Goal: Task Accomplishment & Management: Use online tool/utility

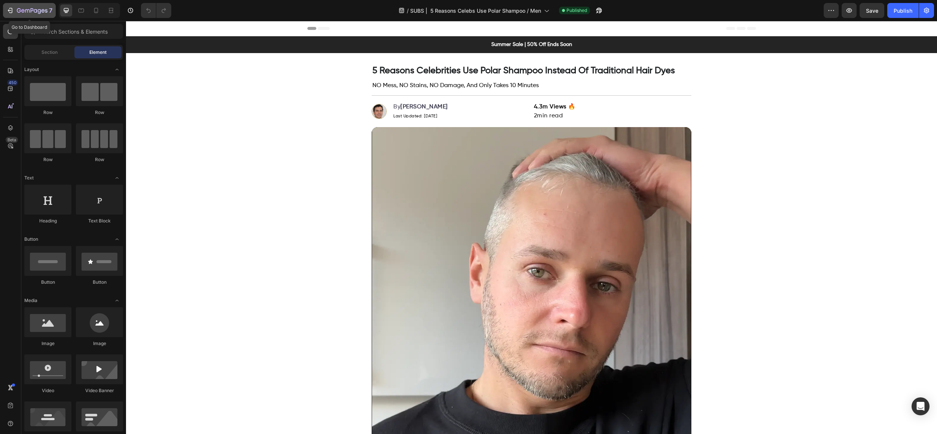
click at [28, 11] on icon "button" at bounding box center [32, 11] width 31 height 6
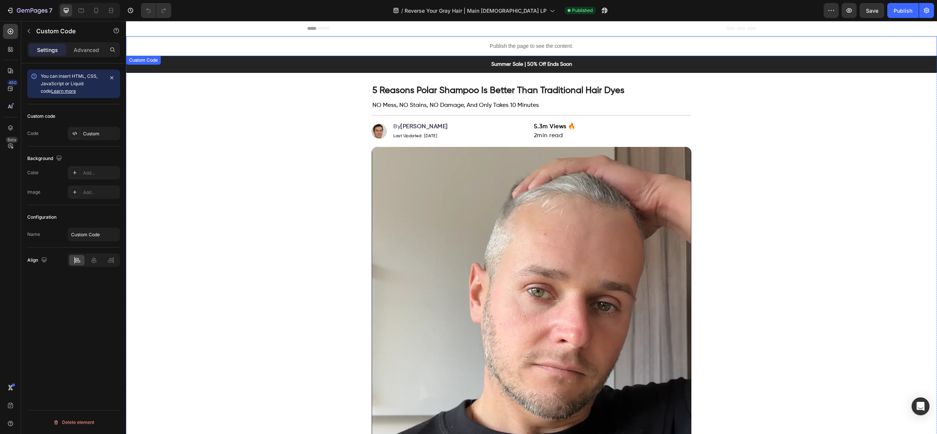
click at [313, 36] on div "Publish the page to see the content." at bounding box center [531, 46] width 811 height 20
click at [32, 33] on button "button" at bounding box center [29, 31] width 12 height 12
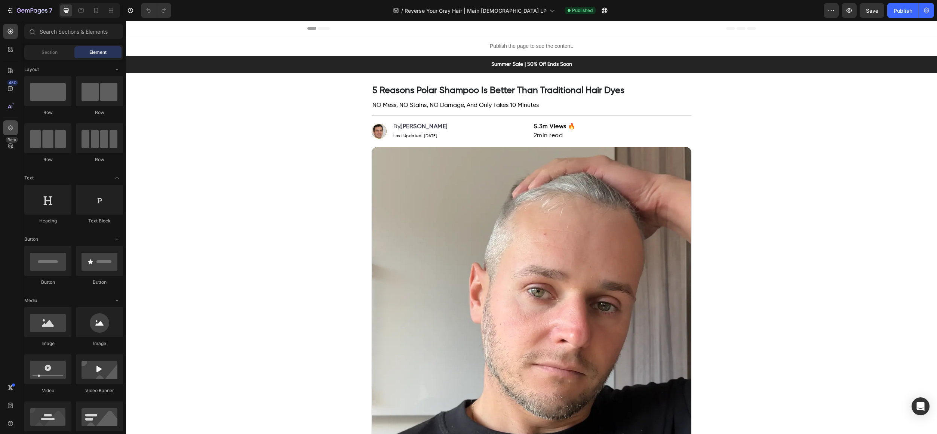
click at [13, 124] on icon at bounding box center [10, 127] width 7 height 7
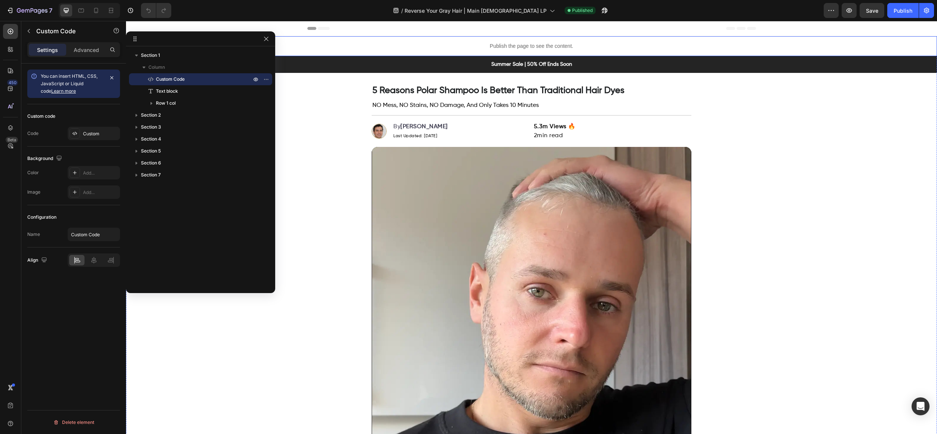
click at [332, 49] on p "Publish the page to see the content." at bounding box center [531, 46] width 811 height 8
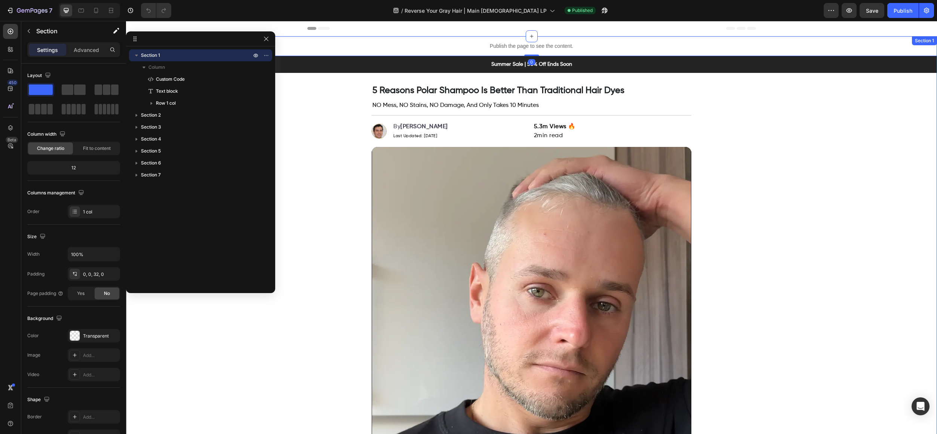
click at [330, 64] on p "Summer Sale | 50% Off Ends Soon" at bounding box center [532, 65] width 800 height 8
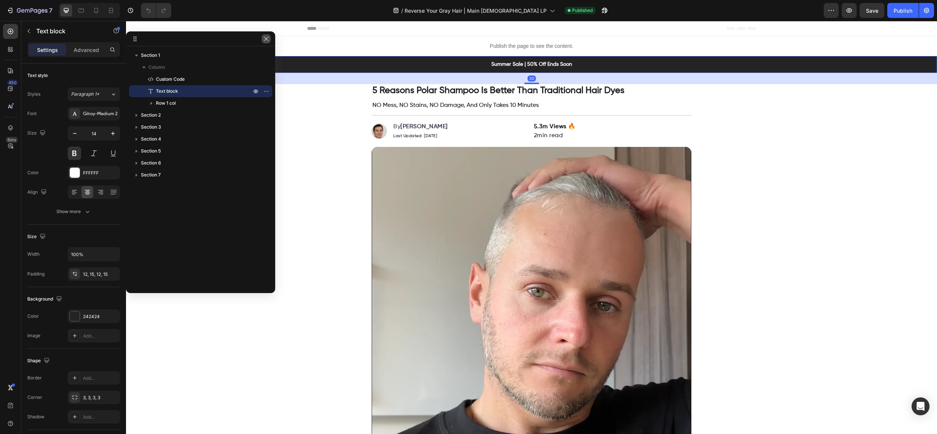
click at [269, 41] on icon "button" at bounding box center [266, 39] width 6 height 6
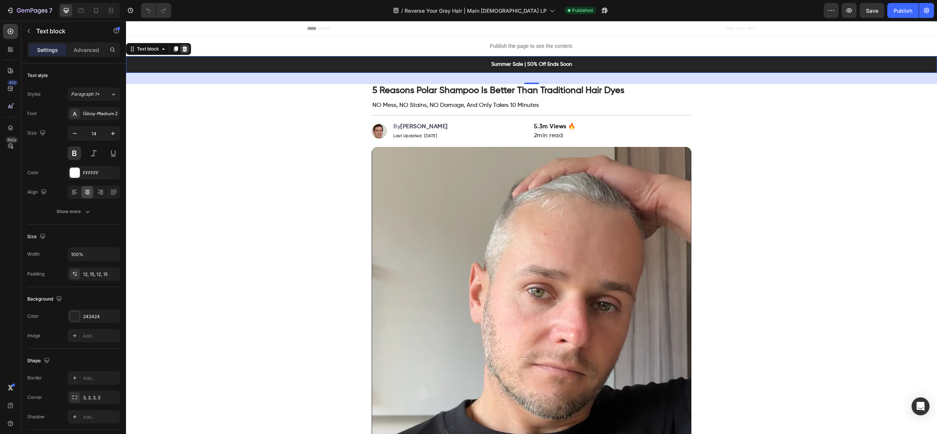
click at [187, 50] on icon at bounding box center [185, 49] width 6 height 6
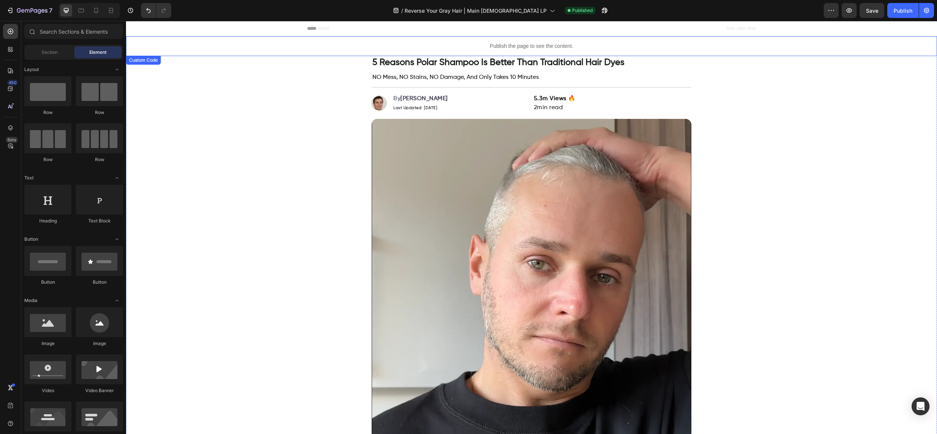
click at [214, 43] on p "Publish the page to see the content." at bounding box center [531, 46] width 811 height 8
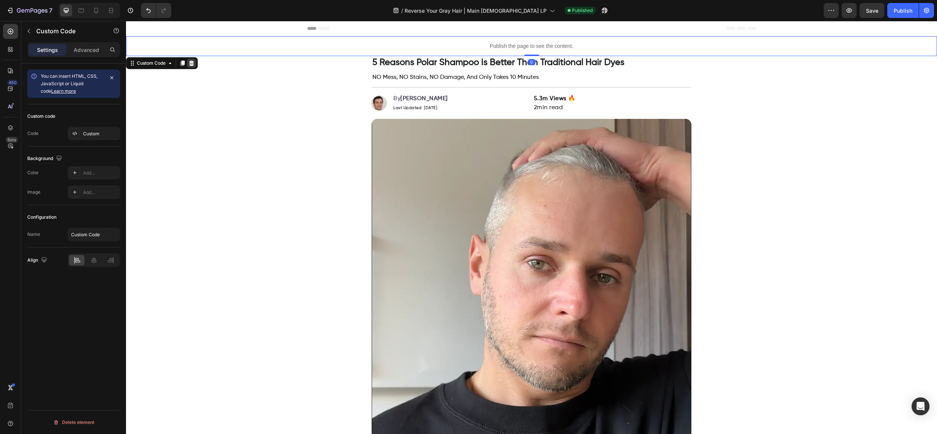
click at [193, 64] on icon at bounding box center [191, 63] width 5 height 5
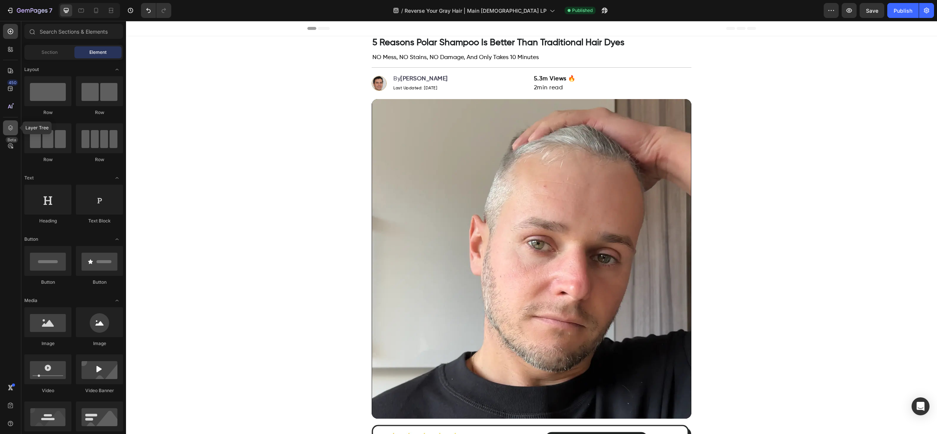
click at [9, 125] on icon at bounding box center [10, 127] width 7 height 7
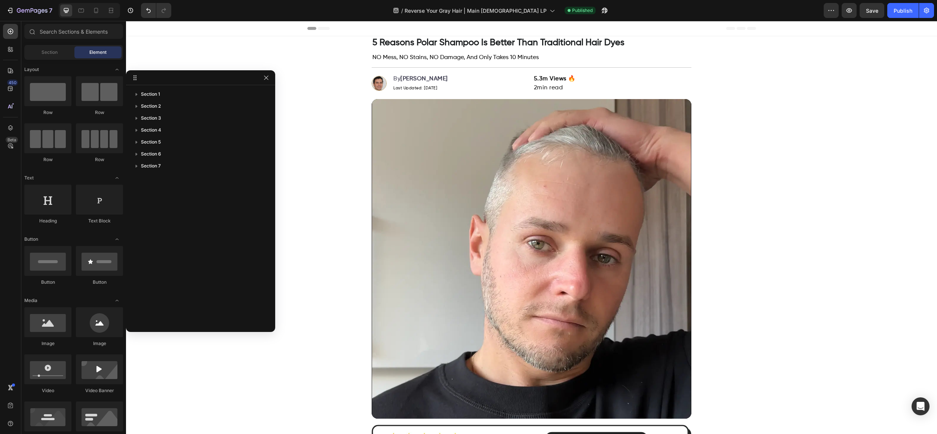
drag, startPoint x: 226, startPoint y: 39, endPoint x: 178, endPoint y: 80, distance: 63.4
click at [36, 55] on div "Section" at bounding box center [49, 52] width 47 height 12
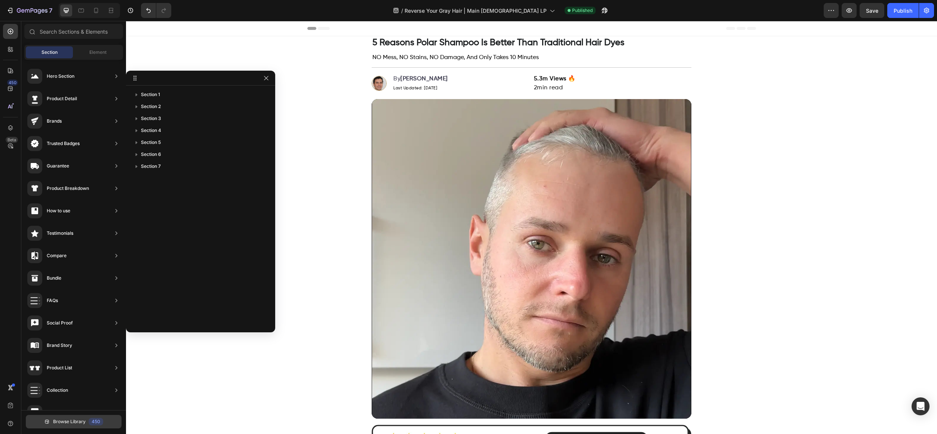
click at [61, 420] on span "Browse Library" at bounding box center [69, 421] width 33 height 7
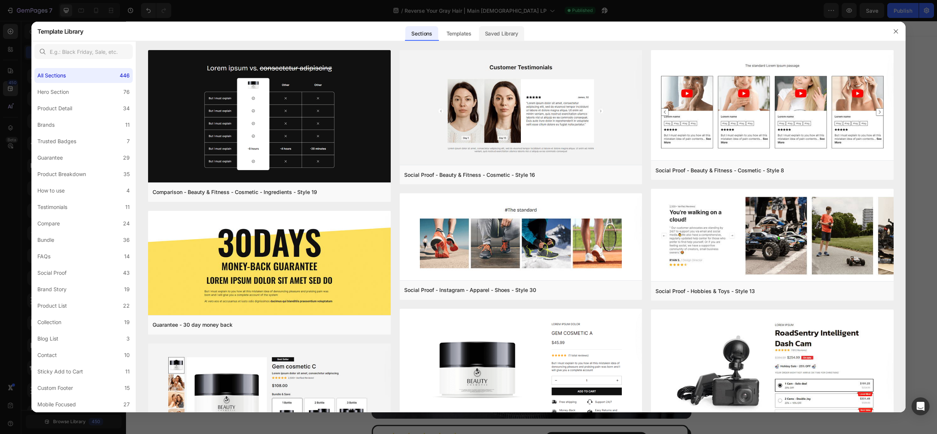
click at [503, 37] on div "Saved Library" at bounding box center [501, 33] width 45 height 15
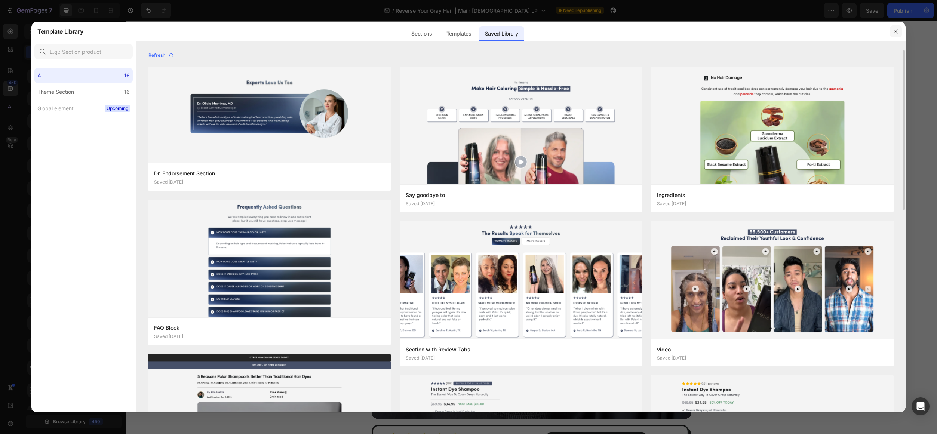
click at [891, 34] on button "button" at bounding box center [896, 31] width 12 height 12
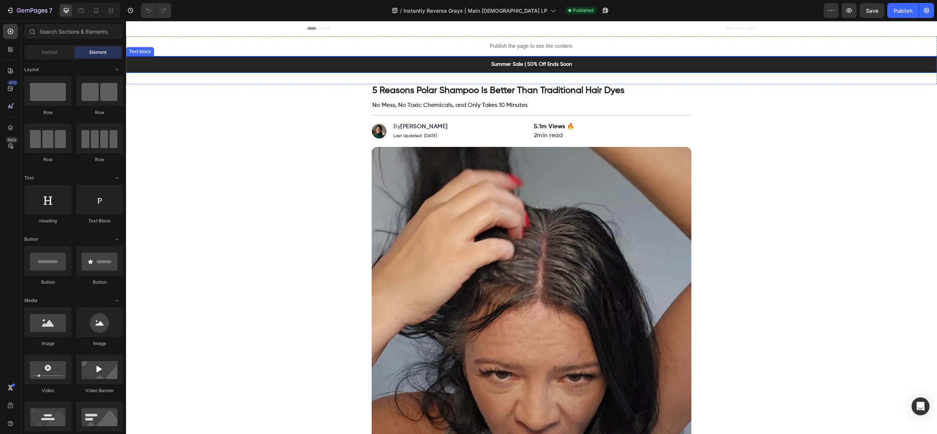
click at [453, 67] on p "Summer Sale | 50% Off Ends Soon" at bounding box center [532, 65] width 800 height 8
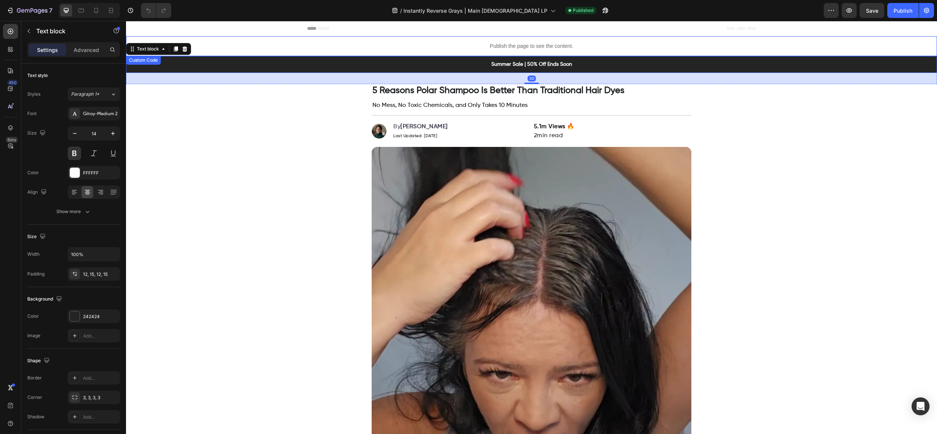
click at [439, 47] on p "Publish the page to see the content." at bounding box center [531, 46] width 811 height 8
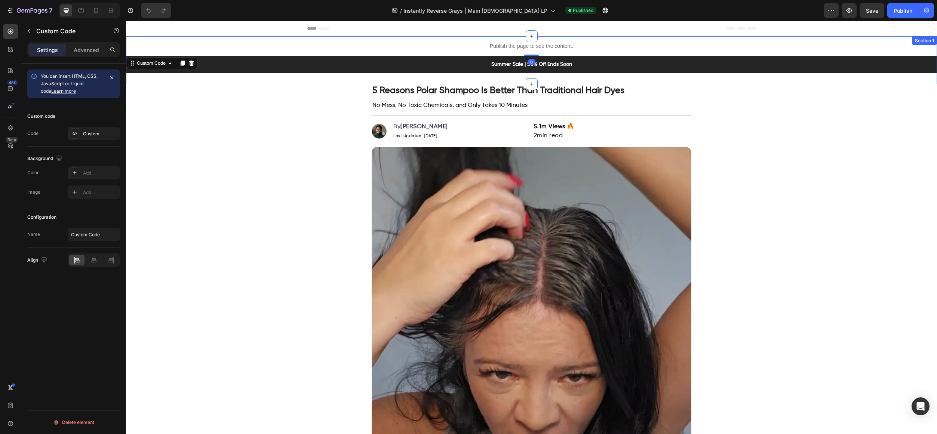
click at [275, 79] on div "Publish the page to see the content. Custom Code 0 Summer Sale | 50% Off Ends S…" at bounding box center [531, 60] width 811 height 48
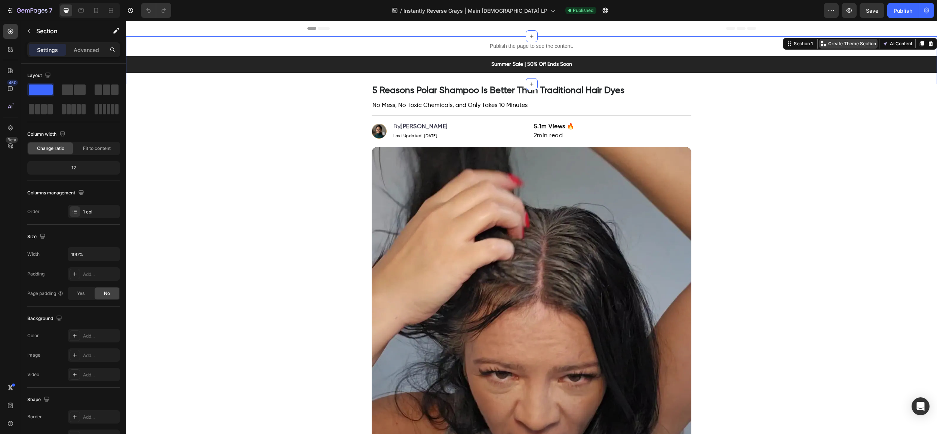
click at [846, 44] on p "Create Theme Section" at bounding box center [852, 43] width 48 height 7
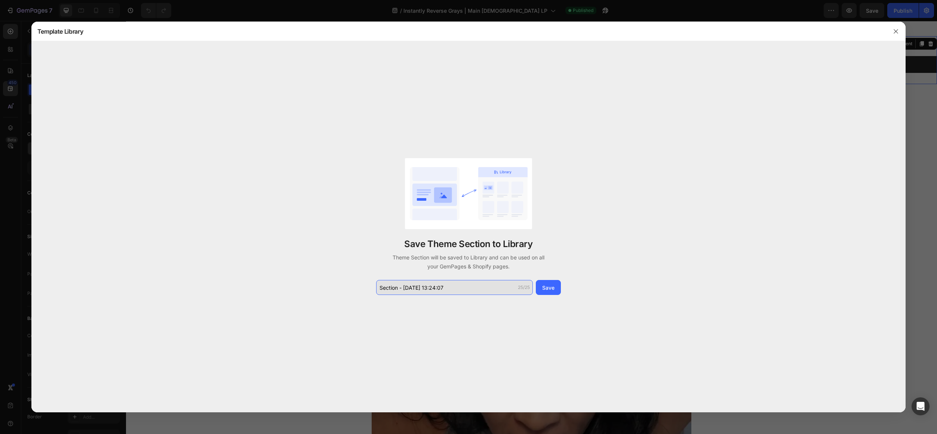
click at [470, 292] on input "Section - Aug 26 13:24:07" at bounding box center [454, 287] width 157 height 15
type input "BANNER LPs"
click at [558, 293] on button "Save" at bounding box center [548, 287] width 25 height 15
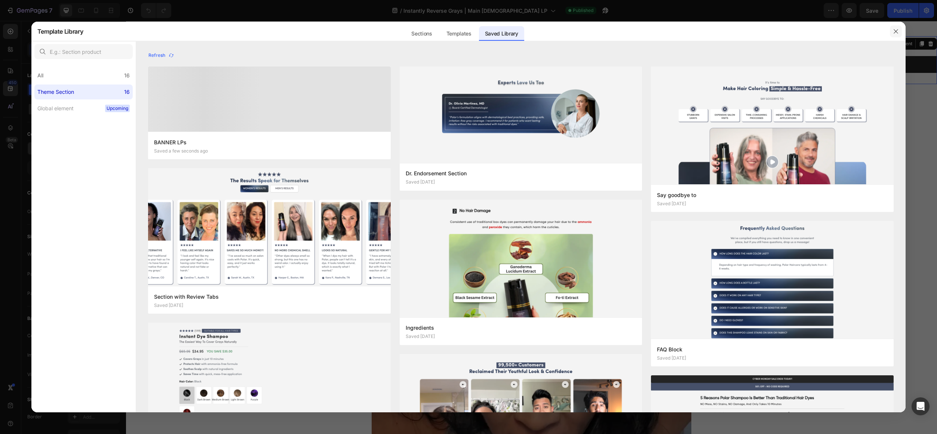
click at [898, 32] on icon "button" at bounding box center [896, 31] width 6 height 6
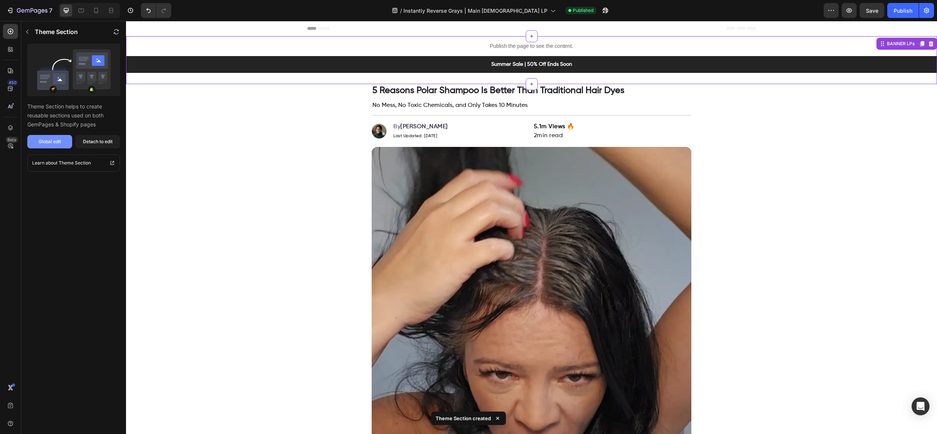
click at [58, 146] on button "Global edit" at bounding box center [49, 141] width 45 height 13
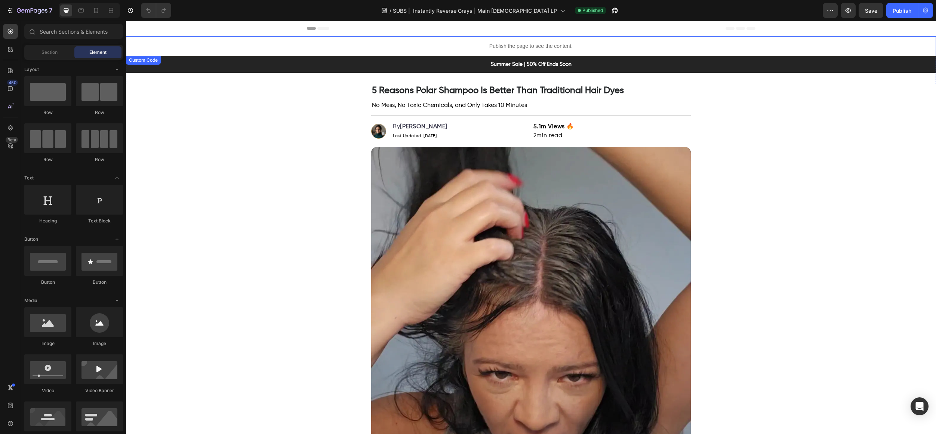
click at [248, 39] on div "Publish the page to see the content." at bounding box center [531, 46] width 810 height 20
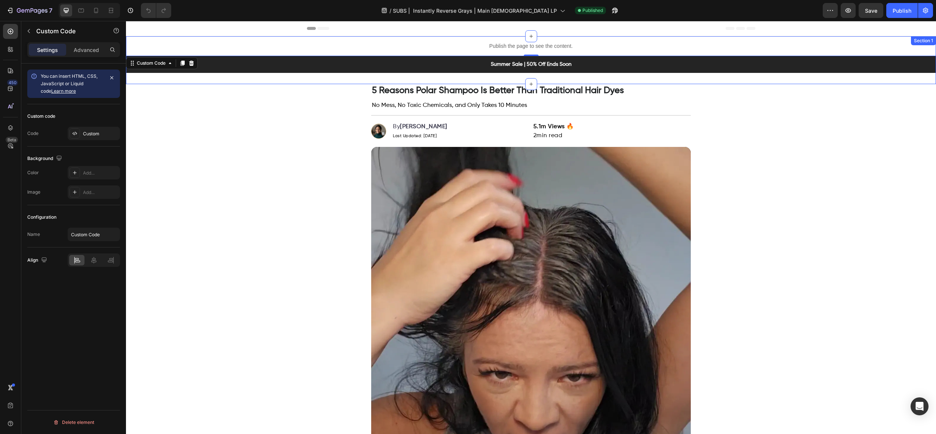
click at [201, 74] on div "Publish the page to see the content. Custom Code 0 Summer Sale | 50% Off Ends S…" at bounding box center [531, 60] width 810 height 48
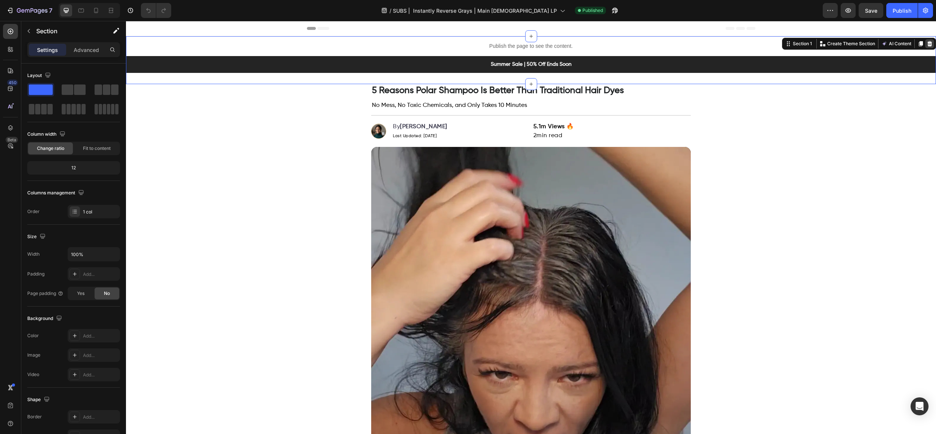
click at [928, 45] on icon at bounding box center [930, 43] width 5 height 5
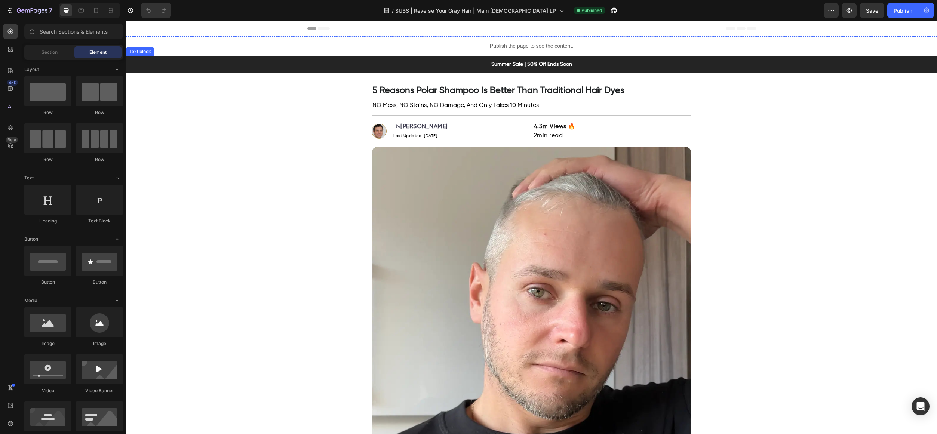
click at [227, 62] on p "Summer Sale | 50% Off Ends Soon" at bounding box center [532, 65] width 800 height 8
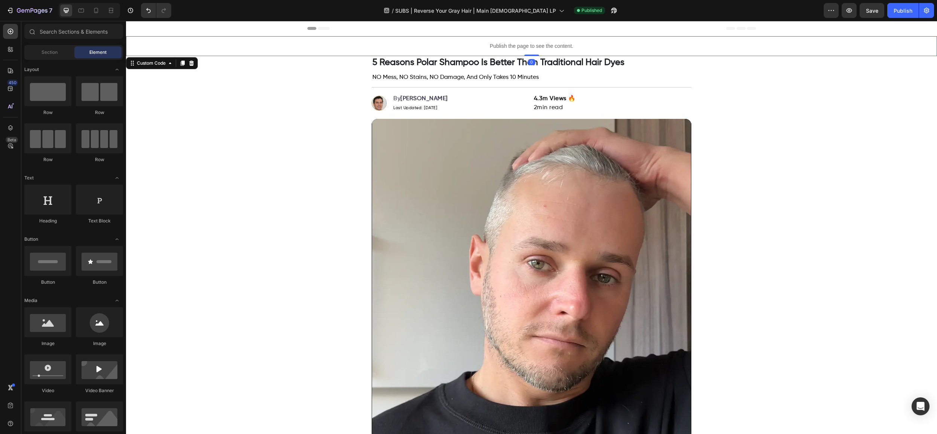
click at [235, 49] on p "Publish the page to see the content." at bounding box center [531, 46] width 811 height 8
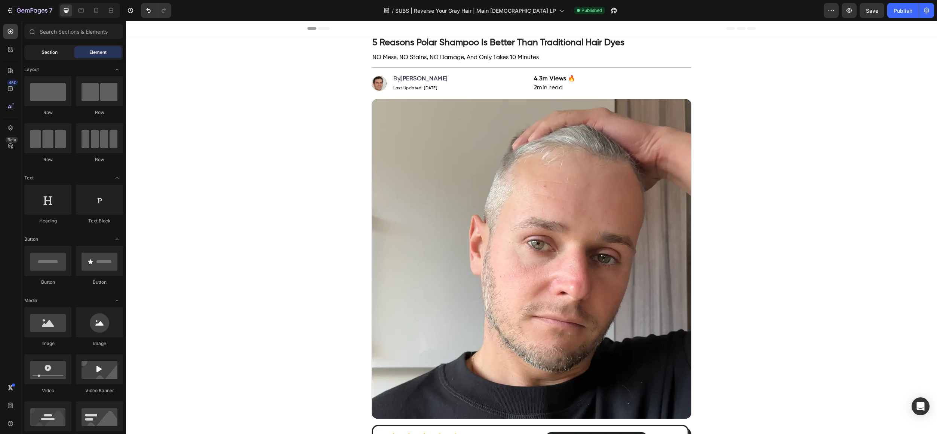
click at [65, 54] on div "Section" at bounding box center [49, 52] width 47 height 12
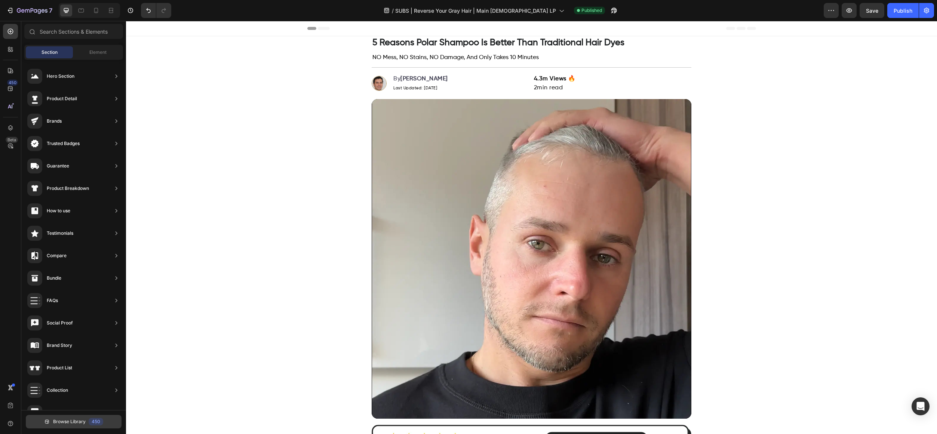
click at [70, 420] on span "Browse Library" at bounding box center [69, 421] width 33 height 7
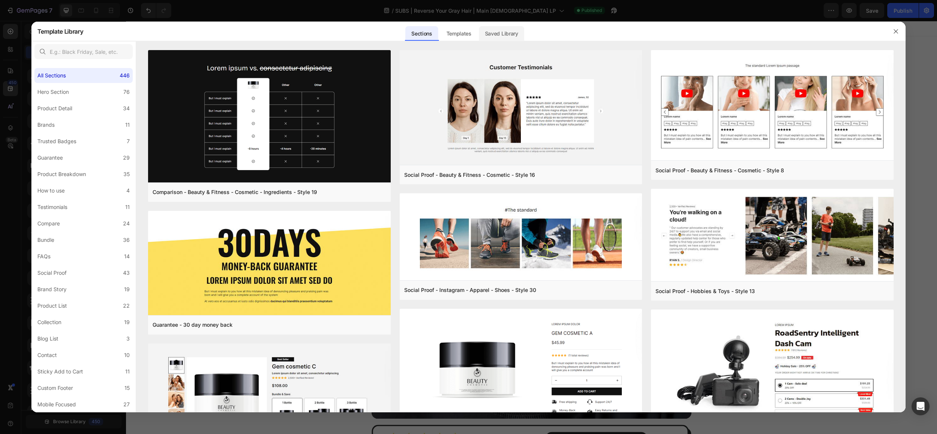
click at [492, 36] on div "Saved Library" at bounding box center [501, 33] width 45 height 15
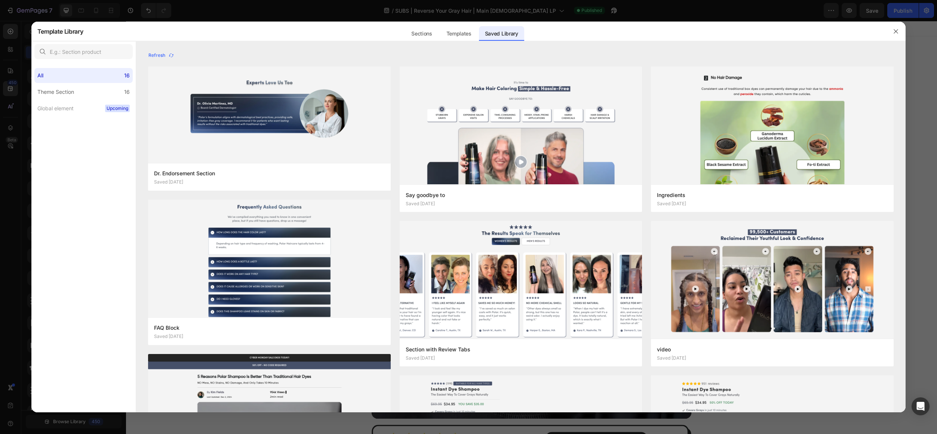
click at [94, 16] on div at bounding box center [468, 217] width 937 height 434
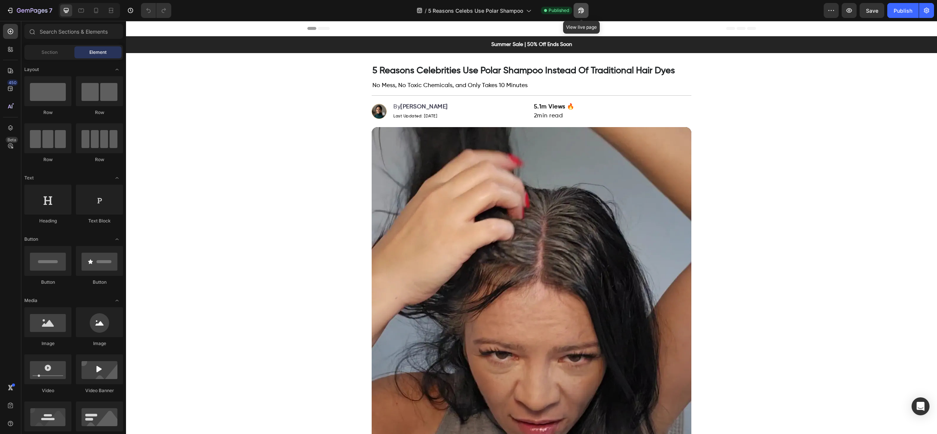
click at [588, 12] on button "button" at bounding box center [581, 10] width 15 height 15
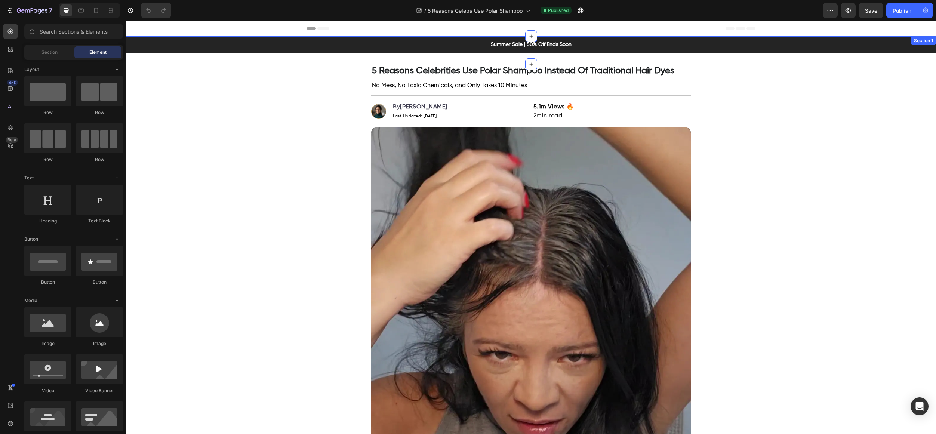
click at [228, 58] on div "Summer Sale | 50% Off Ends Soon Text block" at bounding box center [531, 50] width 810 height 28
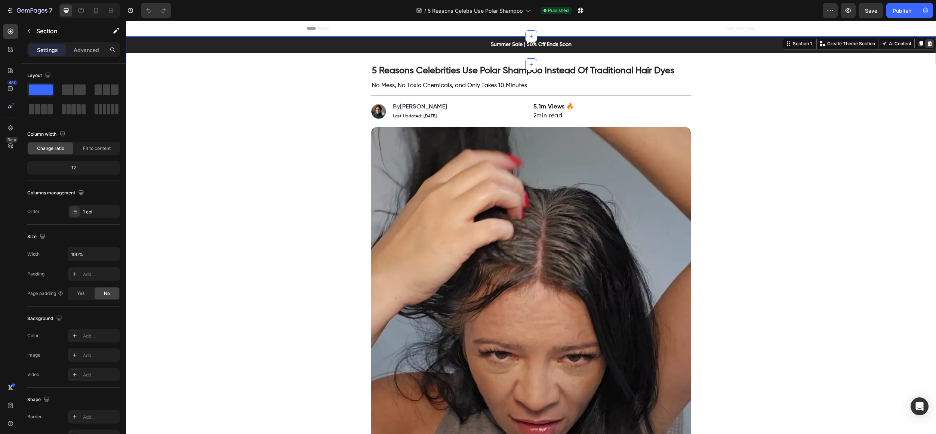
click at [927, 42] on icon at bounding box center [930, 44] width 6 height 6
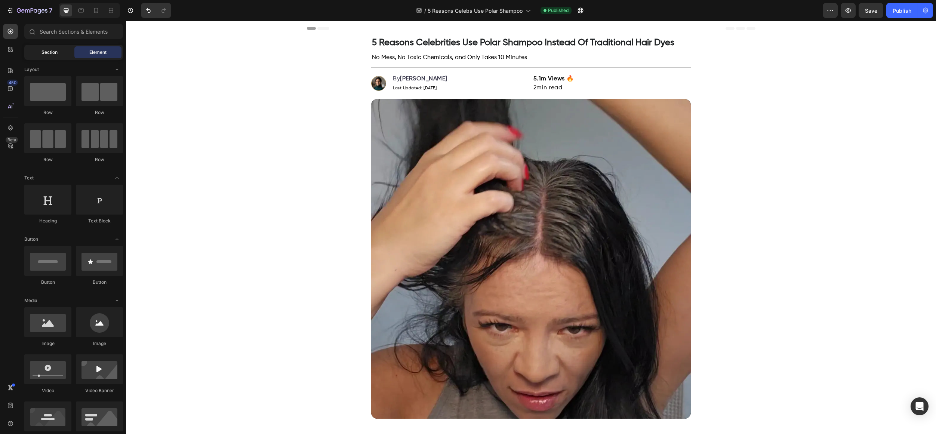
click at [71, 56] on div "Section" at bounding box center [49, 52] width 47 height 12
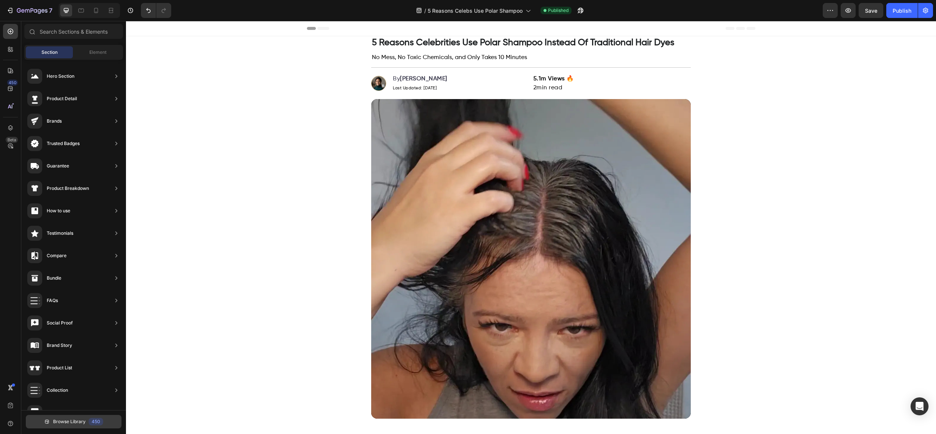
click at [79, 424] on span "Browse Library" at bounding box center [69, 421] width 33 height 7
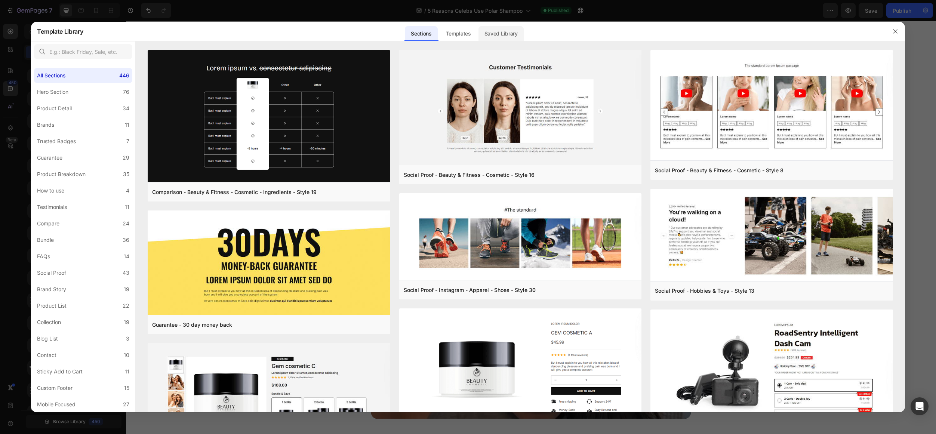
click at [497, 32] on div "Saved Library" at bounding box center [501, 33] width 45 height 15
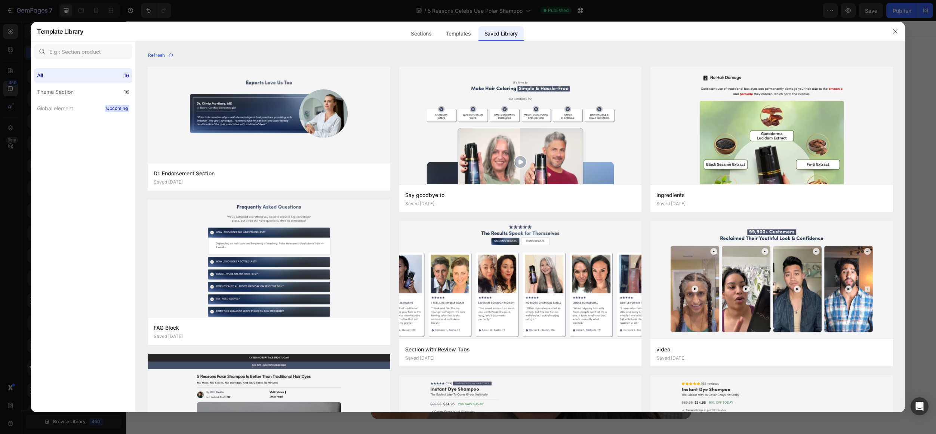
click at [222, 14] on div at bounding box center [468, 217] width 936 height 434
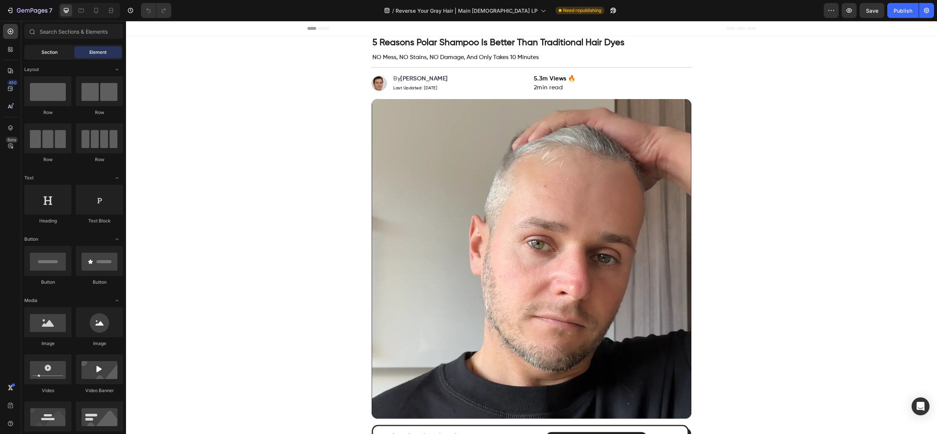
click at [39, 57] on div "Section" at bounding box center [49, 52] width 47 height 12
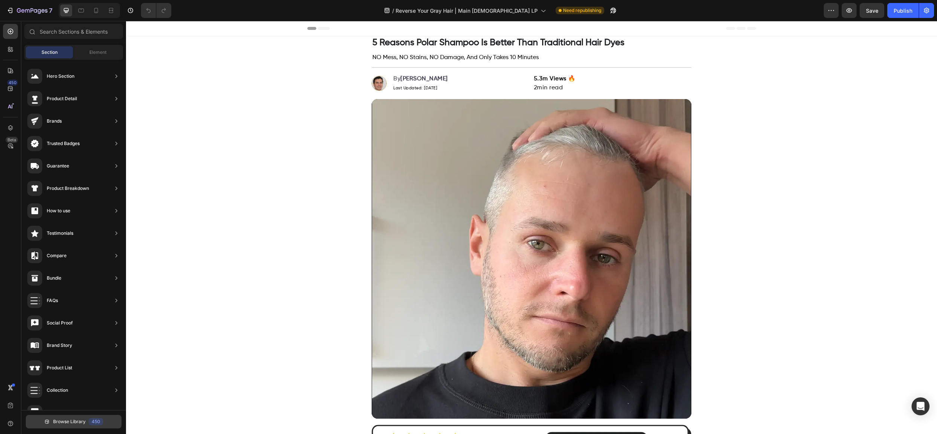
click at [65, 426] on button "Browse Library 450" at bounding box center [74, 421] width 96 height 13
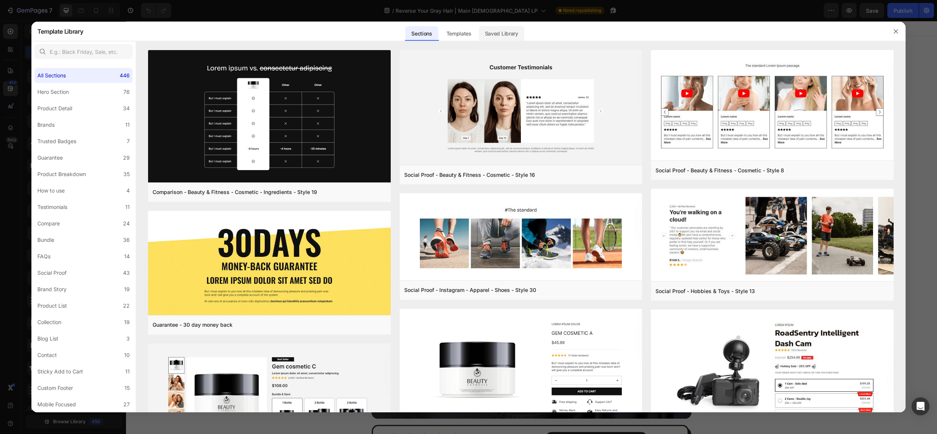
click at [500, 35] on div "Saved Library" at bounding box center [501, 33] width 45 height 15
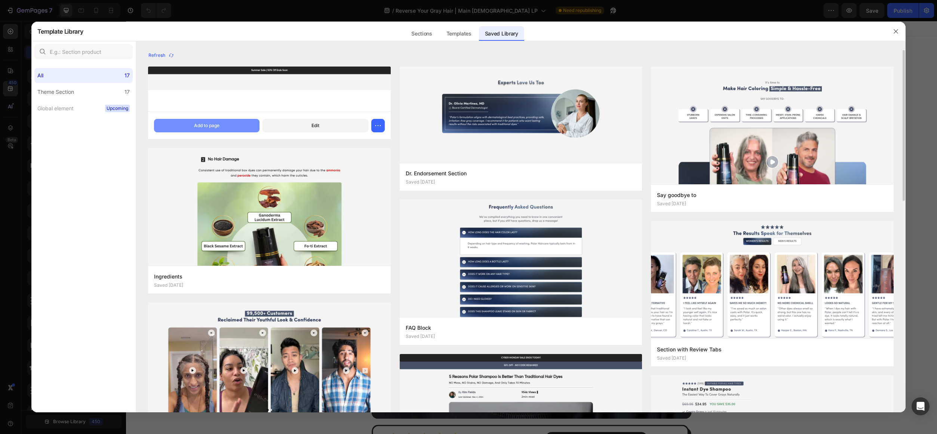
click at [215, 125] on div "Add to page" at bounding box center [206, 125] width 25 height 7
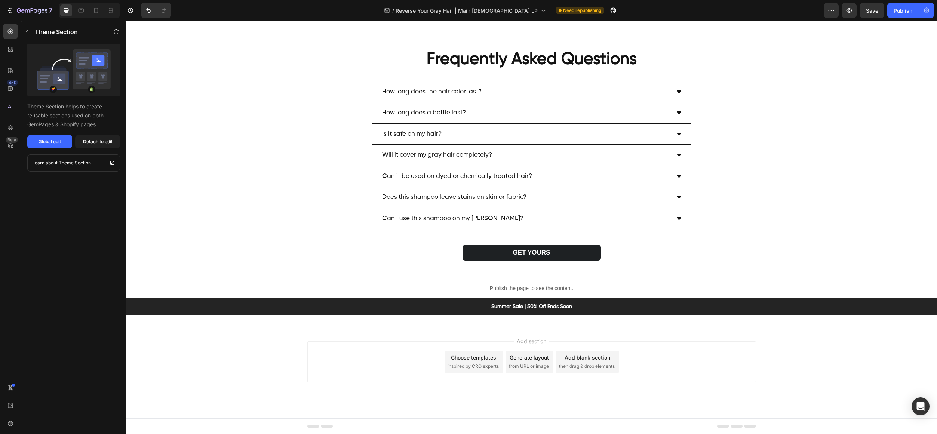
scroll to position [4775, 0]
click at [239, 292] on p "Publish the page to see the content." at bounding box center [531, 289] width 811 height 8
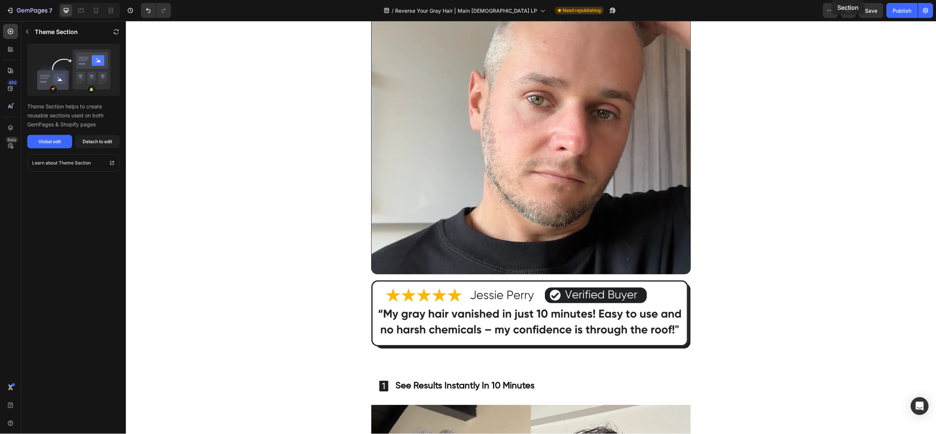
scroll to position [0, 0]
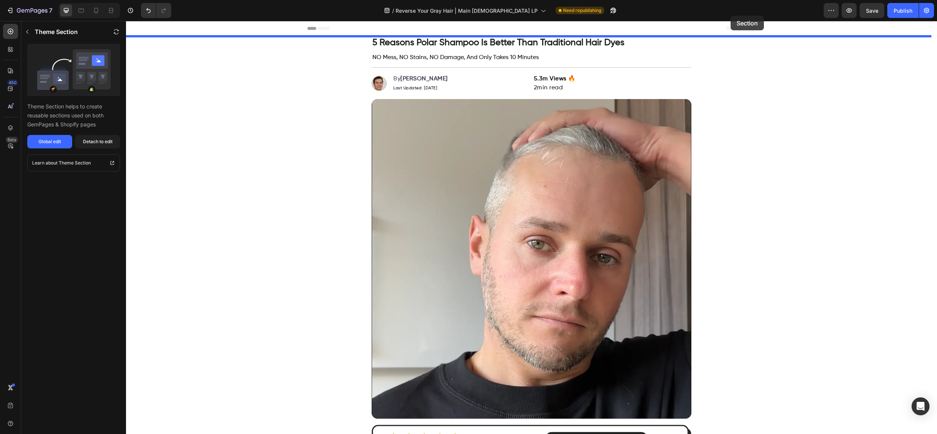
drag, startPoint x: 874, startPoint y: 308, endPoint x: 731, endPoint y: 16, distance: 325.7
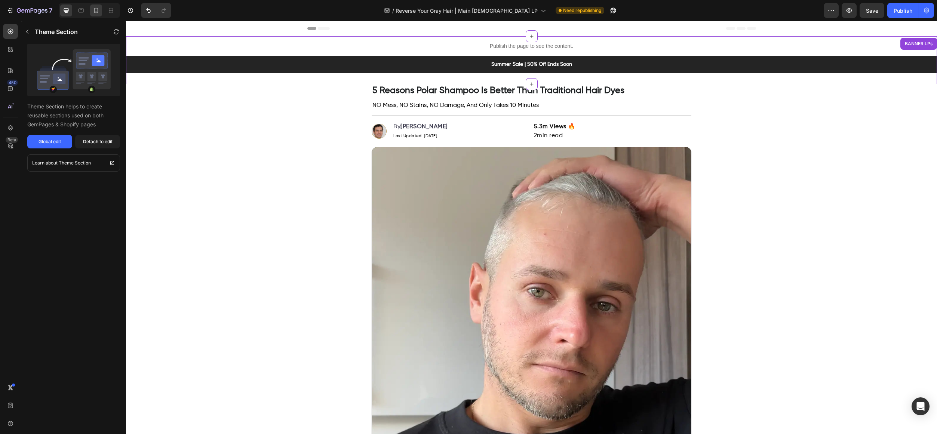
click at [97, 13] on icon at bounding box center [96, 10] width 4 height 5
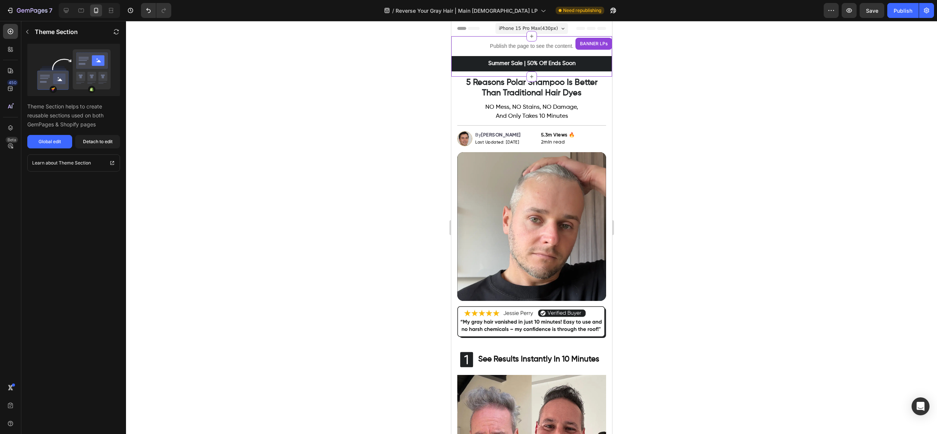
click at [681, 107] on div at bounding box center [531, 227] width 811 height 413
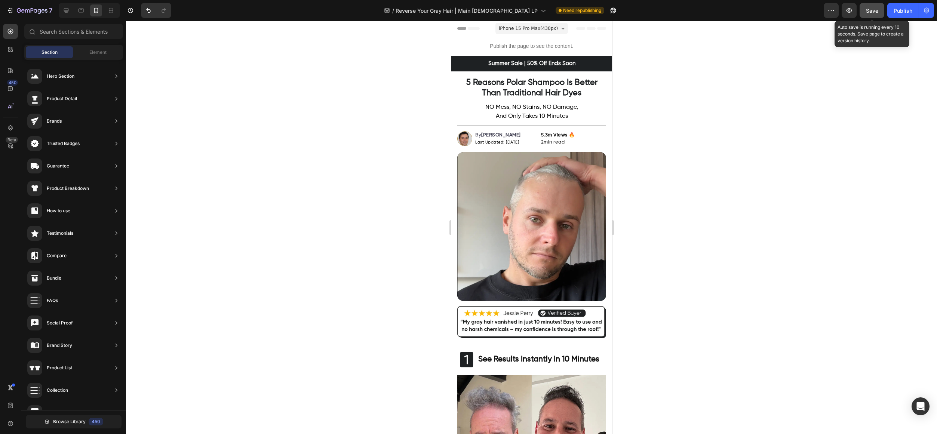
click at [880, 13] on button "Save" at bounding box center [872, 10] width 25 height 15
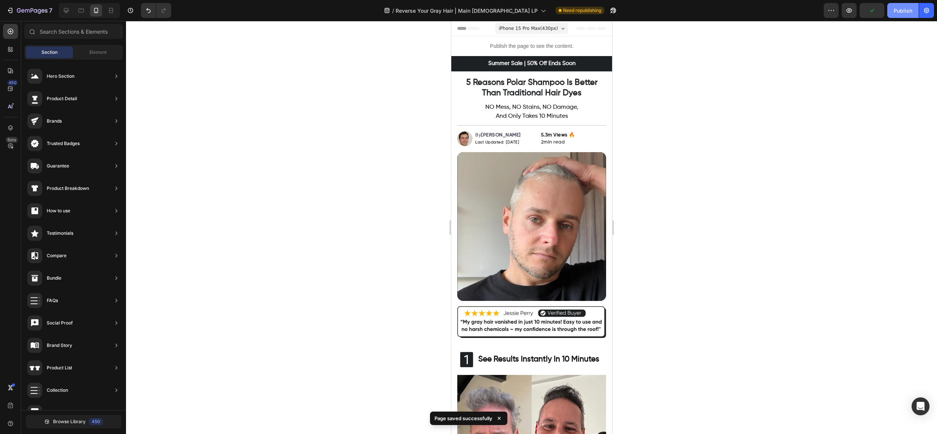
click at [907, 15] on button "Publish" at bounding box center [902, 10] width 31 height 15
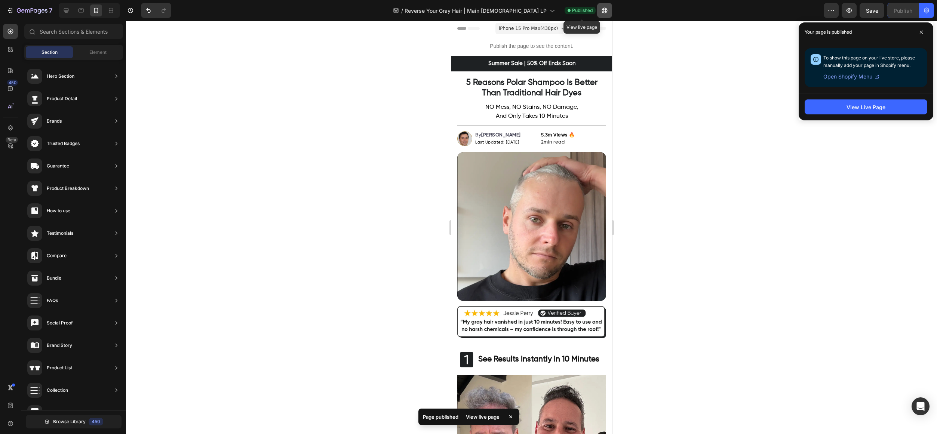
click at [602, 11] on icon "button" at bounding box center [603, 12] width 2 height 2
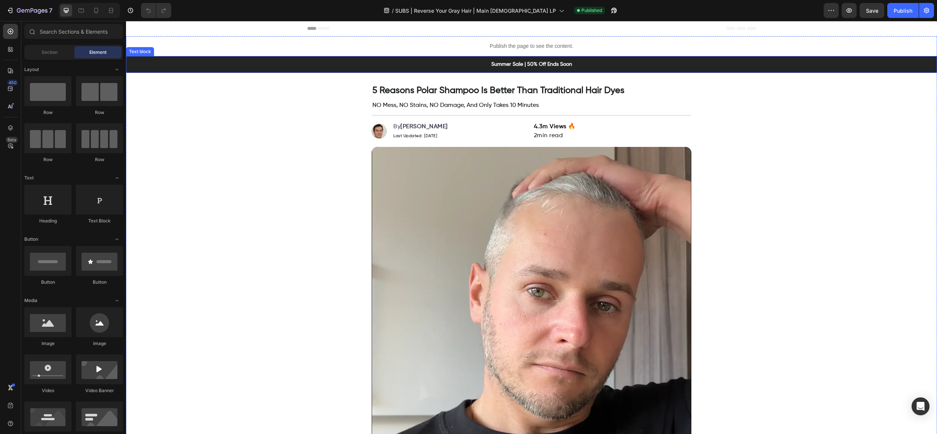
click at [320, 59] on div "Summer Sale | 50% Off Ends Soon" at bounding box center [531, 64] width 811 height 17
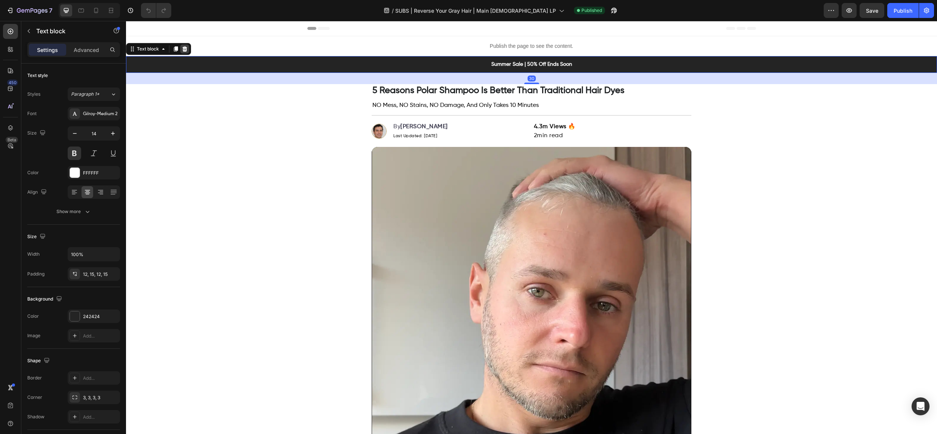
click at [188, 49] on div at bounding box center [184, 49] width 9 height 9
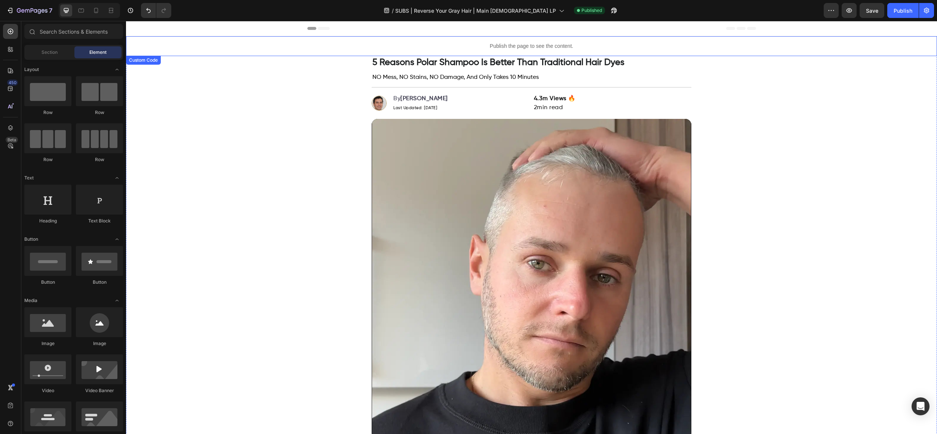
click at [189, 45] on p "Publish the page to see the content." at bounding box center [531, 46] width 811 height 8
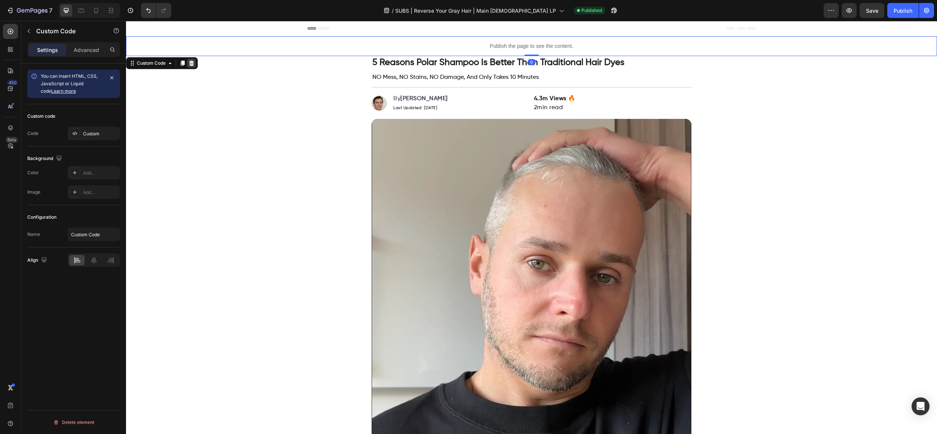
click at [192, 64] on icon at bounding box center [191, 63] width 5 height 5
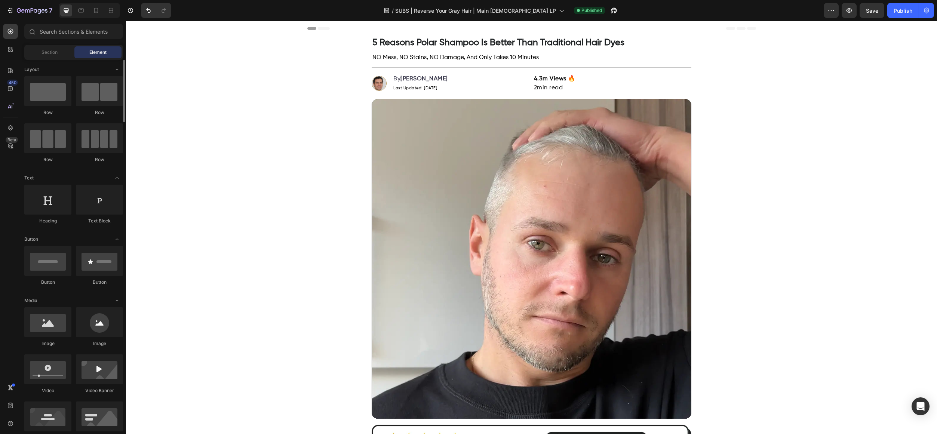
click at [45, 59] on div "Section Element" at bounding box center [73, 52] width 99 height 15
click at [46, 56] on div "Section" at bounding box center [49, 52] width 47 height 12
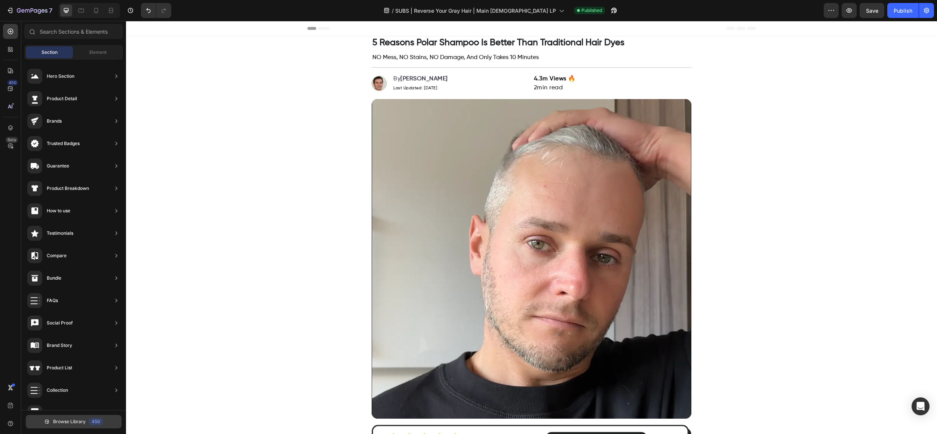
click at [58, 428] on button "Browse Library 450" at bounding box center [74, 421] width 96 height 13
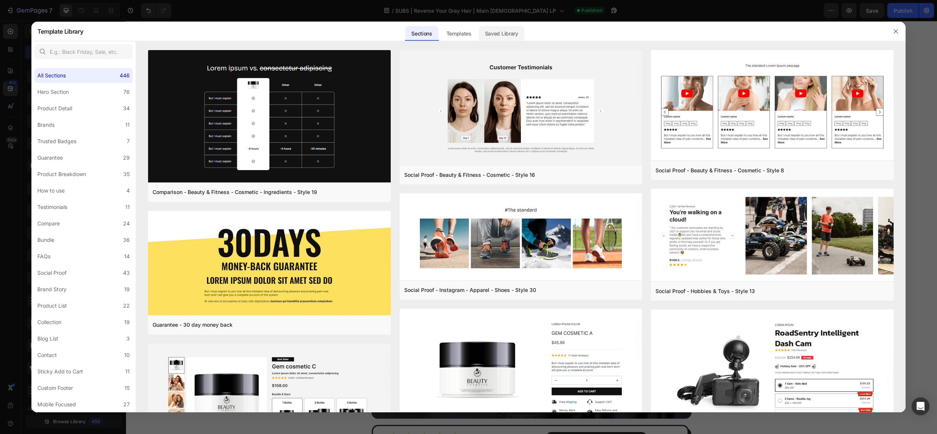
click at [512, 32] on div "Saved Library" at bounding box center [501, 33] width 45 height 15
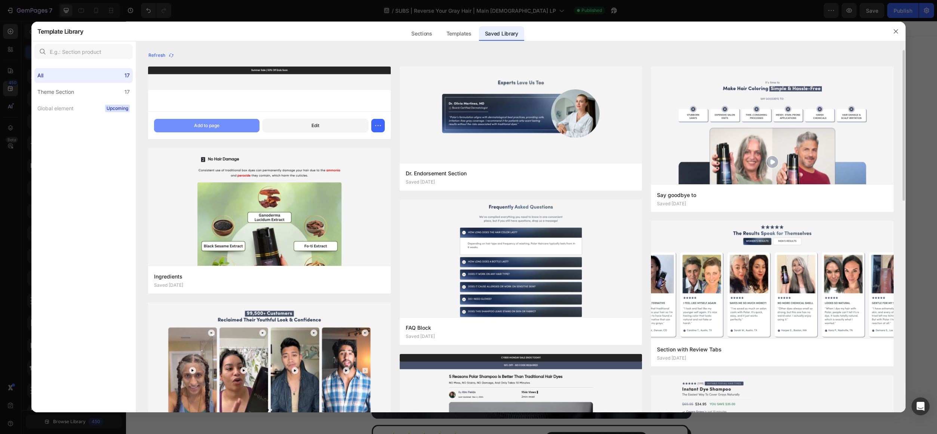
click at [235, 122] on button "Add to page" at bounding box center [206, 125] width 105 height 13
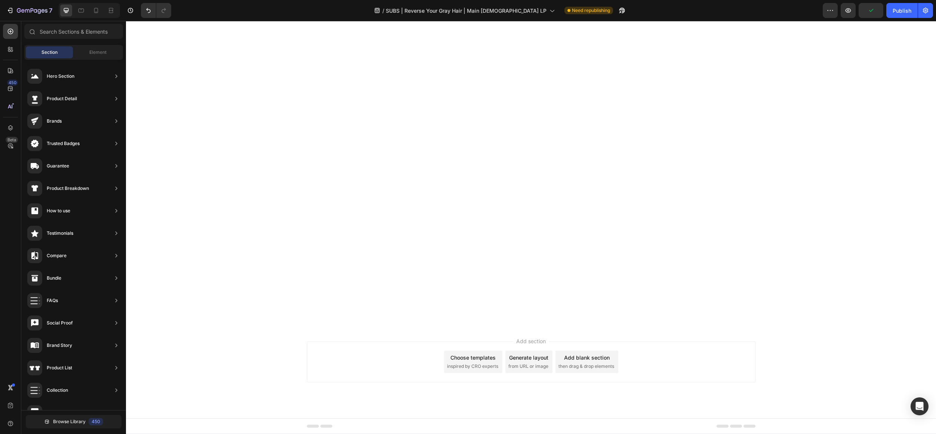
scroll to position [5507, 0]
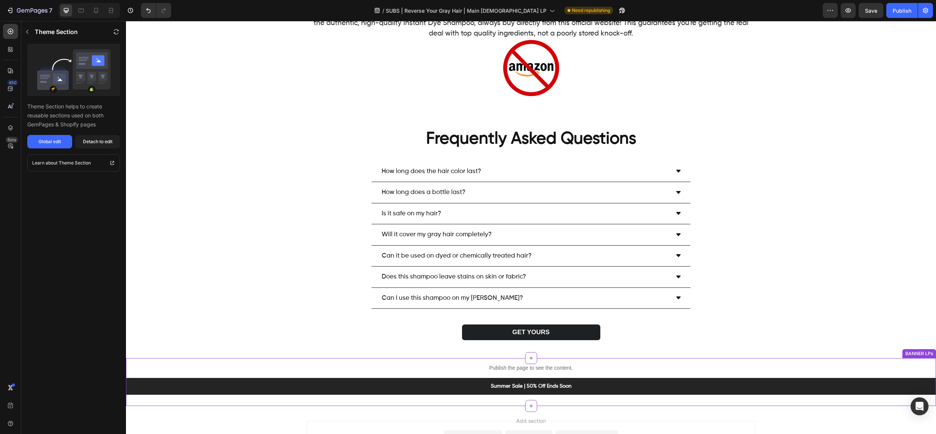
click at [258, 370] on p "Publish the page to see the content." at bounding box center [531, 368] width 810 height 8
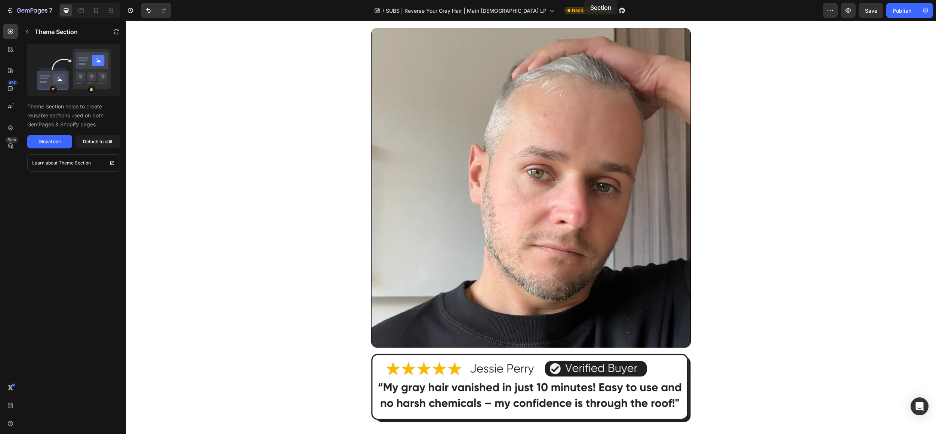
scroll to position [0, 0]
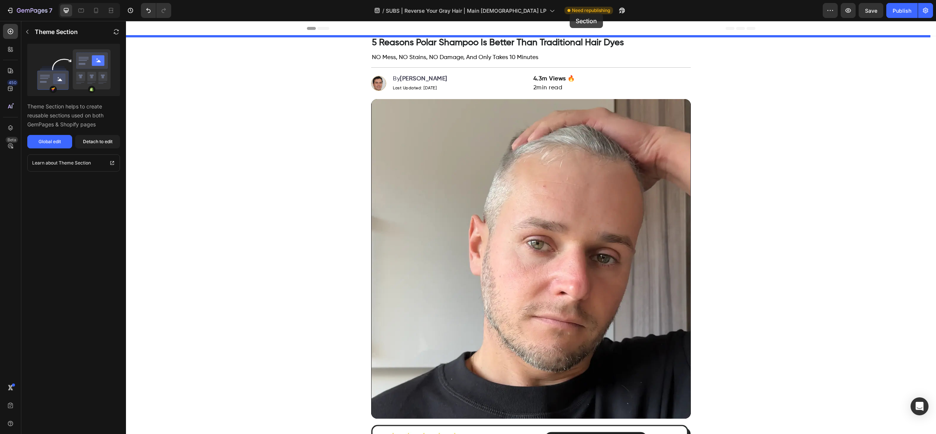
drag, startPoint x: 876, startPoint y: 353, endPoint x: 570, endPoint y: 13, distance: 456.8
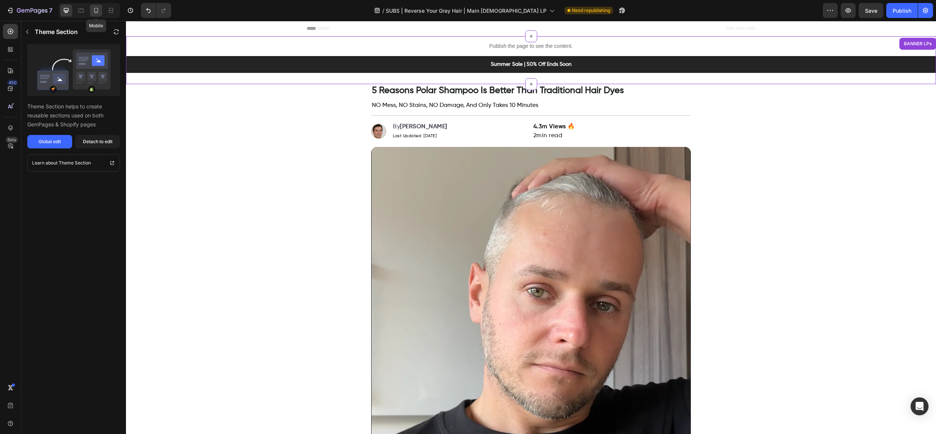
click at [100, 9] on div at bounding box center [96, 10] width 12 height 12
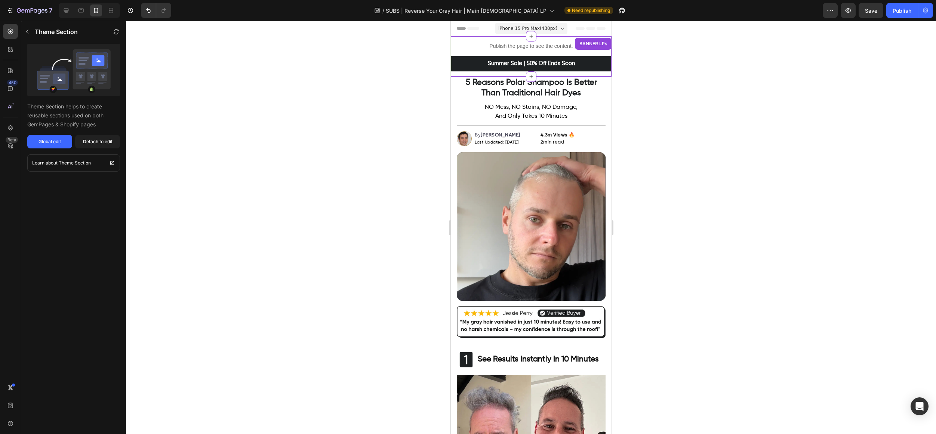
click at [707, 91] on div at bounding box center [531, 227] width 810 height 413
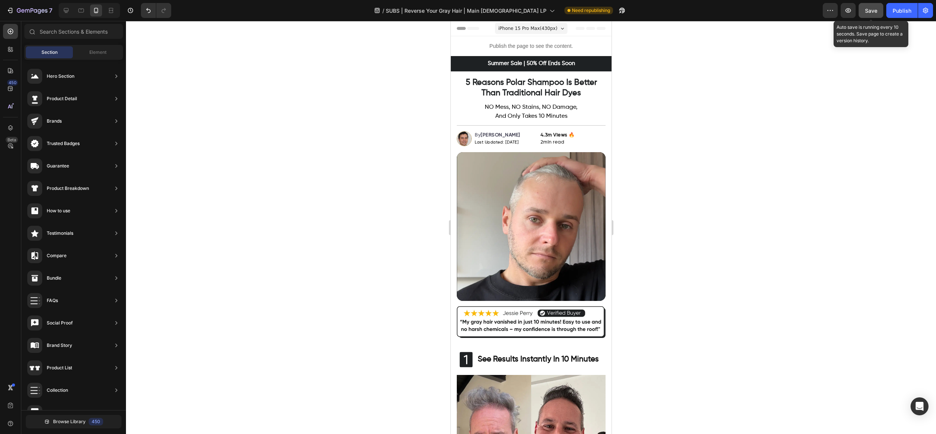
click at [868, 15] on button "Save" at bounding box center [871, 10] width 25 height 15
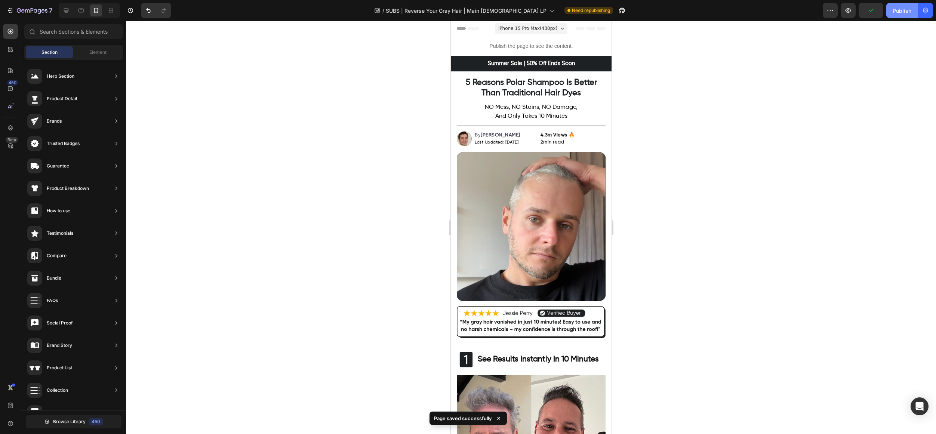
click at [897, 16] on button "Publish" at bounding box center [902, 10] width 31 height 15
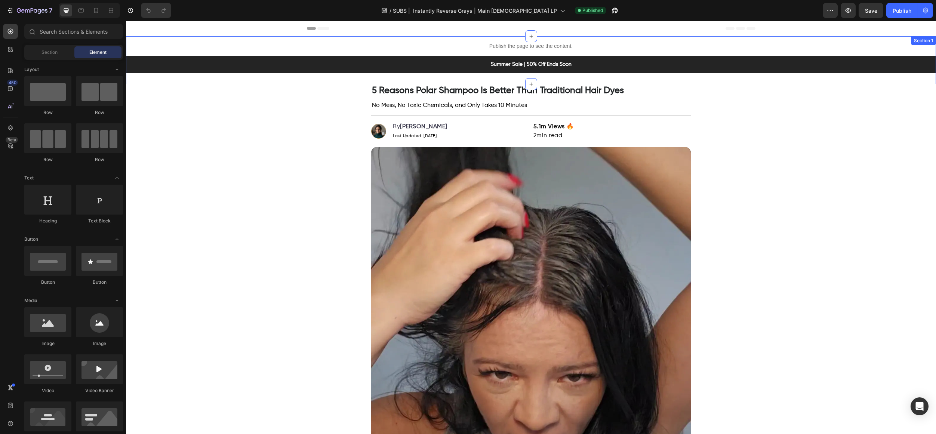
click at [239, 77] on div "Publish the page to see the content. Custom Code Summer Sale | 50% Off Ends Soo…" at bounding box center [531, 60] width 810 height 48
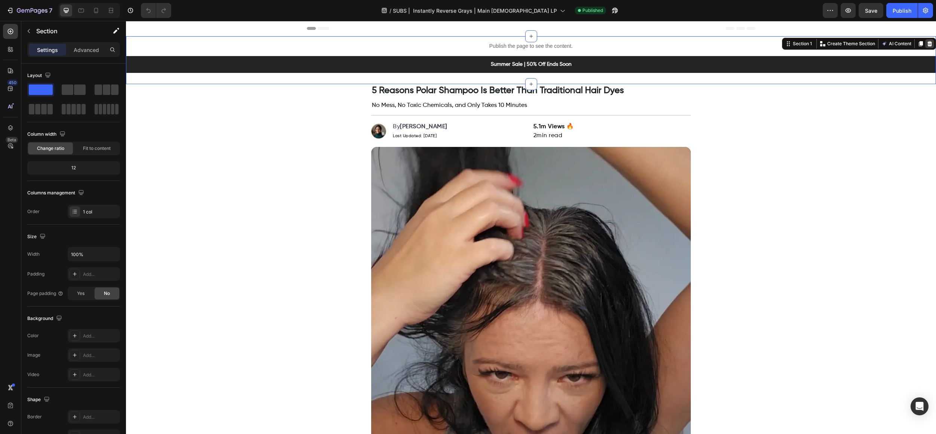
click at [928, 46] on icon at bounding box center [930, 43] width 5 height 5
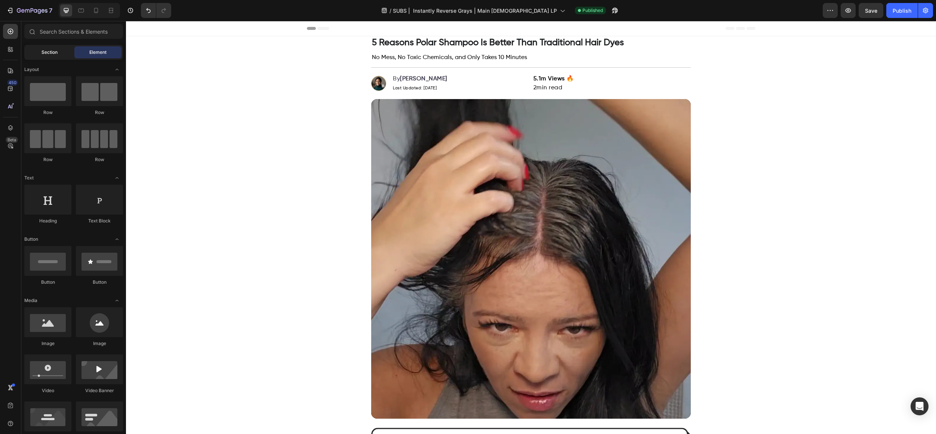
click at [52, 51] on span "Section" at bounding box center [50, 52] width 16 height 7
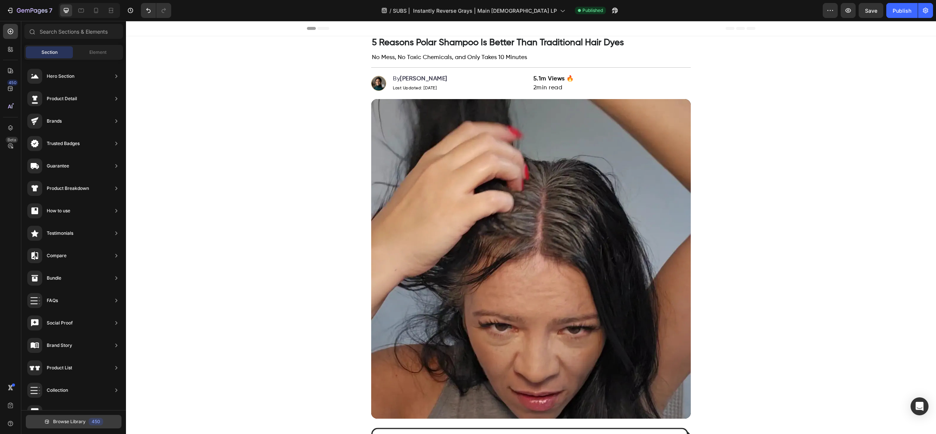
click at [75, 416] on button "Browse Library 450" at bounding box center [74, 421] width 96 height 13
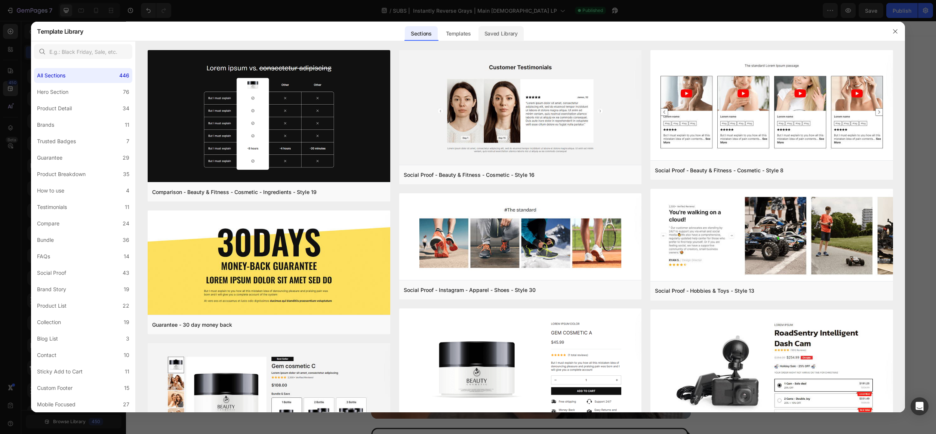
click at [513, 33] on div "Saved Library" at bounding box center [501, 33] width 45 height 15
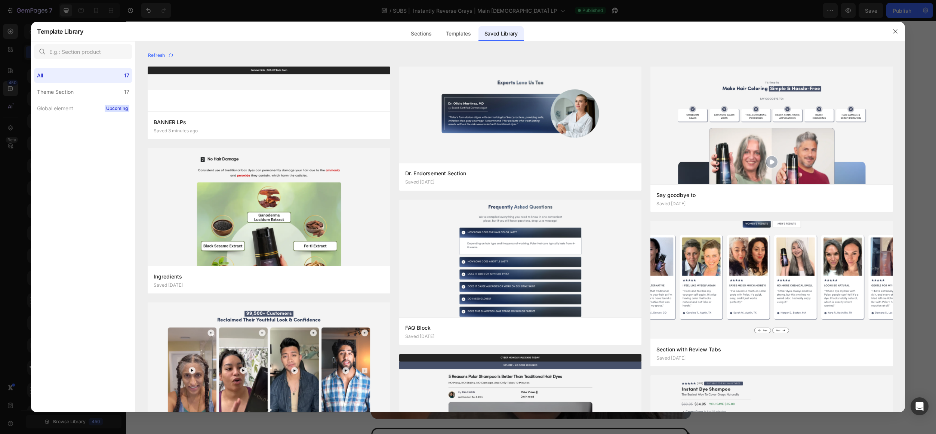
drag, startPoint x: 206, startPoint y: 126, endPoint x: 924, endPoint y: 223, distance: 723.8
click at [924, 223] on div "Template Library Sections Templates Existing pages Saved Library Templates Save…" at bounding box center [468, 217] width 936 height 434
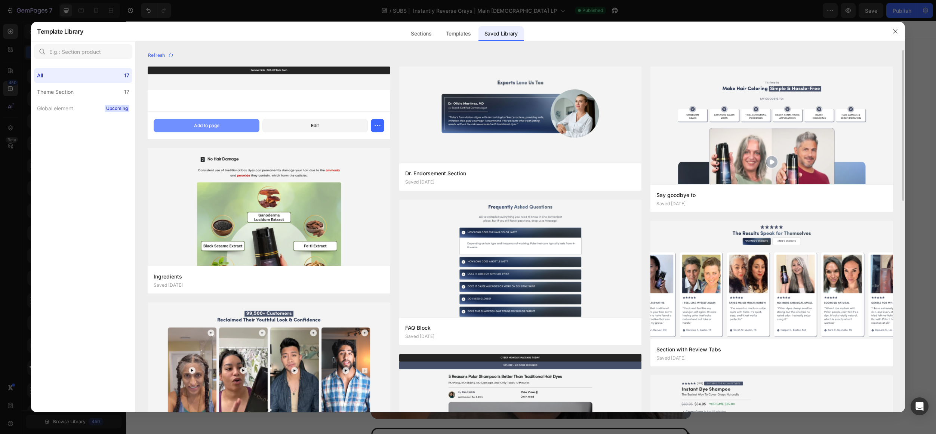
click at [209, 127] on div "Add to page" at bounding box center [206, 125] width 25 height 7
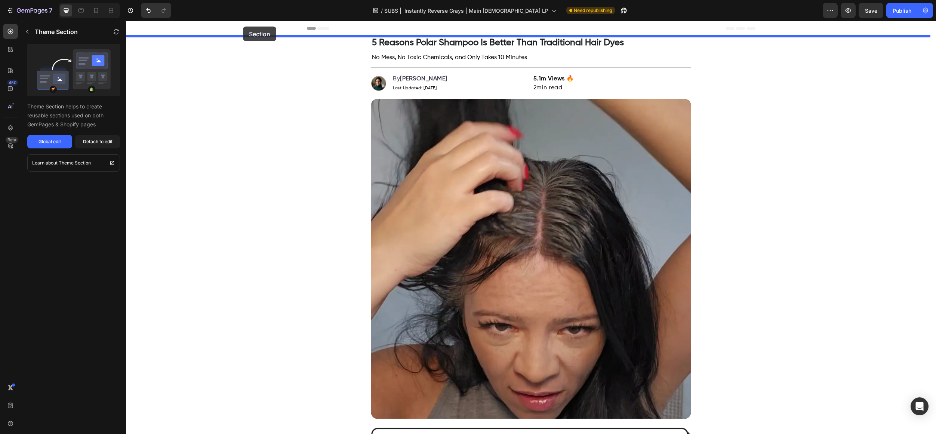
drag, startPoint x: 169, startPoint y: 291, endPoint x: 243, endPoint y: 27, distance: 273.3
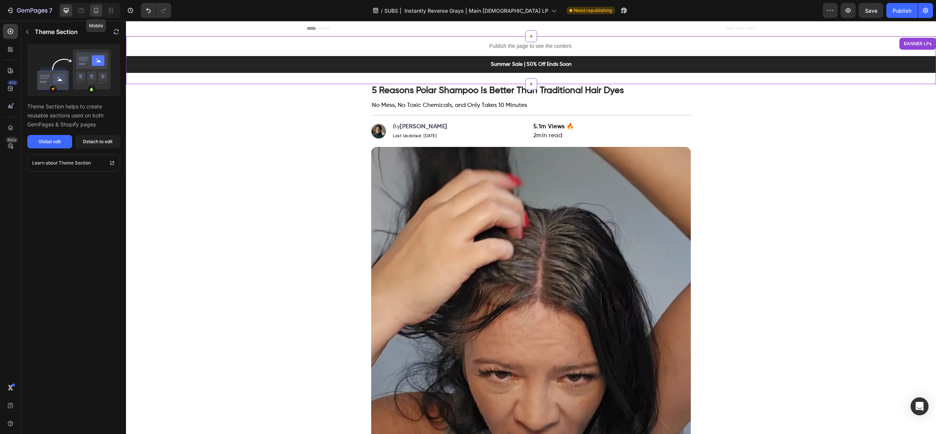
click at [98, 13] on icon at bounding box center [95, 10] width 7 height 7
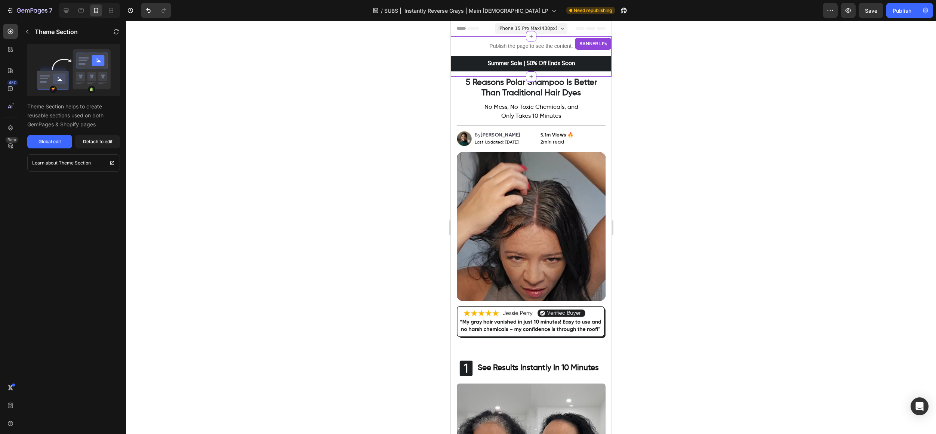
click at [700, 138] on div at bounding box center [531, 227] width 810 height 413
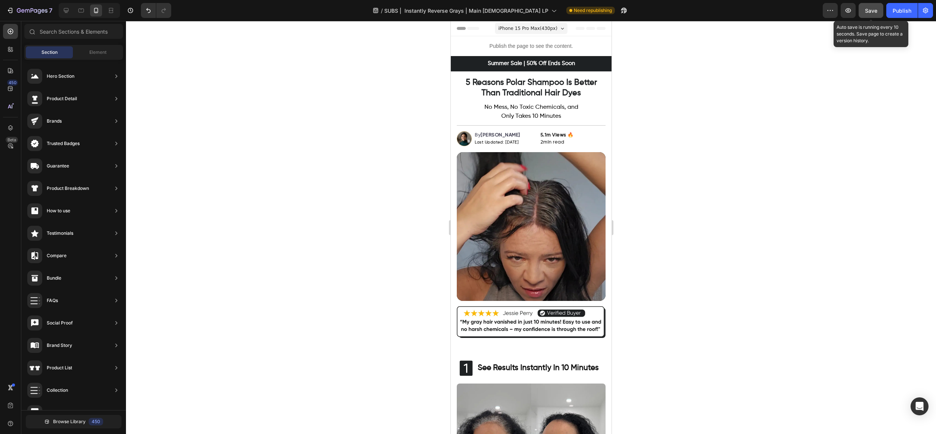
click at [867, 10] on span "Save" at bounding box center [871, 10] width 12 height 6
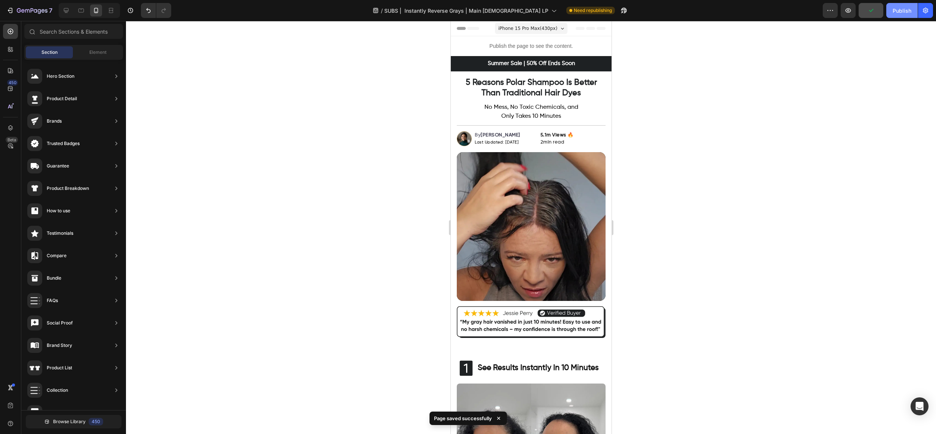
click at [907, 13] on div "Publish" at bounding box center [902, 11] width 19 height 8
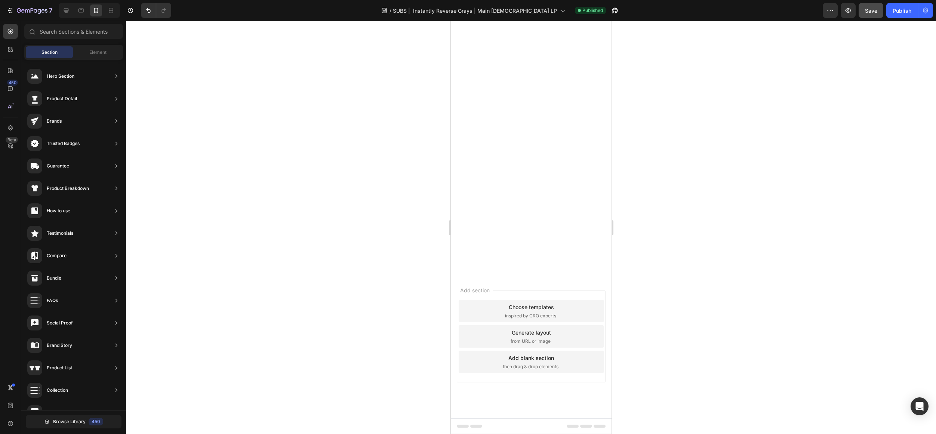
scroll to position [2440, 0]
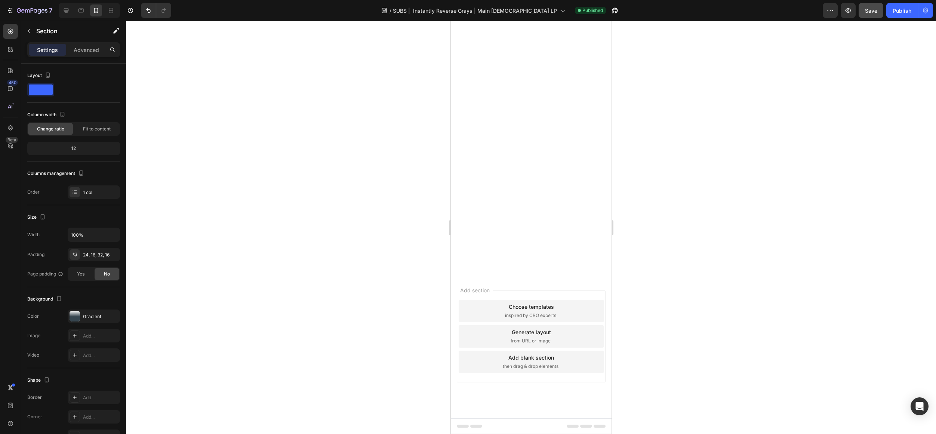
scroll to position [2408, 0]
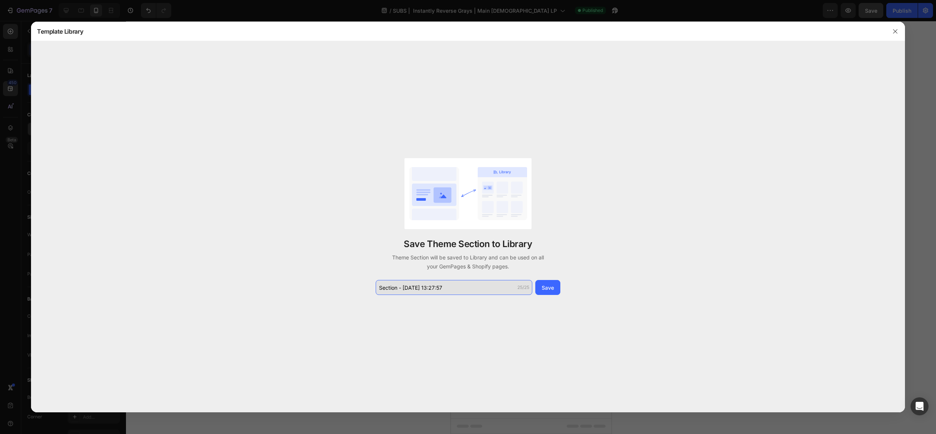
click at [428, 291] on input "Section - Aug 26 13:27:57" at bounding box center [454, 287] width 157 height 15
type input "CTA Section"
click at [557, 292] on button "Save" at bounding box center [548, 287] width 25 height 15
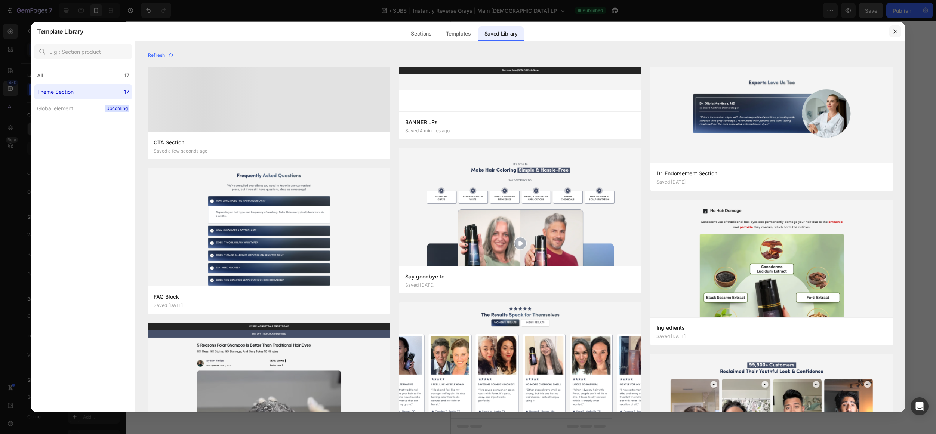
click at [893, 33] on icon "button" at bounding box center [896, 31] width 6 height 6
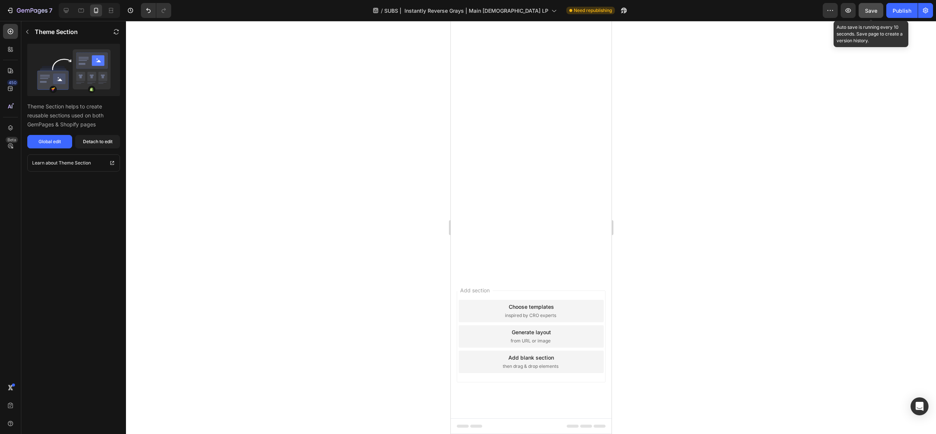
click at [874, 15] on button "Save" at bounding box center [871, 10] width 25 height 15
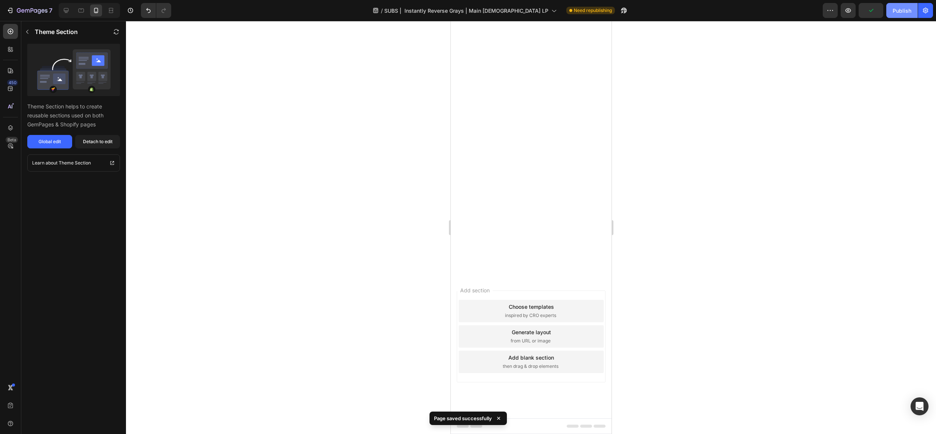
click at [909, 15] on button "Publish" at bounding box center [902, 10] width 31 height 15
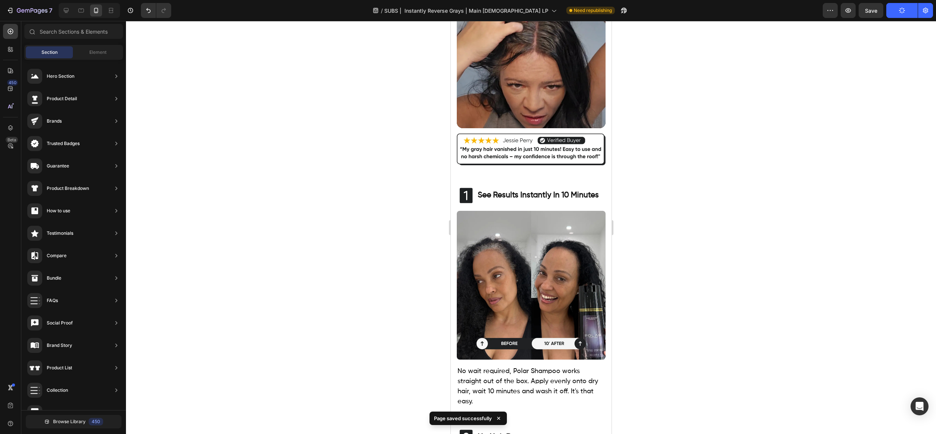
scroll to position [0, 0]
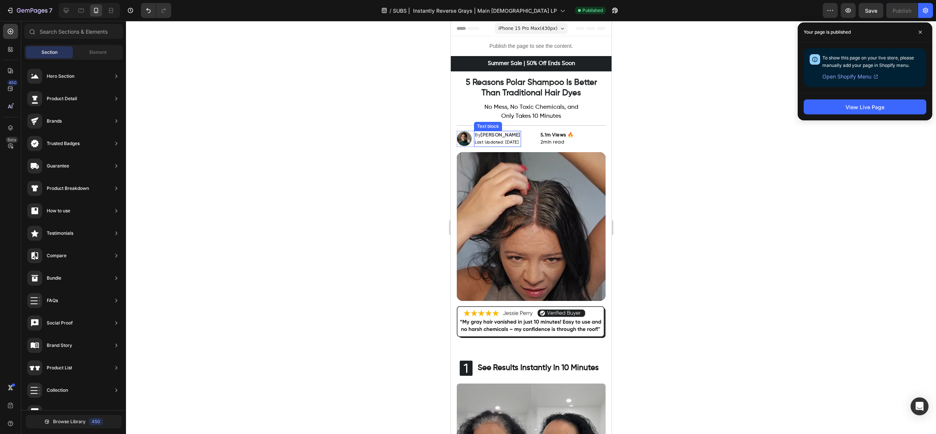
click at [517, 142] on span "Last Updated: [DATE]" at bounding box center [497, 142] width 44 height 4
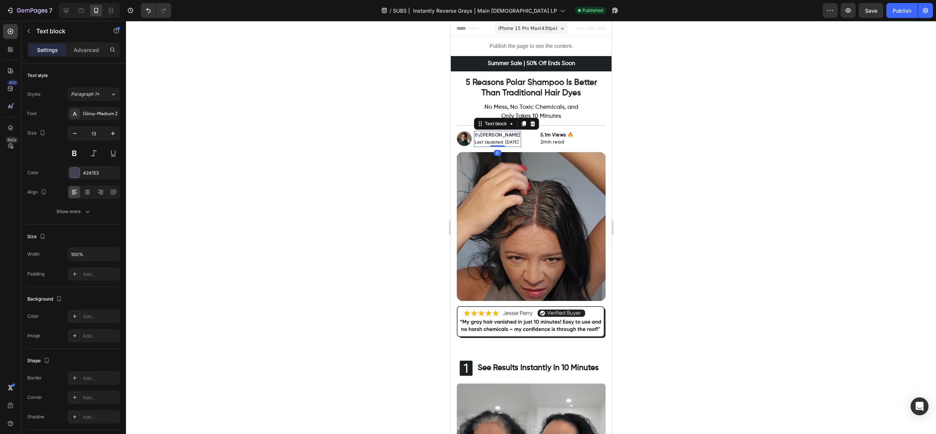
click at [517, 143] on span "Last Updated: [DATE]" at bounding box center [497, 142] width 44 height 4
click at [741, 126] on div at bounding box center [531, 227] width 810 height 413
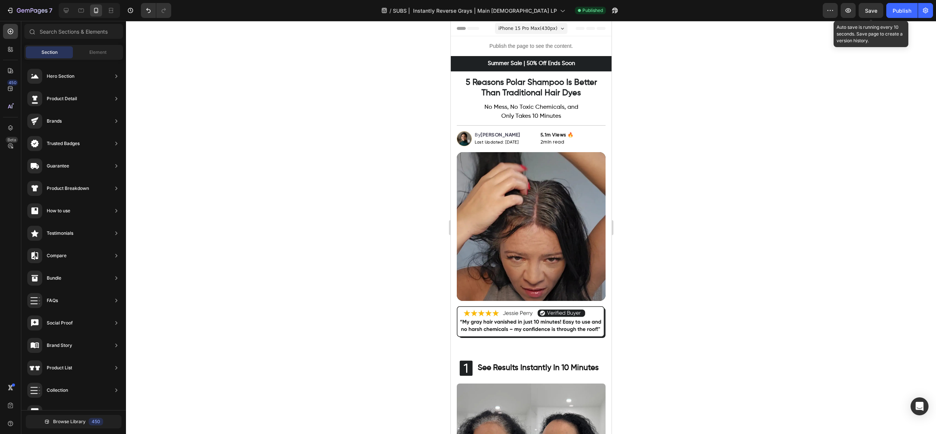
click at [866, 9] on span "Save" at bounding box center [871, 10] width 12 height 6
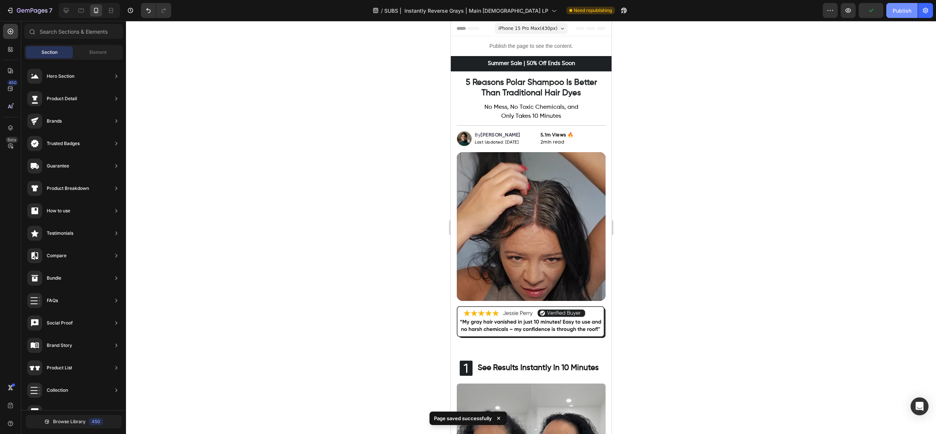
click at [897, 12] on div "Publish" at bounding box center [902, 11] width 19 height 8
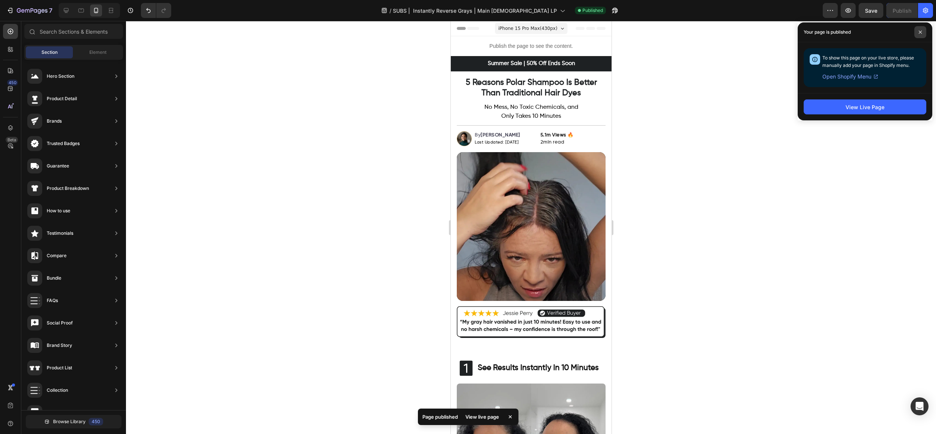
click at [915, 27] on div "Your page is published" at bounding box center [865, 32] width 135 height 20
click at [917, 30] on span at bounding box center [921, 32] width 12 height 12
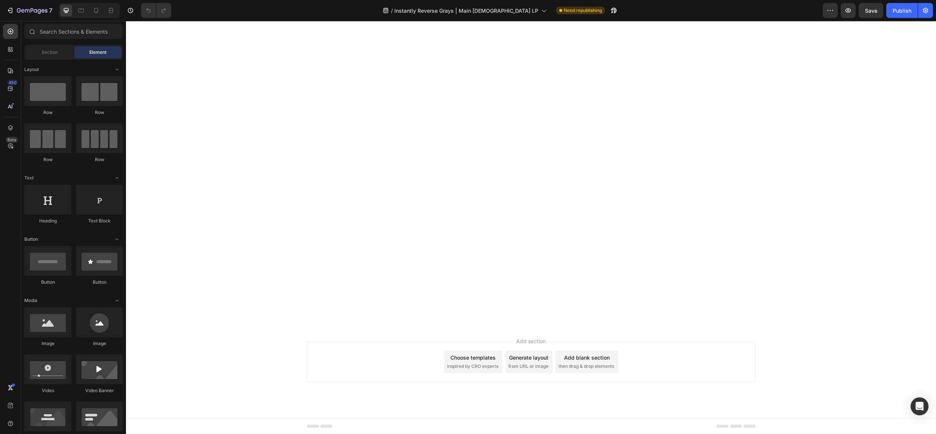
scroll to position [4886, 0]
click at [91, 12] on div at bounding box center [96, 10] width 12 height 12
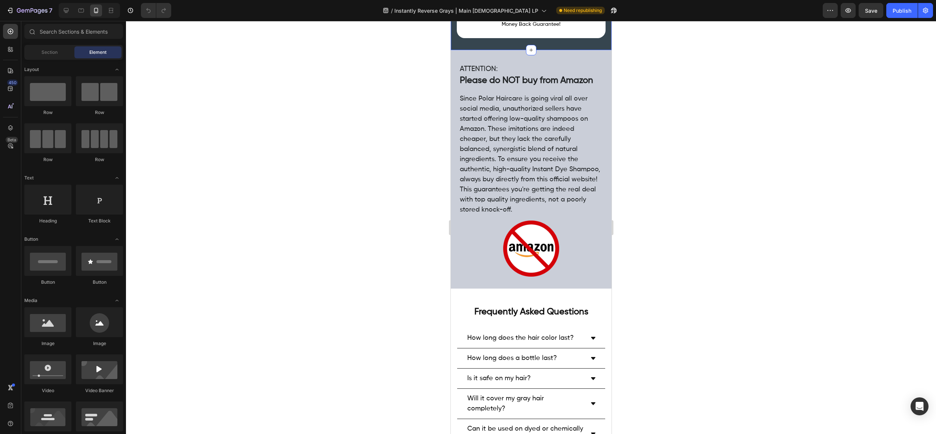
scroll to position [4248, 0]
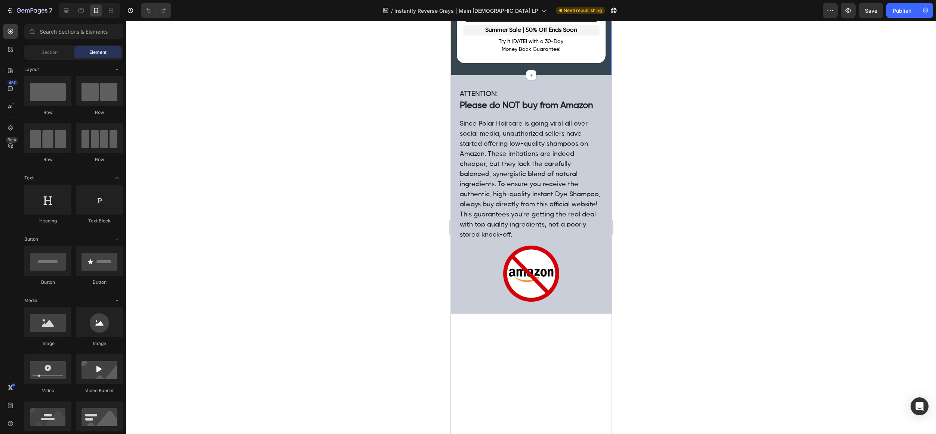
click at [579, 75] on div "Image Image GET 50% OFF FOR A LIMITED TIME ONLY Heading This limited-time deal …" at bounding box center [531, 1] width 161 height 148
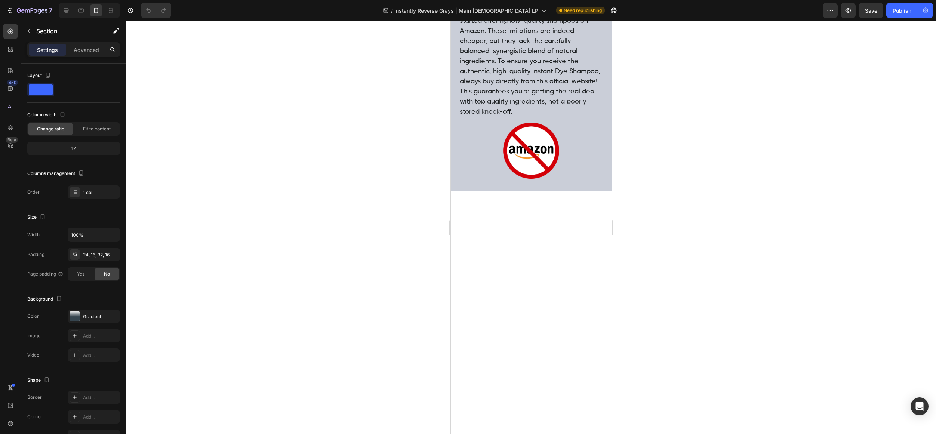
scroll to position [4182, 0]
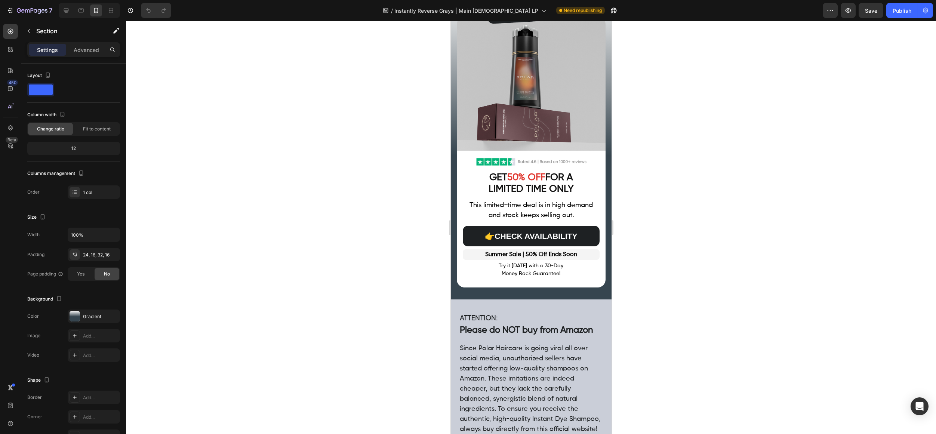
click at [539, 290] on div "Image Image GET 50% OFF FOR A LIMITED TIME ONLY Heading This limited-time deal …" at bounding box center [531, 146] width 161 height 307
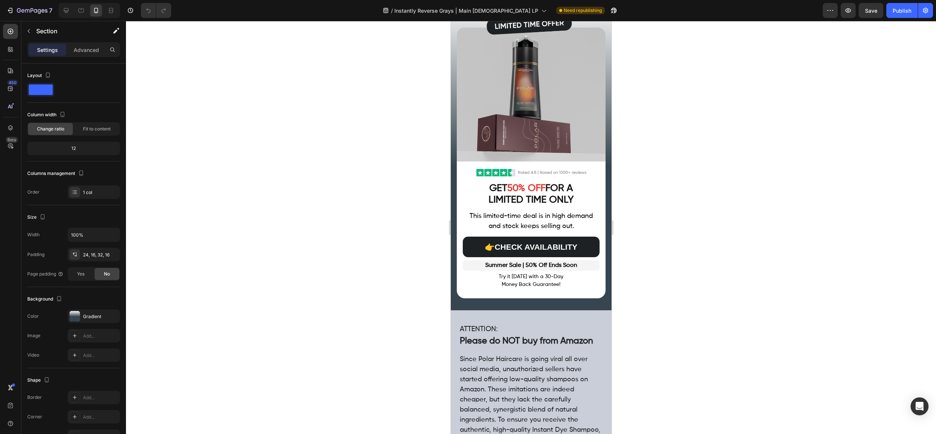
scroll to position [4168, 0]
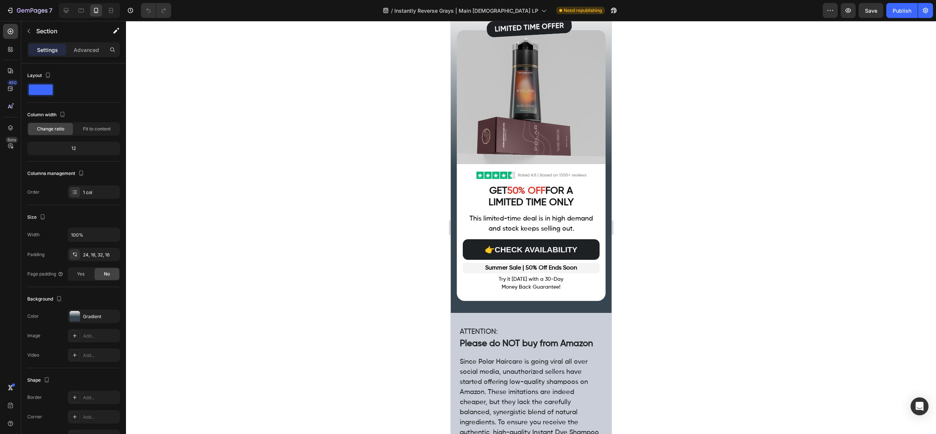
click at [460, 301] on div "Image Image GET 50% OFF FOR A LIMITED TIME ONLY Heading This limited-time deal …" at bounding box center [531, 159] width 161 height 307
click at [454, 285] on div "Image Image GET 50% OFF FOR A LIMITED TIME ONLY Heading This limited-time deal …" at bounding box center [531, 159] width 161 height 307
click at [456, 315] on div "ATTENTION: Please do NOT buy from Amazon Heading Since Polar Haircare is going …" at bounding box center [531, 432] width 161 height 239
click at [453, 289] on div "Image Image GET 50% OFF FOR A LIMITED TIME ONLY Heading This limited-time deal …" at bounding box center [531, 159] width 161 height 307
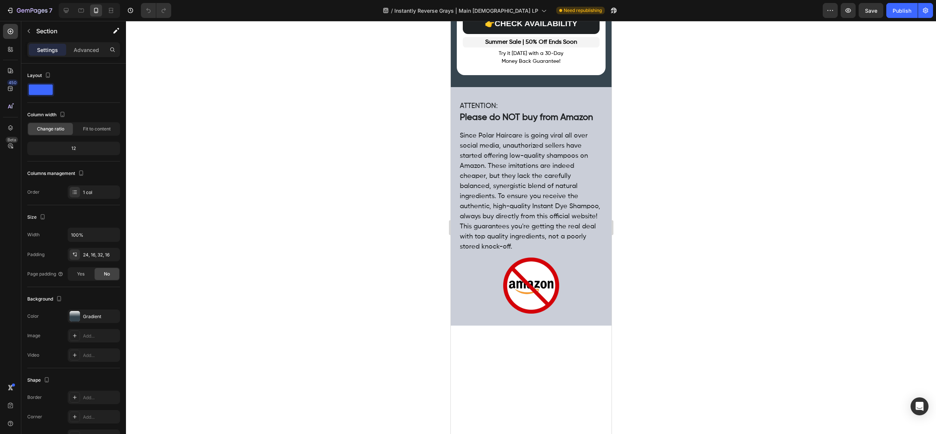
scroll to position [3933, 0]
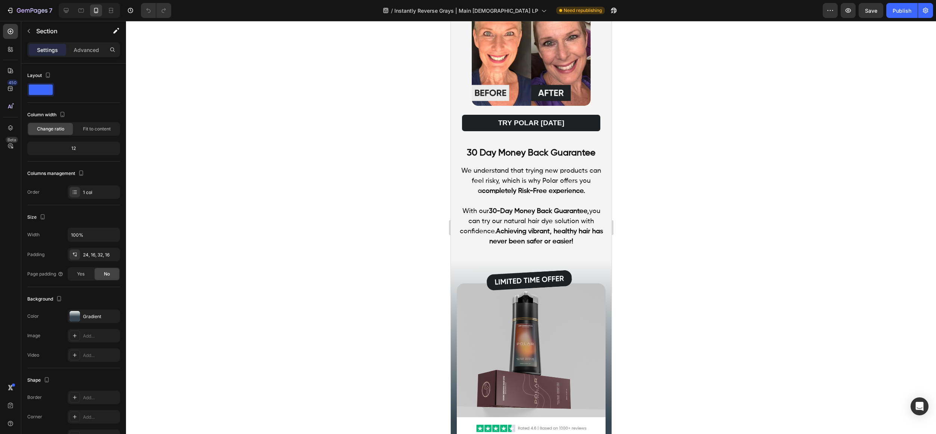
click at [454, 297] on div "Image Image GET 50% OFF FOR A LIMITED TIME ONLY Heading This limited-time deal …" at bounding box center [531, 413] width 161 height 307
click at [462, 260] on div "Image Image GET 50% OFF FOR A LIMITED TIME ONLY Heading This limited-time deal …" at bounding box center [531, 413] width 161 height 307
click at [602, 249] on icon at bounding box center [605, 252] width 6 height 6
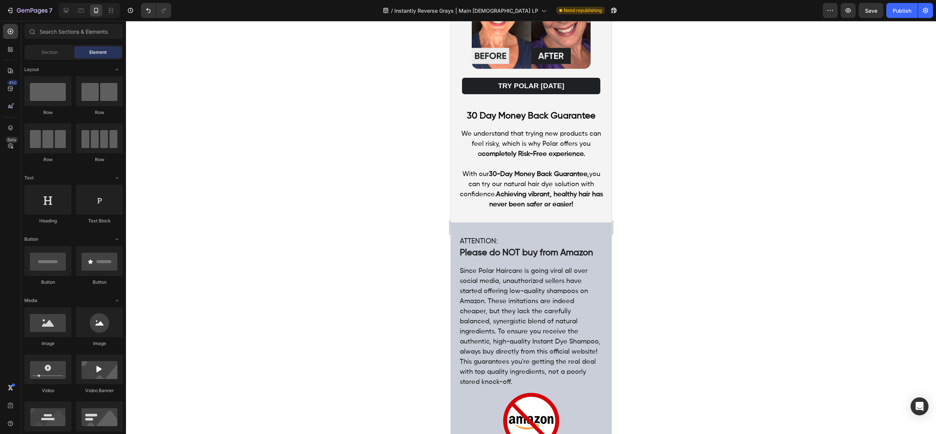
scroll to position [3961, 0]
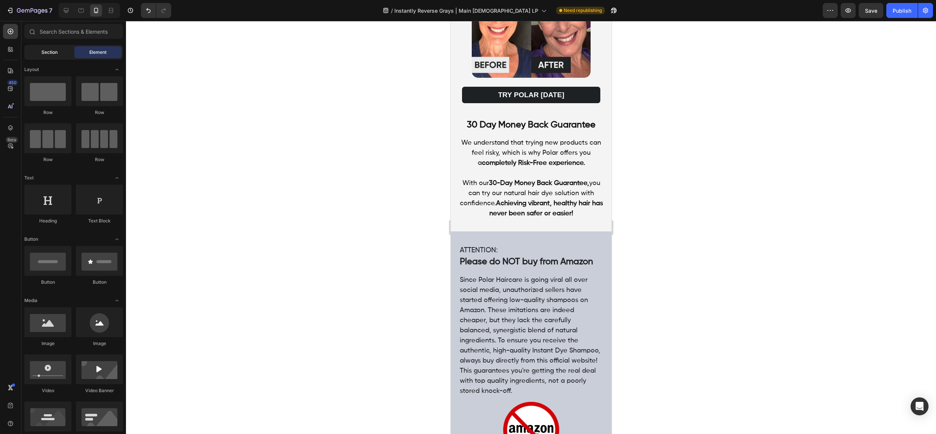
click at [36, 52] on div "Section" at bounding box center [49, 52] width 47 height 12
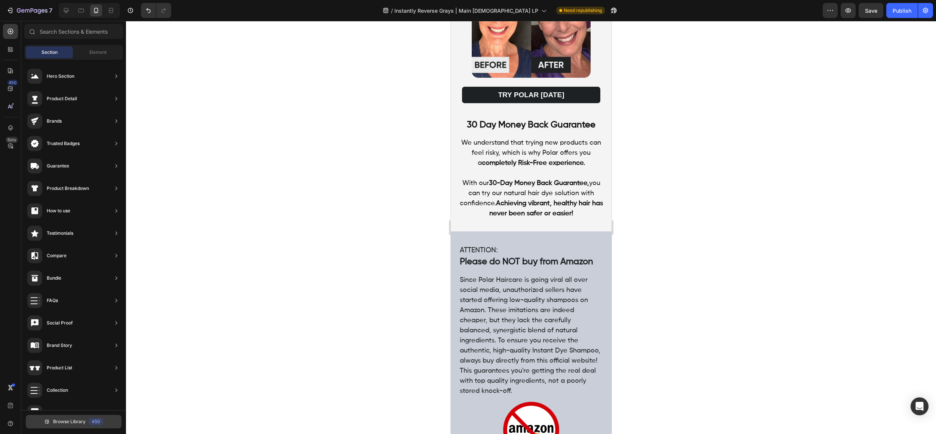
click at [77, 420] on span "Browse Library" at bounding box center [69, 421] width 33 height 7
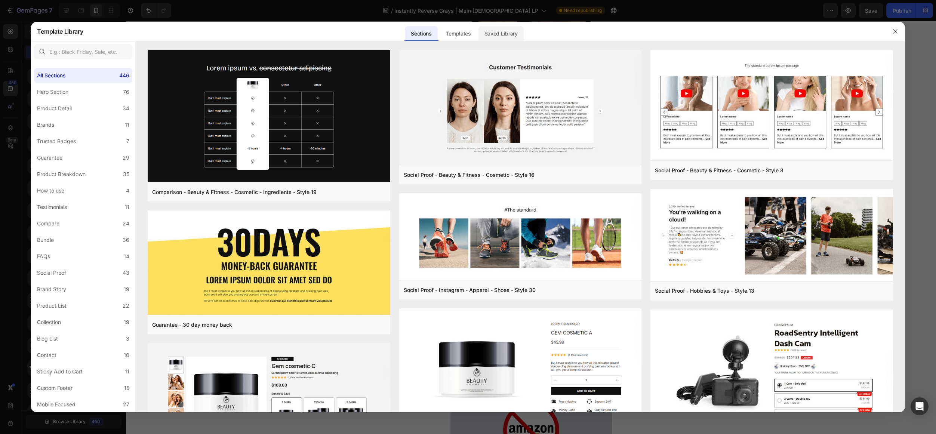
click at [505, 32] on div "Saved Library" at bounding box center [501, 33] width 45 height 15
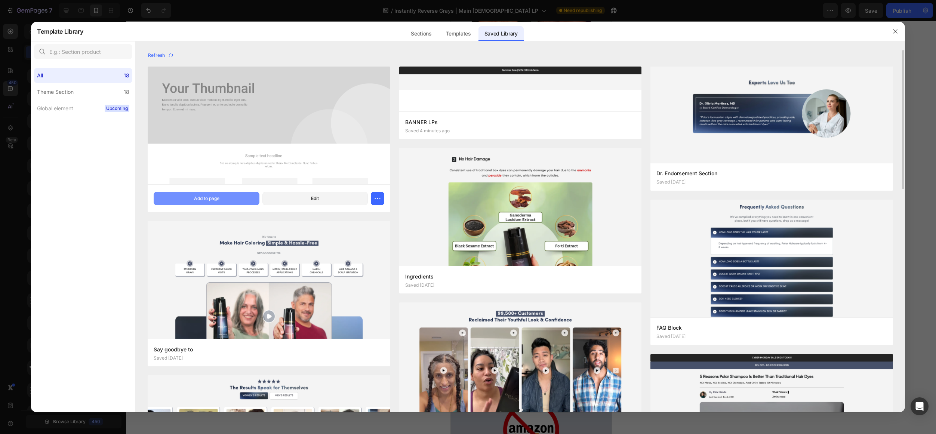
click at [226, 198] on button "Add to page" at bounding box center [206, 198] width 105 height 13
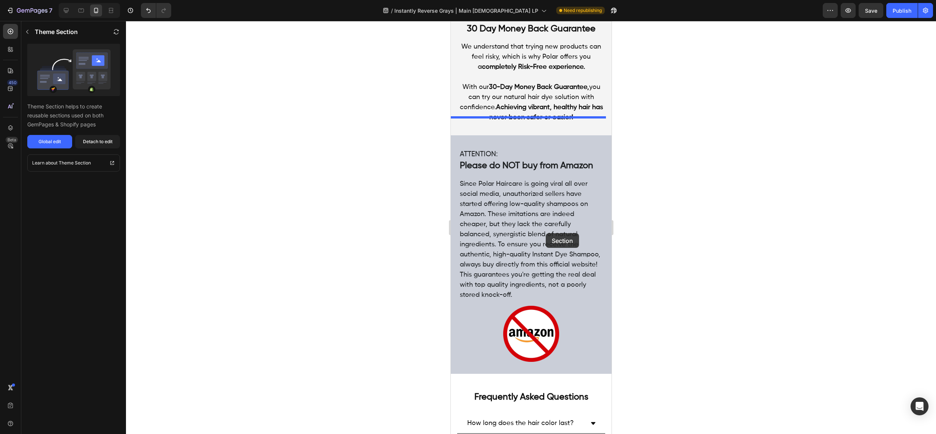
scroll to position [4041, 0]
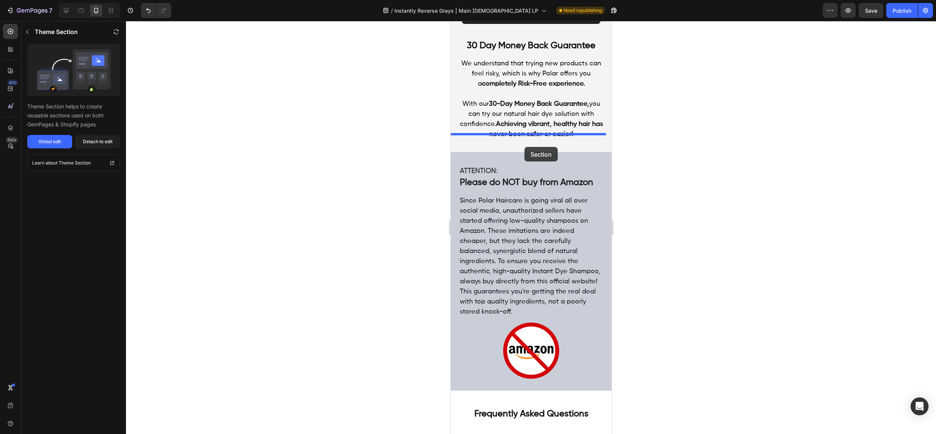
drag, startPoint x: 473, startPoint y: 136, endPoint x: 525, endPoint y: 144, distance: 52.2
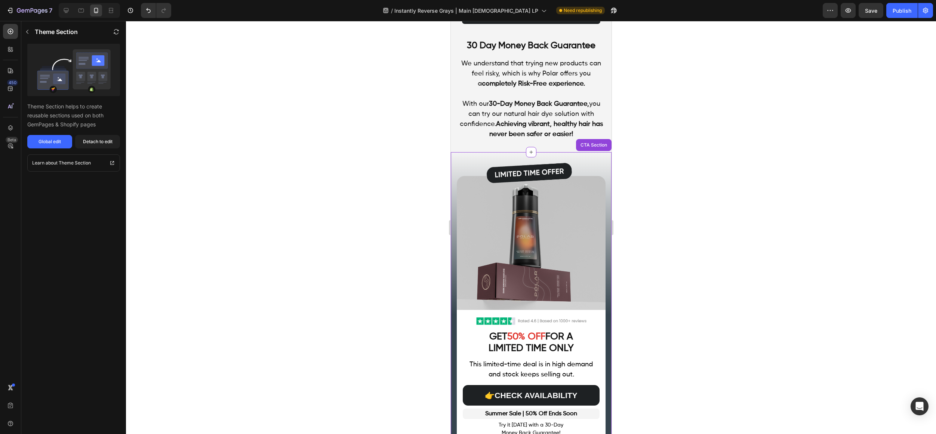
click at [665, 195] on div at bounding box center [531, 227] width 810 height 413
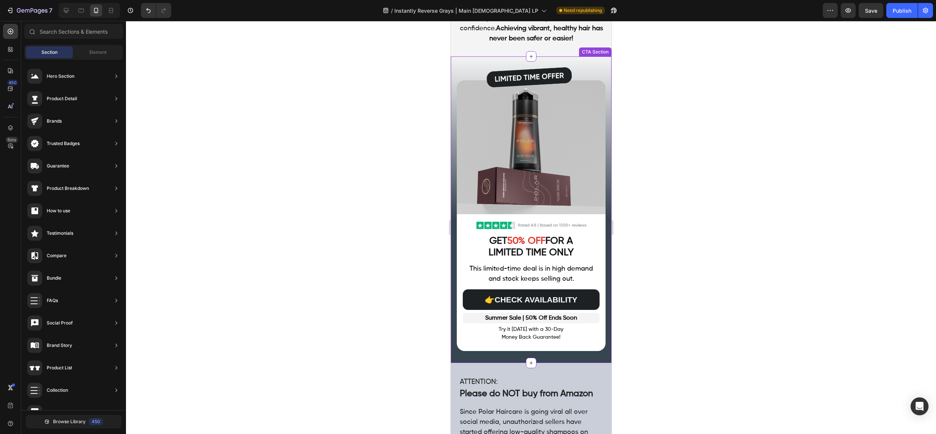
scroll to position [4146, 0]
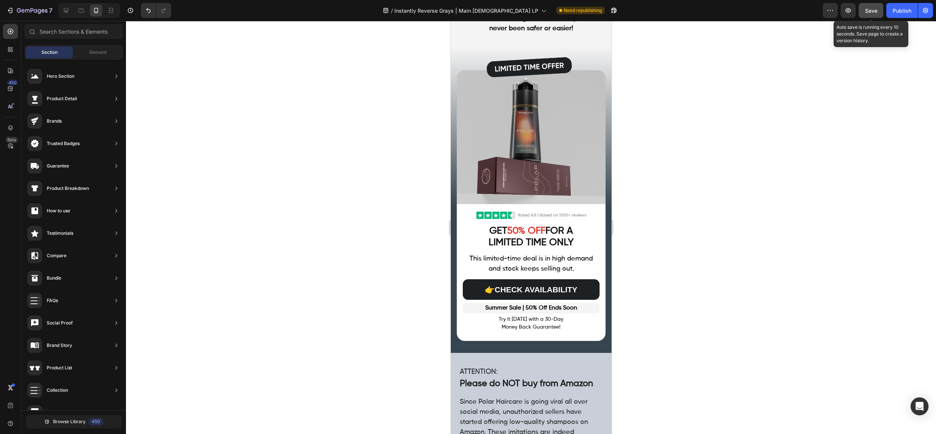
click at [875, 9] on span "Save" at bounding box center [871, 10] width 12 height 6
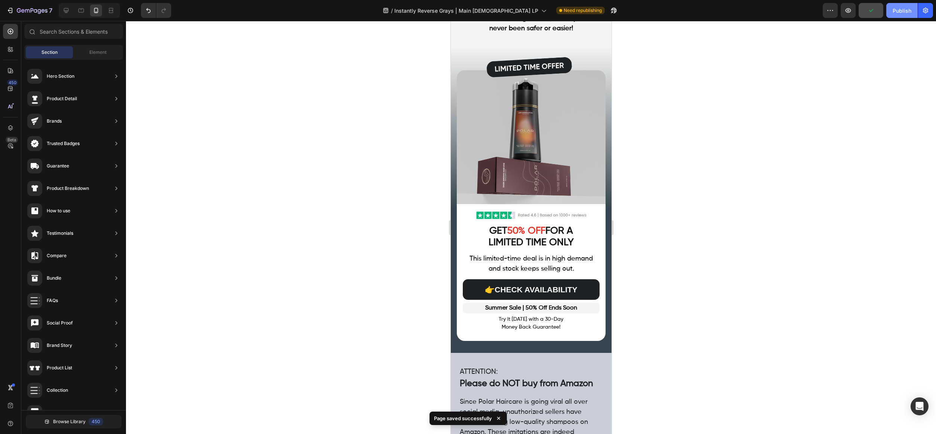
click at [893, 9] on button "Publish" at bounding box center [902, 10] width 31 height 15
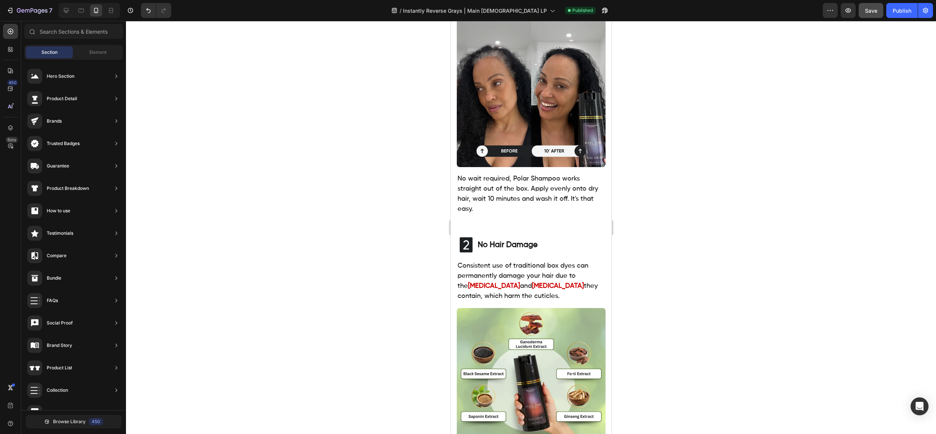
scroll to position [297, 0]
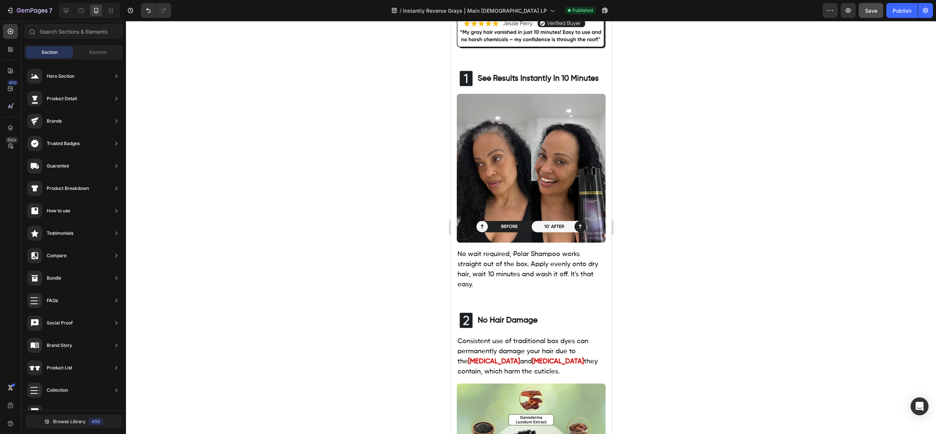
drag, startPoint x: 609, startPoint y: 370, endPoint x: 1073, endPoint y: 105, distance: 534.2
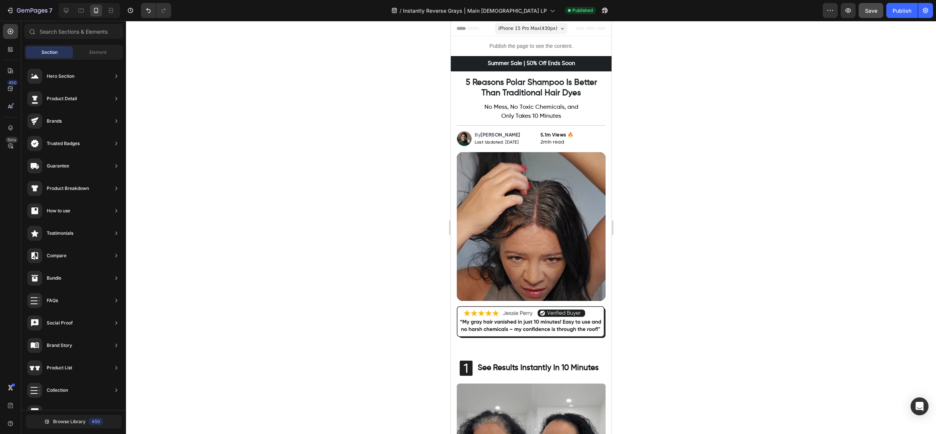
drag, startPoint x: 607, startPoint y: 86, endPoint x: 1051, endPoint y: 37, distance: 445.8
click at [514, 142] on span "Last Updated: [DATE]" at bounding box center [497, 142] width 44 height 4
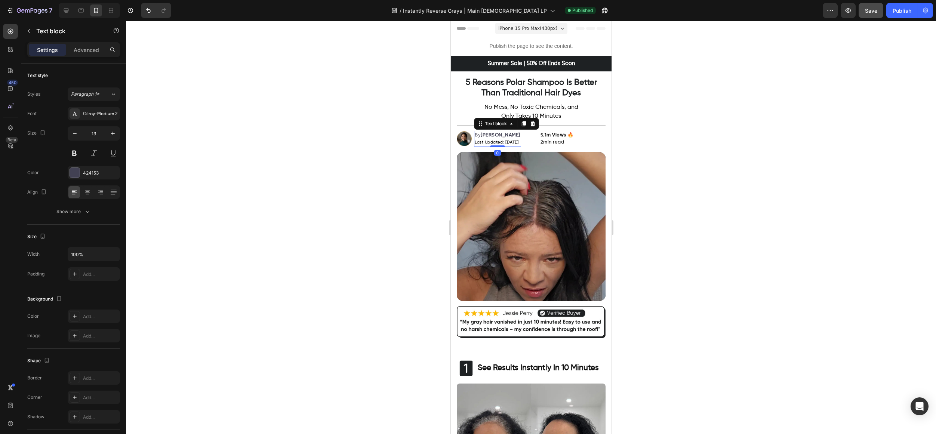
click at [515, 143] on span "Last Updated: [DATE]" at bounding box center [497, 142] width 44 height 4
click at [771, 137] on div at bounding box center [531, 227] width 810 height 413
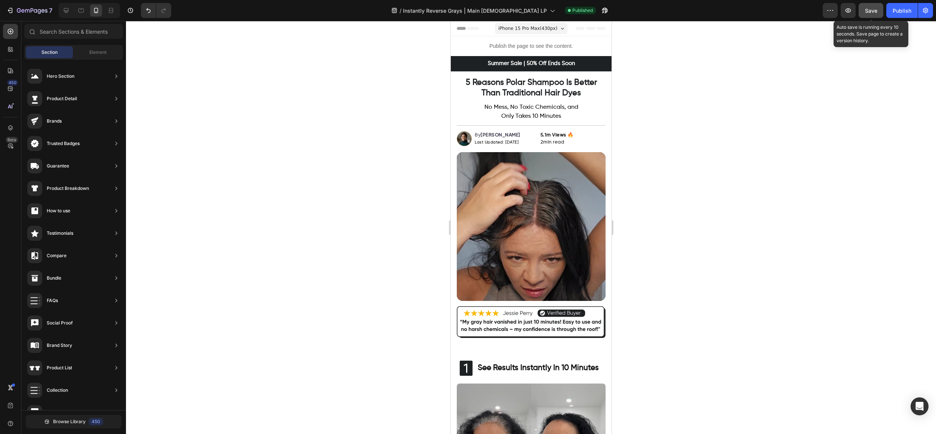
click at [868, 14] on div "Save" at bounding box center [871, 11] width 12 height 8
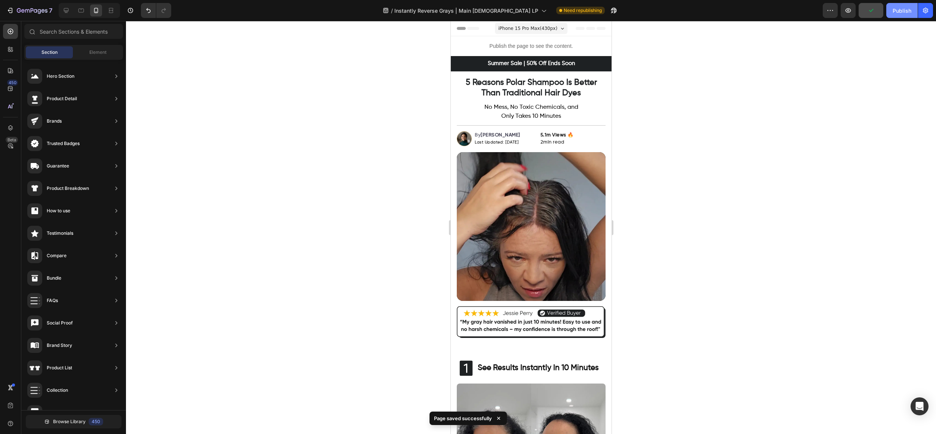
click at [903, 16] on button "Publish" at bounding box center [902, 10] width 31 height 15
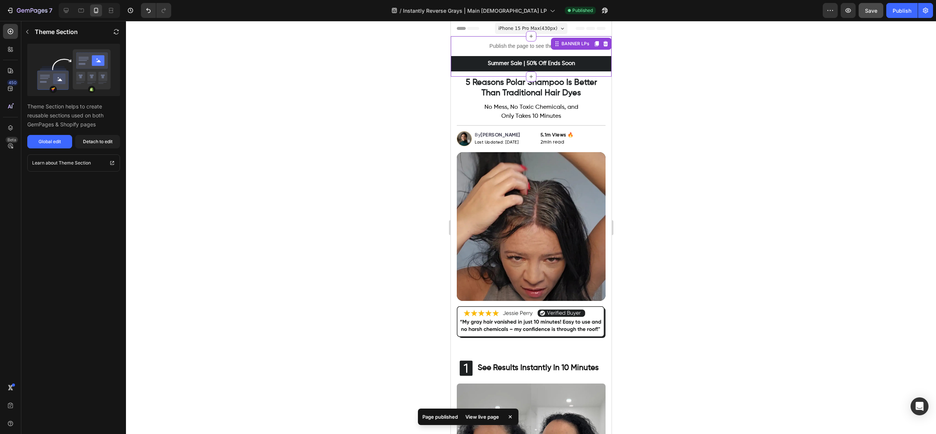
click at [478, 47] on p "Publish the page to see the content." at bounding box center [531, 46] width 161 height 8
click at [31, 144] on button "Global edit" at bounding box center [49, 141] width 45 height 13
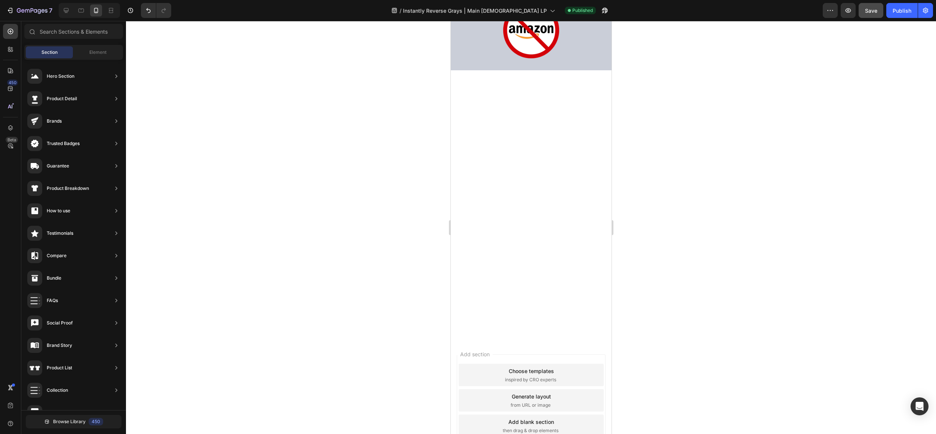
scroll to position [2689, 0]
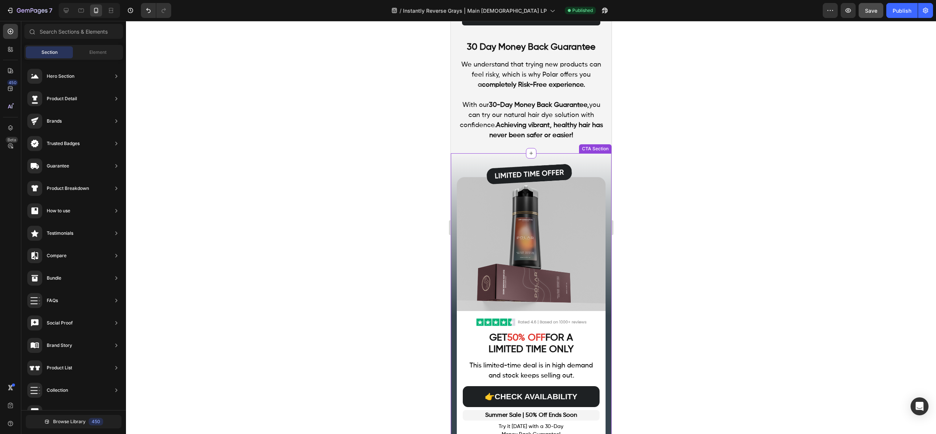
click at [584, 162] on img at bounding box center [531, 236] width 149 height 149
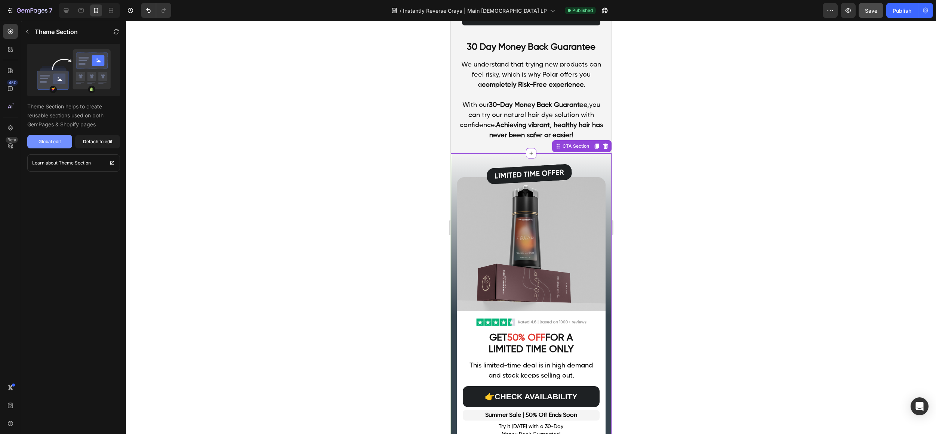
click at [39, 141] on div "Global edit" at bounding box center [50, 141] width 22 height 7
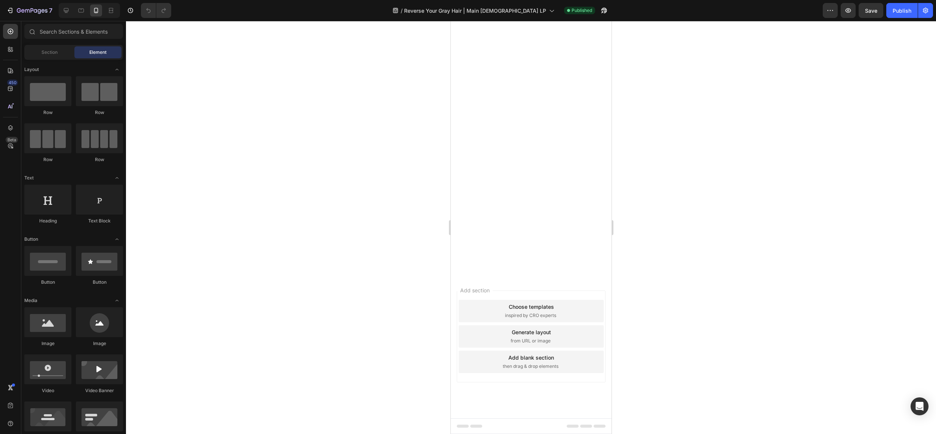
scroll to position [2738, 0]
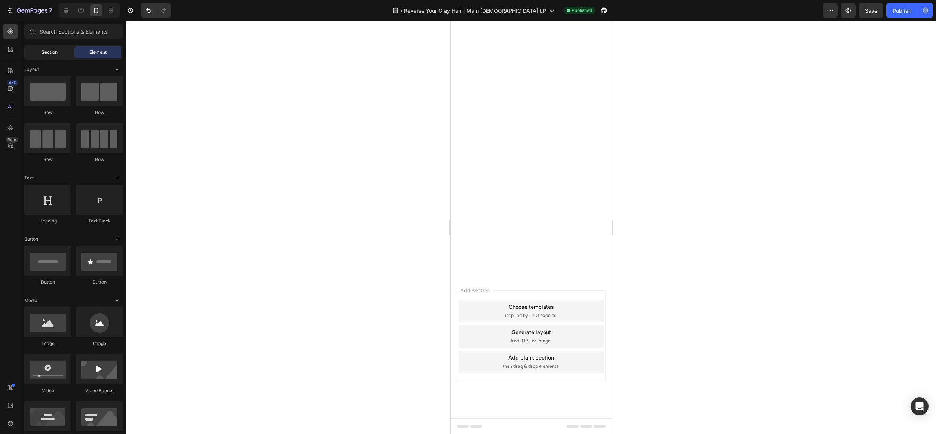
click at [56, 50] on span "Section" at bounding box center [50, 52] width 16 height 7
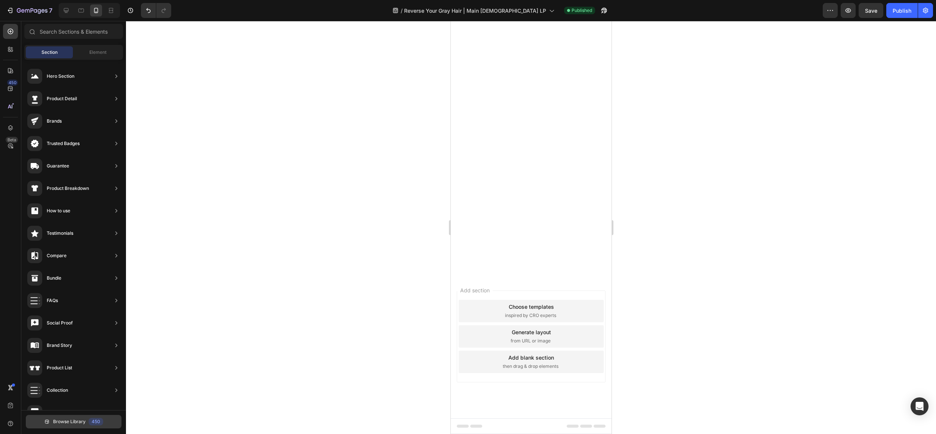
click at [39, 423] on button "Browse Library 450" at bounding box center [74, 421] width 96 height 13
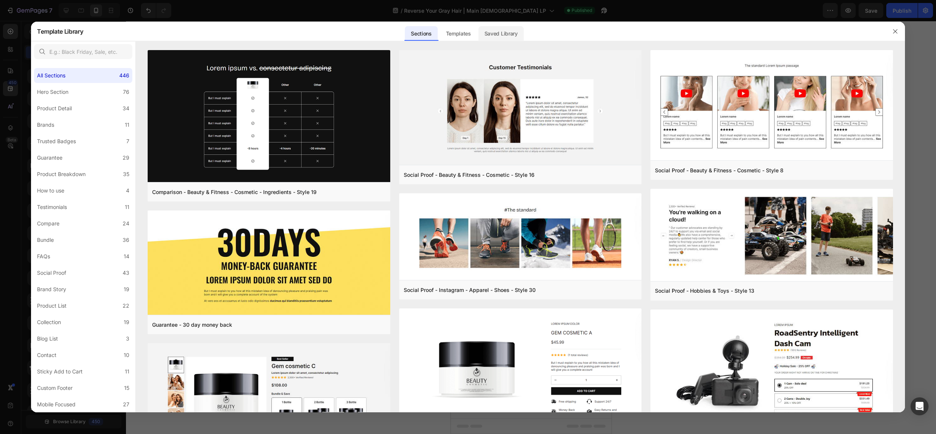
click at [486, 29] on div "Saved Library" at bounding box center [501, 33] width 45 height 15
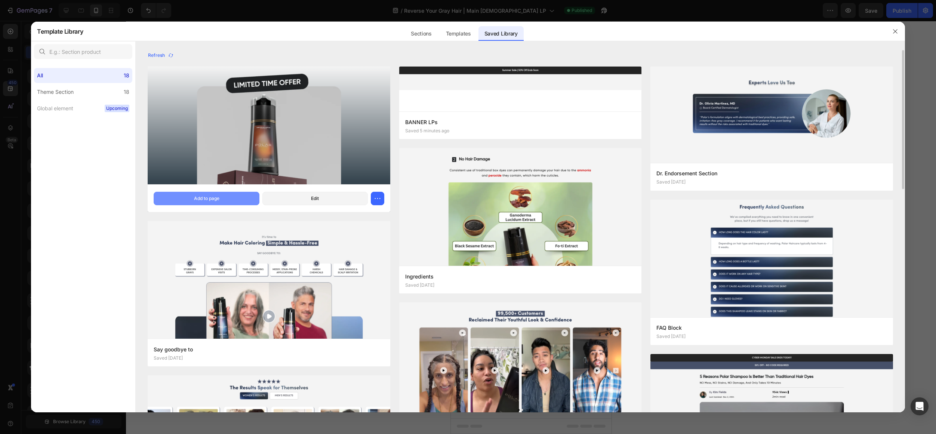
click at [221, 193] on button "Add to page" at bounding box center [206, 198] width 105 height 13
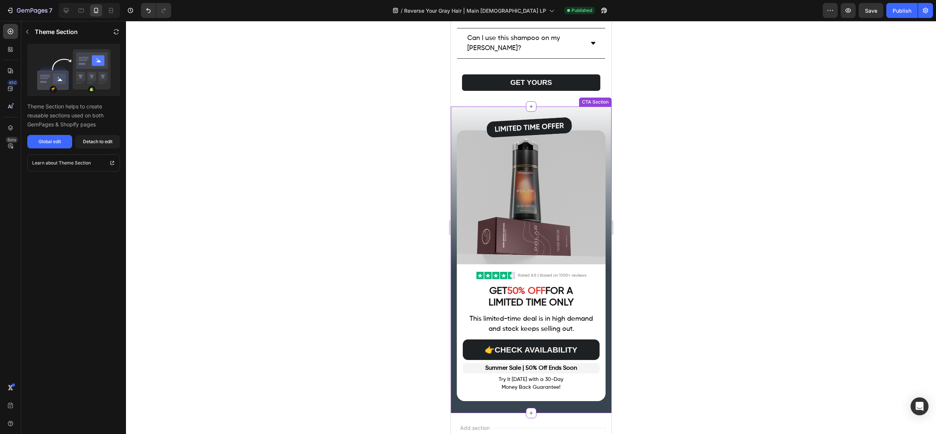
scroll to position [3220, 0]
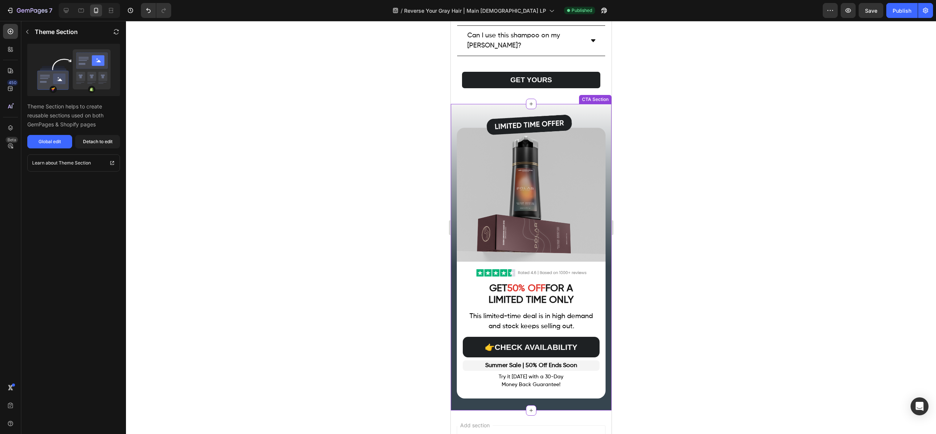
click at [581, 114] on img at bounding box center [531, 187] width 149 height 149
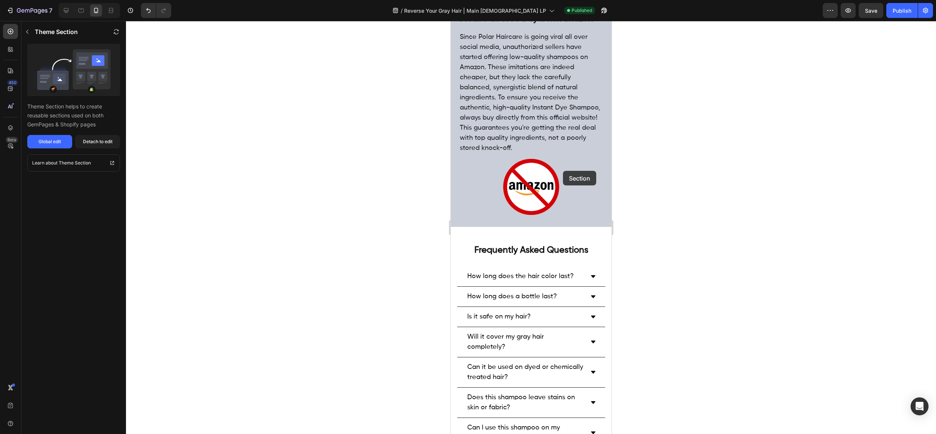
scroll to position [2728, 0]
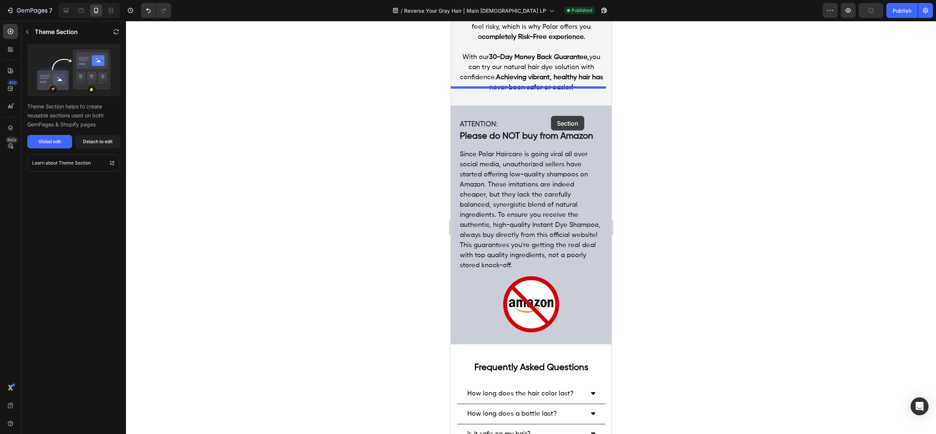
drag, startPoint x: 588, startPoint y: 132, endPoint x: 550, endPoint y: 115, distance: 41.3
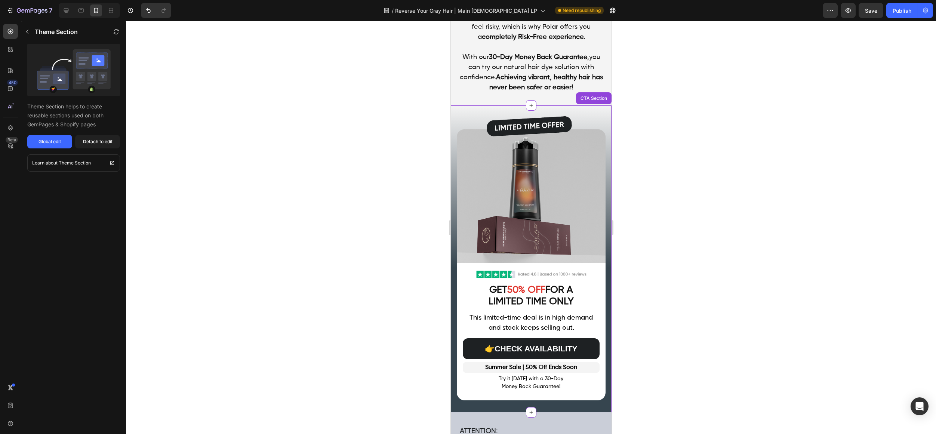
click at [814, 60] on div at bounding box center [531, 227] width 810 height 413
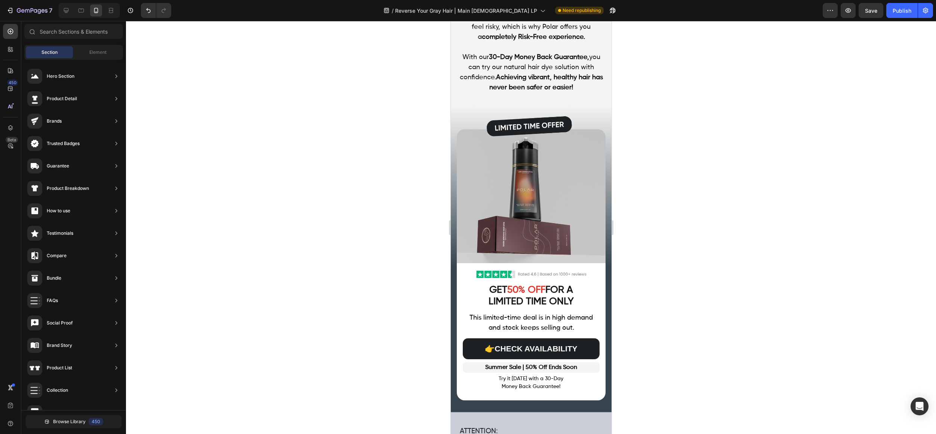
click at [874, 18] on div "7 Version history / Reverse Your Gray Hair | Main Male LP Need republishing Pre…" at bounding box center [468, 10] width 936 height 21
click at [876, 15] on button "Save" at bounding box center [871, 10] width 25 height 15
click at [904, 11] on div "Publish" at bounding box center [902, 11] width 19 height 8
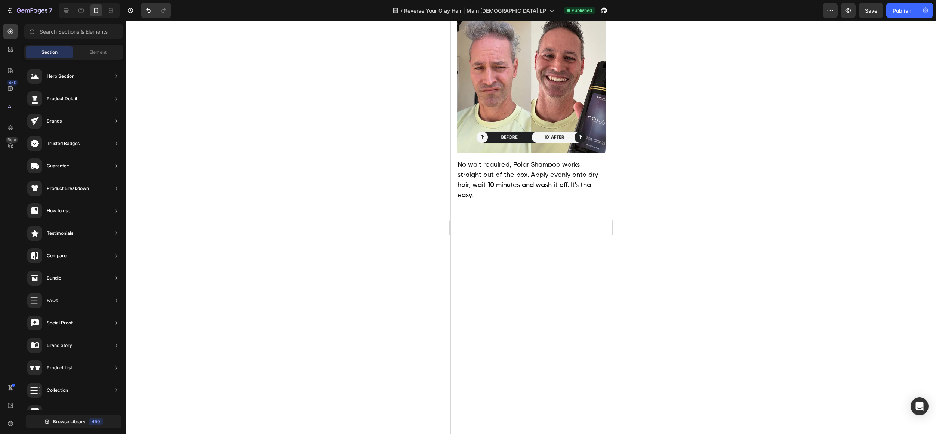
scroll to position [0, 0]
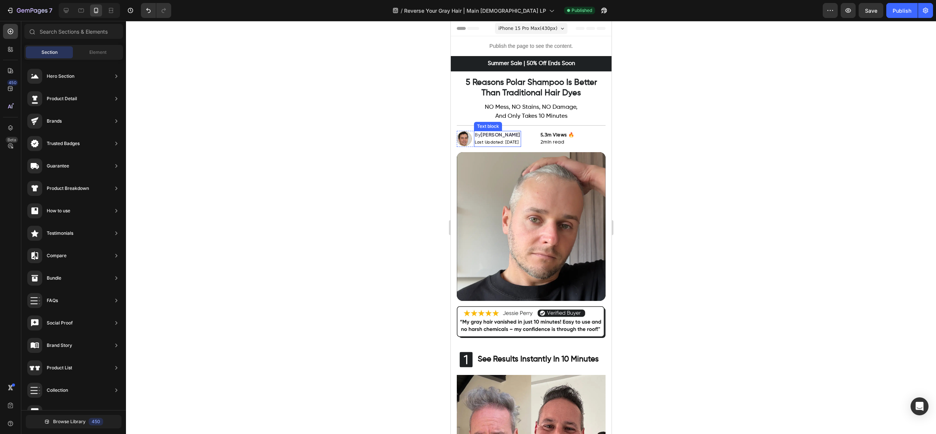
click at [515, 142] on span "Last Updated: [DATE]" at bounding box center [497, 142] width 44 height 4
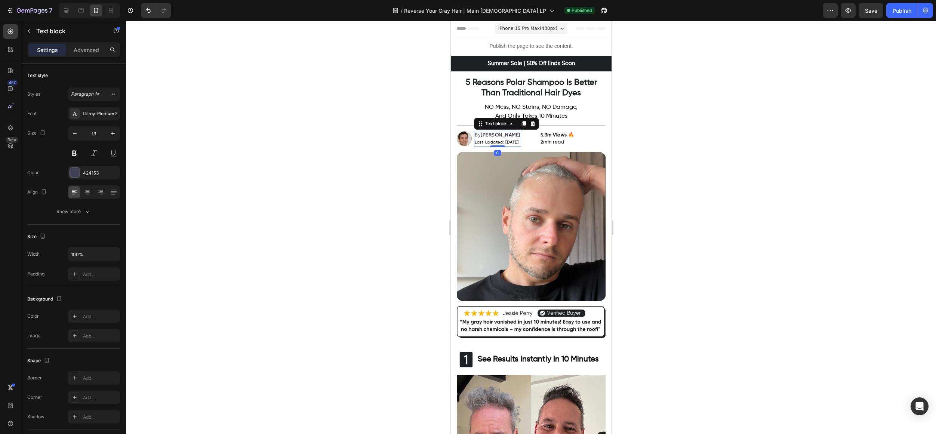
click at [516, 143] on span "Last Updated: [DATE]" at bounding box center [497, 142] width 44 height 4
click at [667, 140] on div at bounding box center [531, 227] width 810 height 413
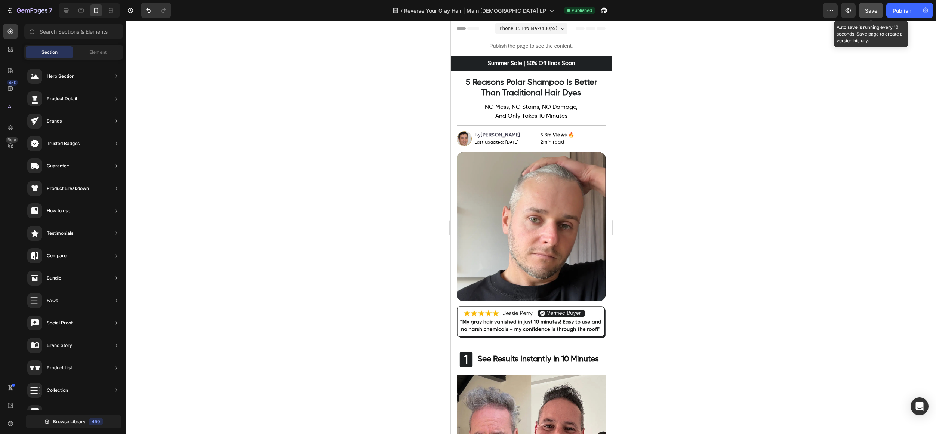
click at [873, 5] on button "Save" at bounding box center [871, 10] width 25 height 15
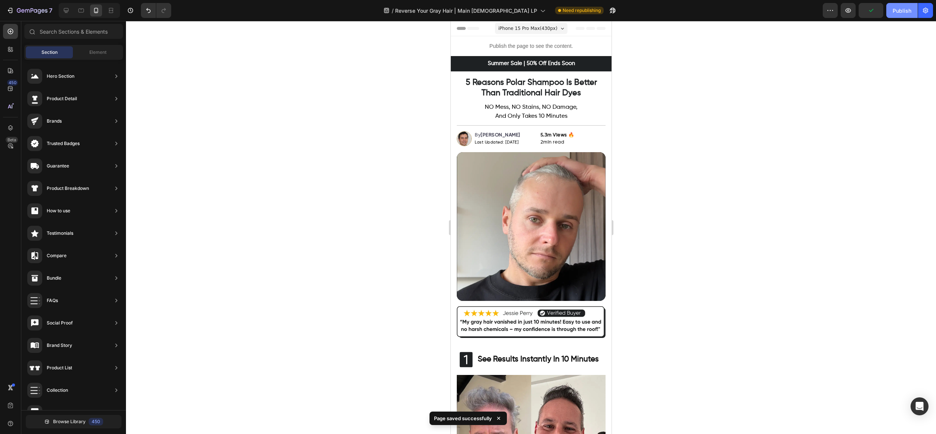
click at [905, 17] on button "Publish" at bounding box center [902, 10] width 31 height 15
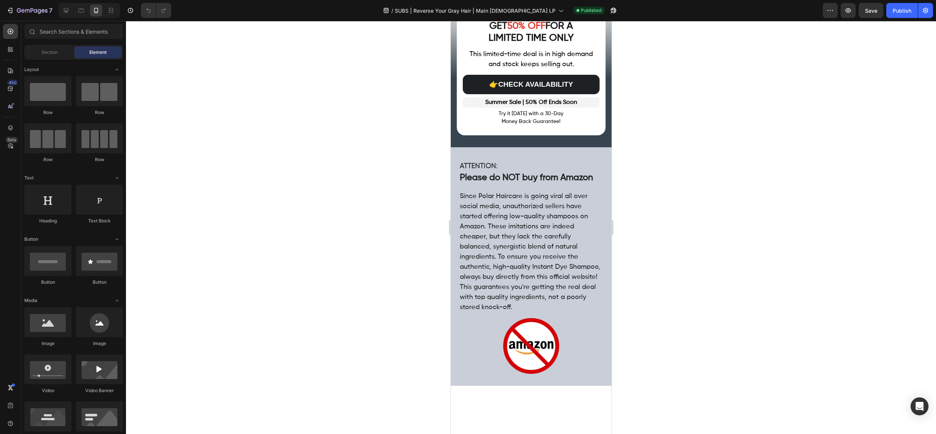
scroll to position [2829, 0]
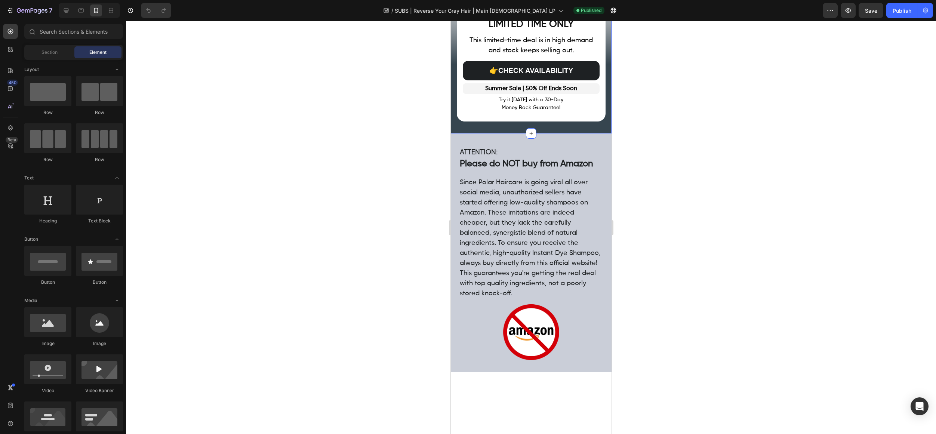
click at [582, 134] on div "Image Image GET 50% OFF FOR A LIMITED TIME ONLY Heading This limited-time deal …" at bounding box center [531, 60] width 161 height 147
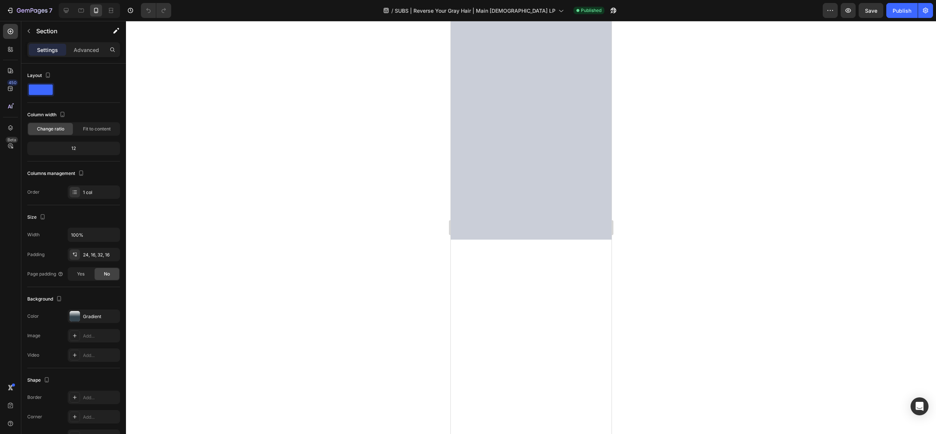
scroll to position [2658, 0]
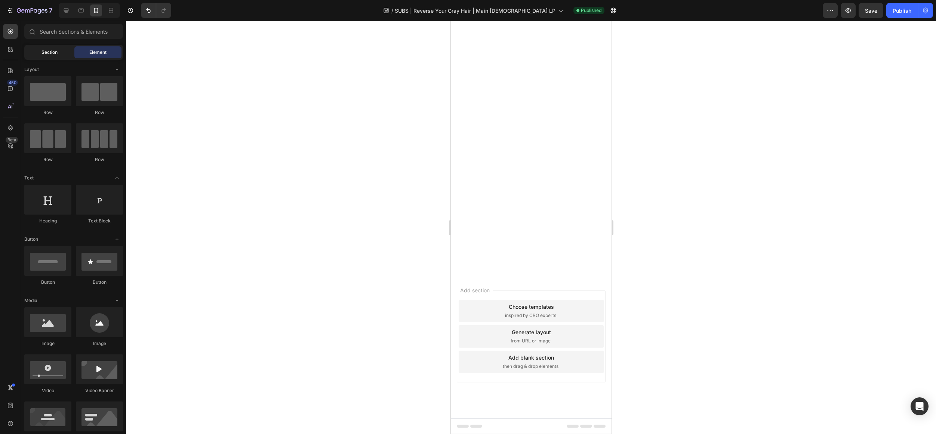
click at [47, 48] on div "Section" at bounding box center [49, 52] width 47 height 12
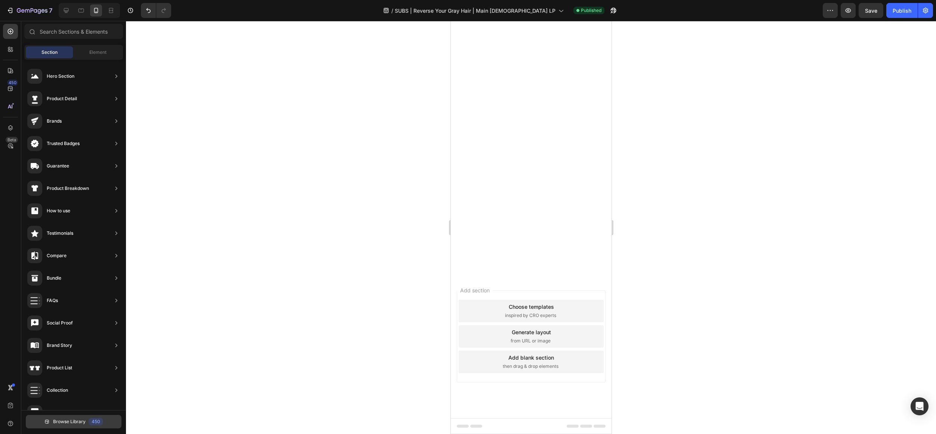
click at [83, 416] on button "Browse Library 450" at bounding box center [74, 421] width 96 height 13
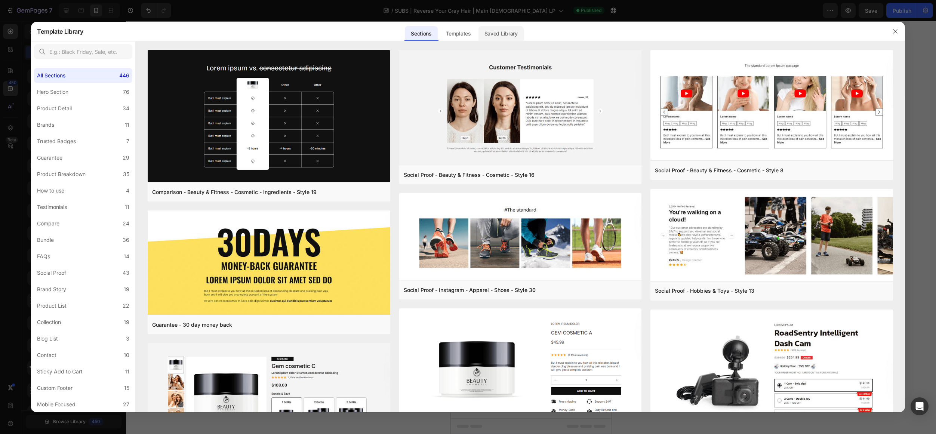
drag, startPoint x: 494, startPoint y: 41, endPoint x: 500, endPoint y: 34, distance: 8.5
click at [494, 41] on div "Template Library Sections Templates Existing pages Saved Library Templates Save…" at bounding box center [468, 31] width 874 height 19
click at [500, 34] on div "Saved Library" at bounding box center [501, 33] width 45 height 15
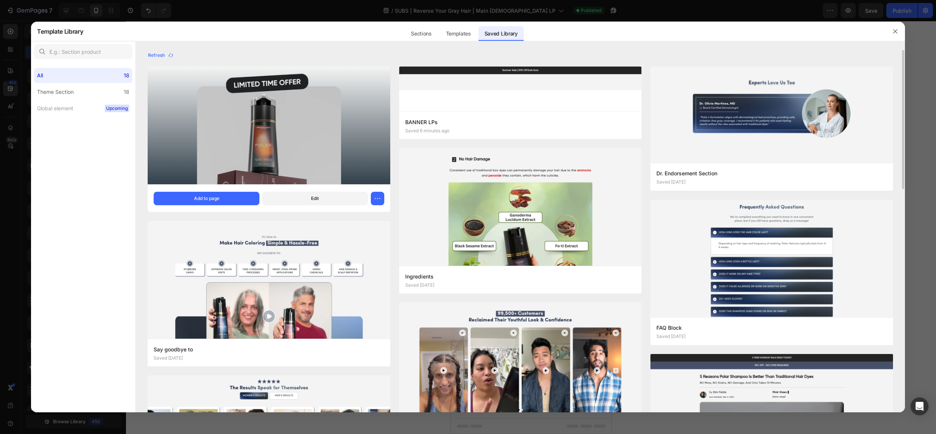
click at [238, 190] on div "CTA Section Saved 2 minutes ago Add to page Edit" at bounding box center [269, 198] width 242 height 28
click at [237, 192] on button "Add to page" at bounding box center [206, 198] width 105 height 13
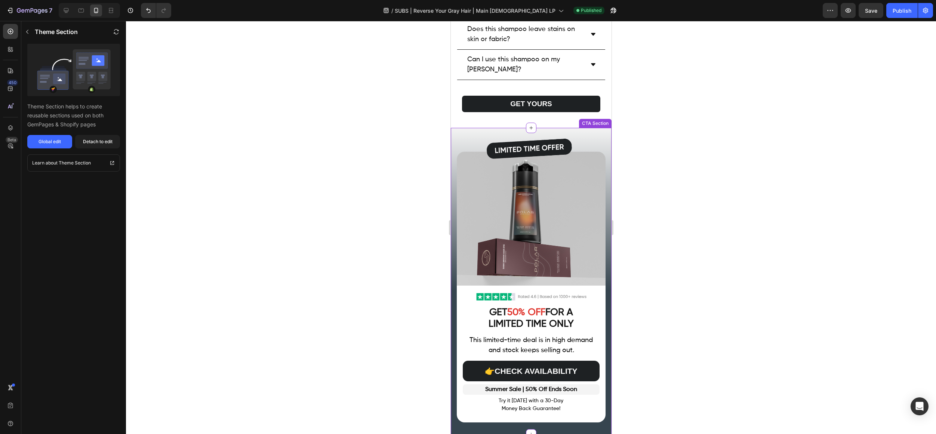
scroll to position [3196, 0]
click at [471, 135] on div "Image Image GET 50% OFF FOR A LIMITED TIME ONLY Heading This limited-time deal …" at bounding box center [531, 281] width 161 height 307
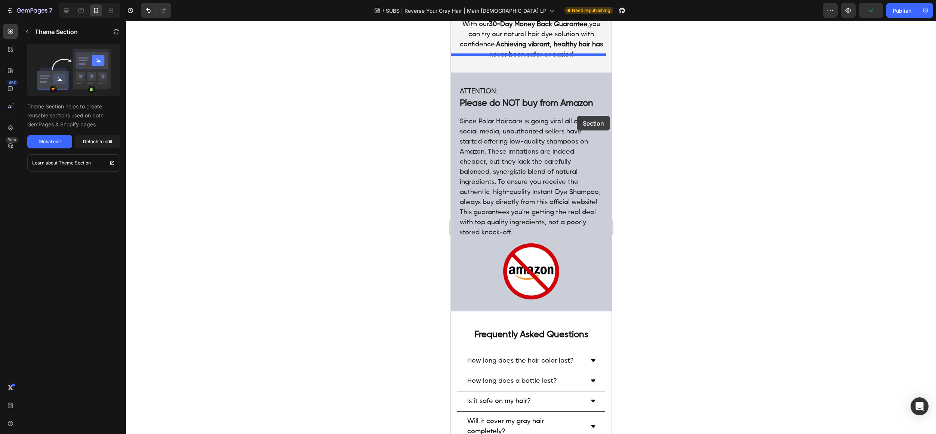
scroll to position [2760, 0]
drag, startPoint x: 587, startPoint y: 123, endPoint x: 576, endPoint y: 118, distance: 12.0
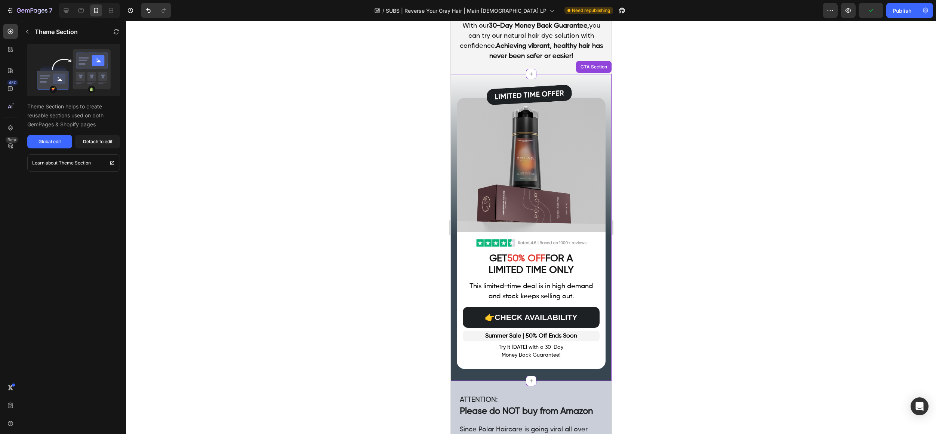
click at [680, 154] on div at bounding box center [531, 227] width 810 height 413
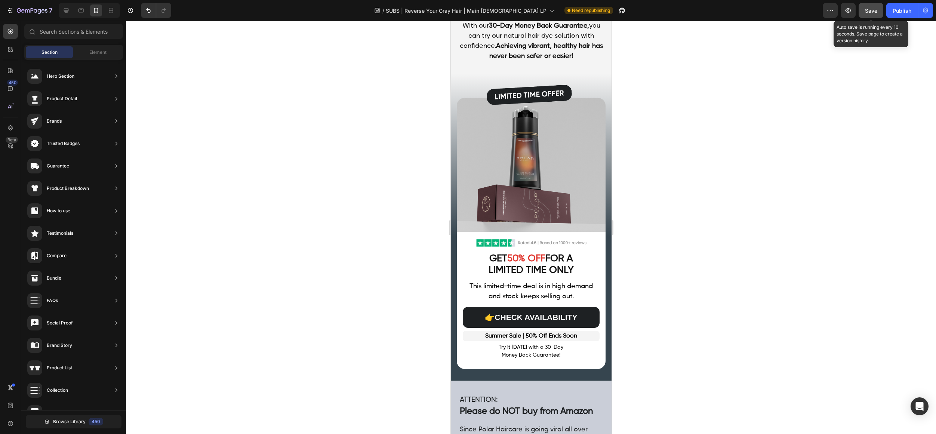
click at [870, 13] on span "Save" at bounding box center [871, 10] width 12 height 6
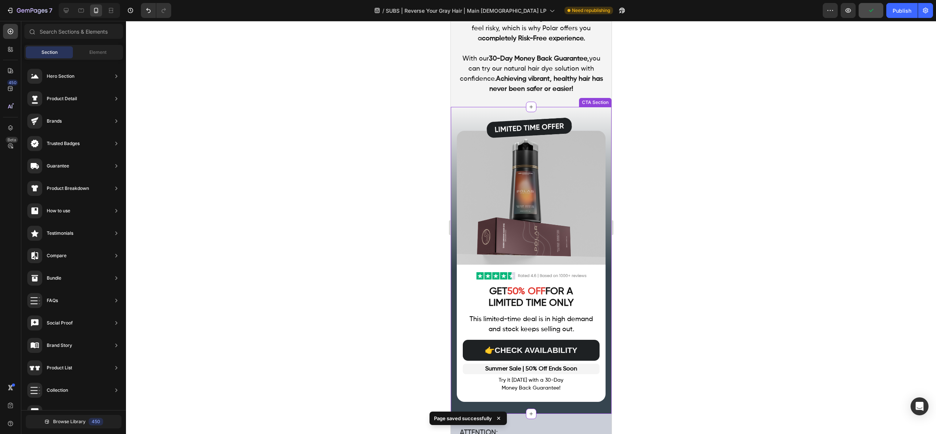
scroll to position [2661, 0]
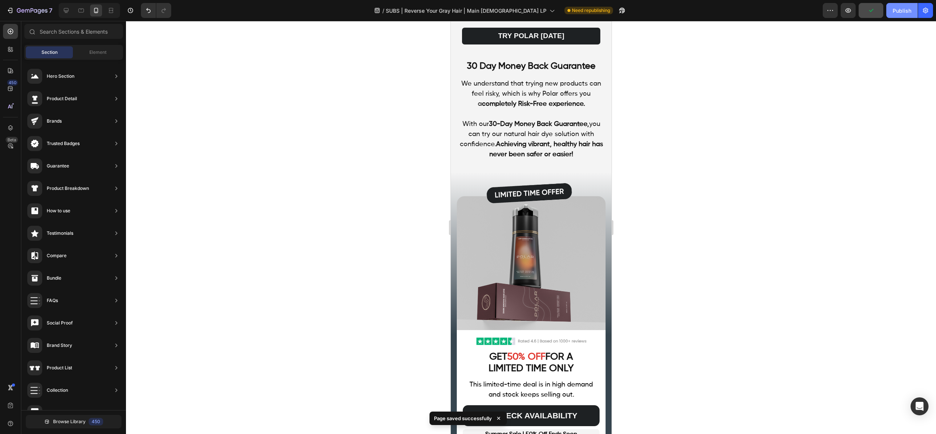
click at [905, 13] on div "Publish" at bounding box center [902, 11] width 19 height 8
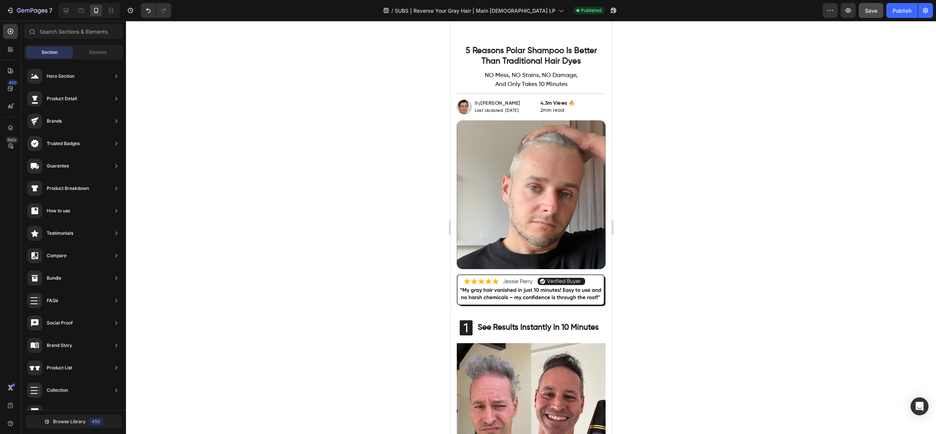
scroll to position [0, 0]
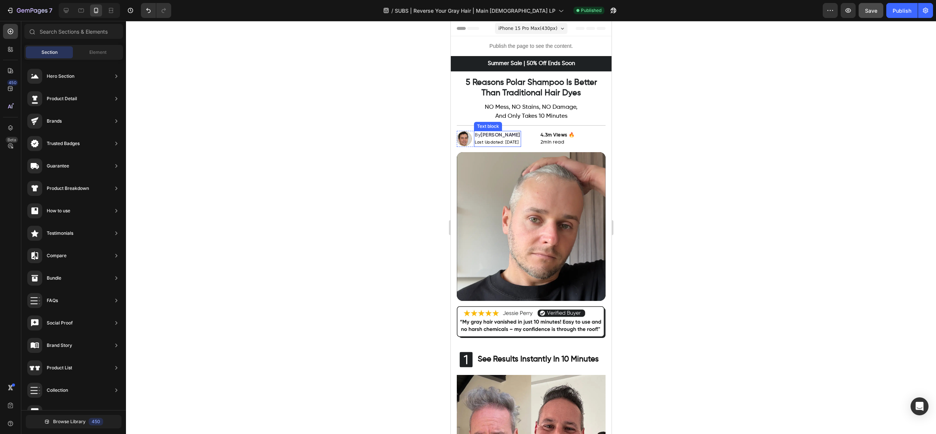
click at [510, 141] on span "Last Updated: Aug 1, 2025" at bounding box center [497, 142] width 44 height 4
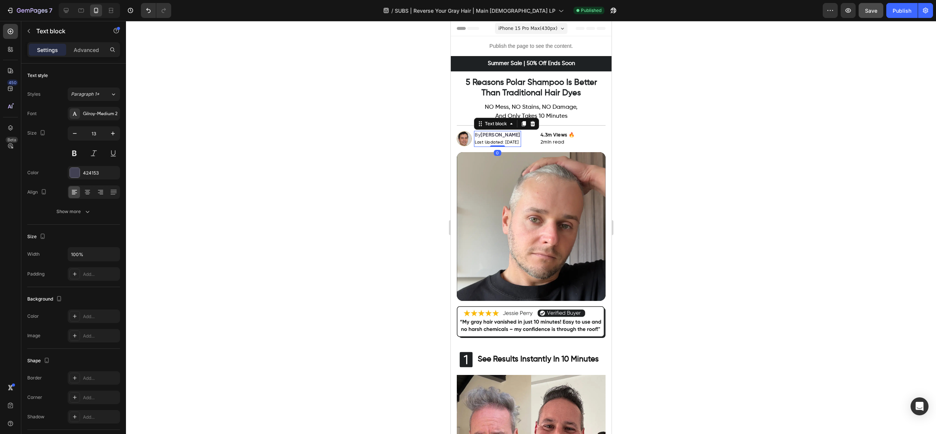
click at [516, 142] on span "Last Updated: Aug 1, 2025" at bounding box center [497, 142] width 44 height 4
click at [720, 112] on div at bounding box center [531, 227] width 810 height 413
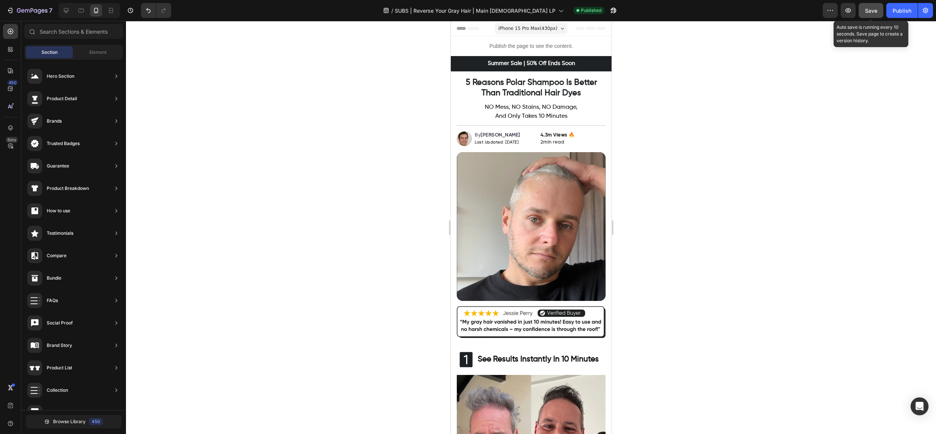
click at [864, 10] on button "Save" at bounding box center [871, 10] width 25 height 15
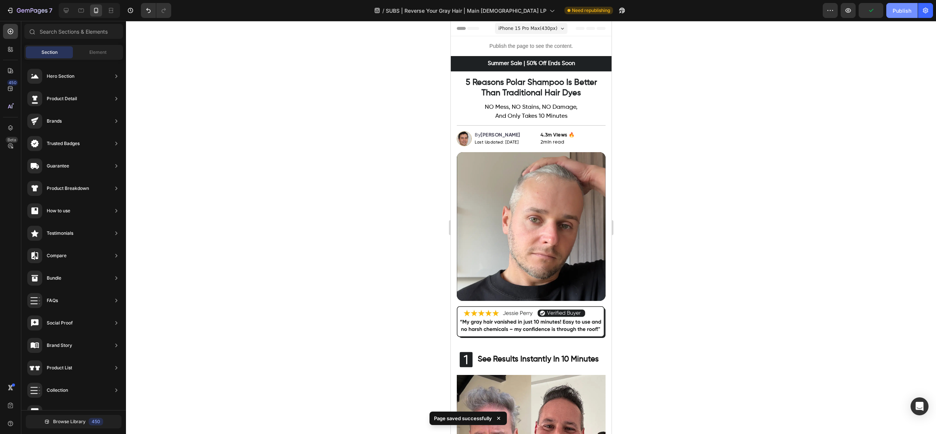
click at [901, 15] on button "Publish" at bounding box center [902, 10] width 31 height 15
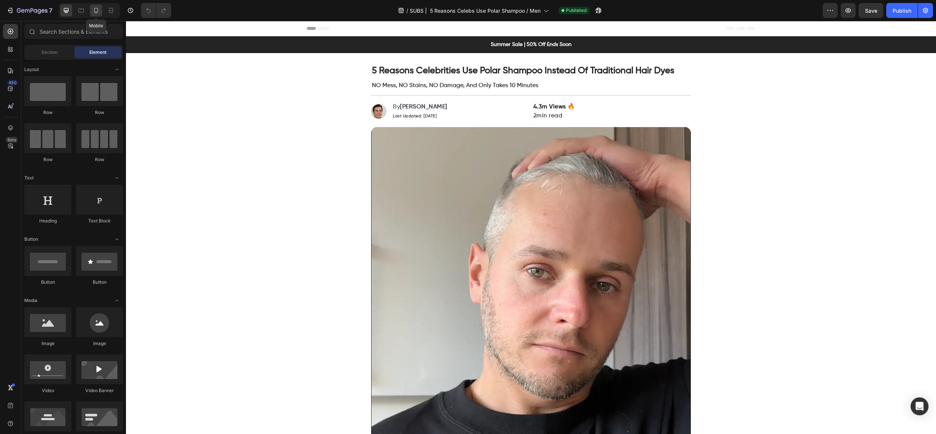
click at [101, 7] on div at bounding box center [96, 10] width 12 height 12
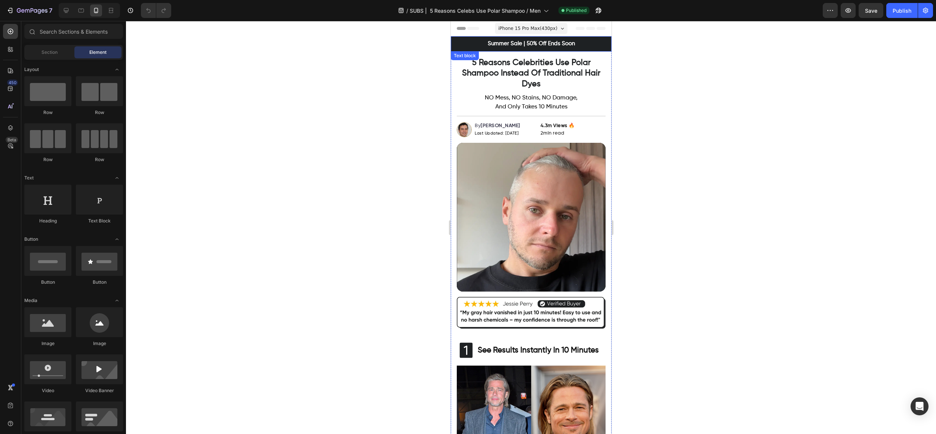
click at [589, 44] on p "Summer Sale | 50% Off Ends Soon" at bounding box center [531, 44] width 158 height 9
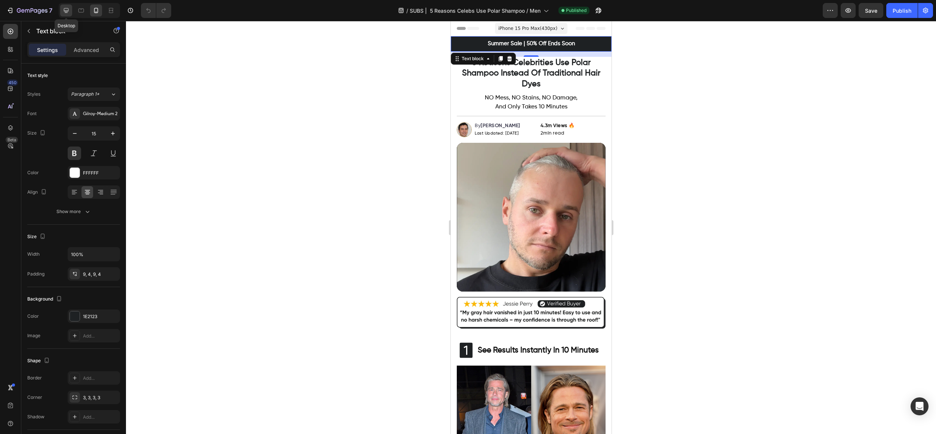
click at [69, 12] on icon at bounding box center [65, 10] width 7 height 7
type input "14"
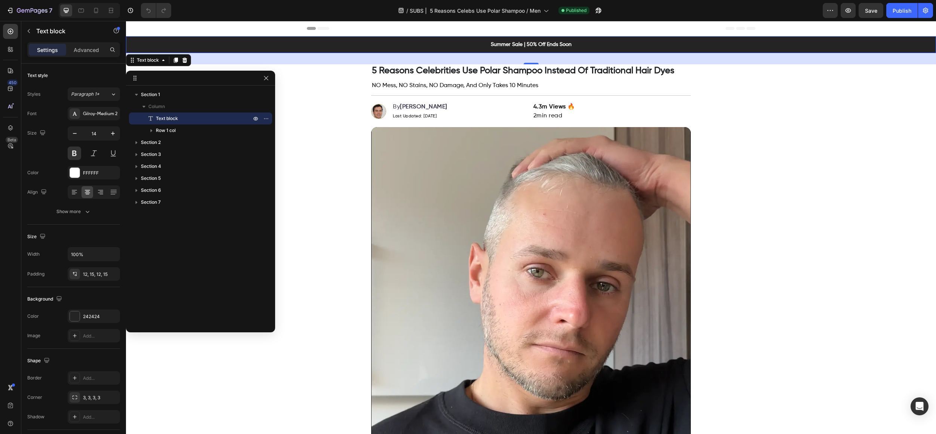
click at [282, 56] on div "14" at bounding box center [531, 58] width 810 height 11
click at [185, 60] on icon at bounding box center [185, 60] width 5 height 5
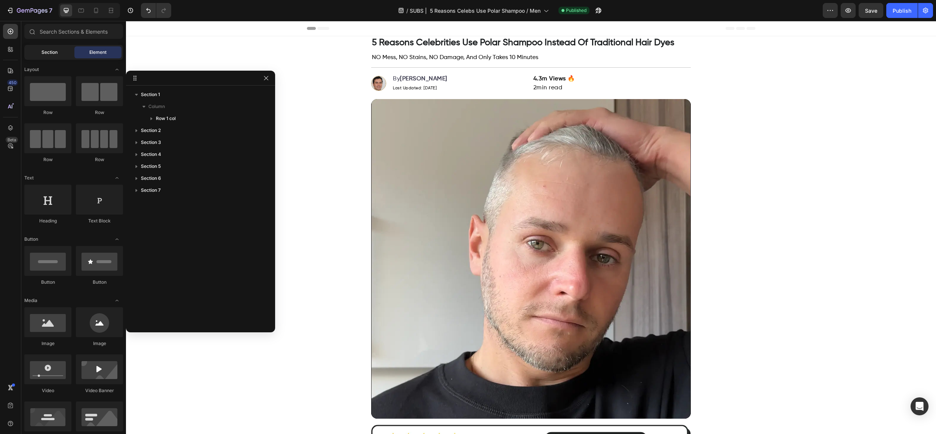
click at [43, 55] on span "Section" at bounding box center [50, 52] width 16 height 7
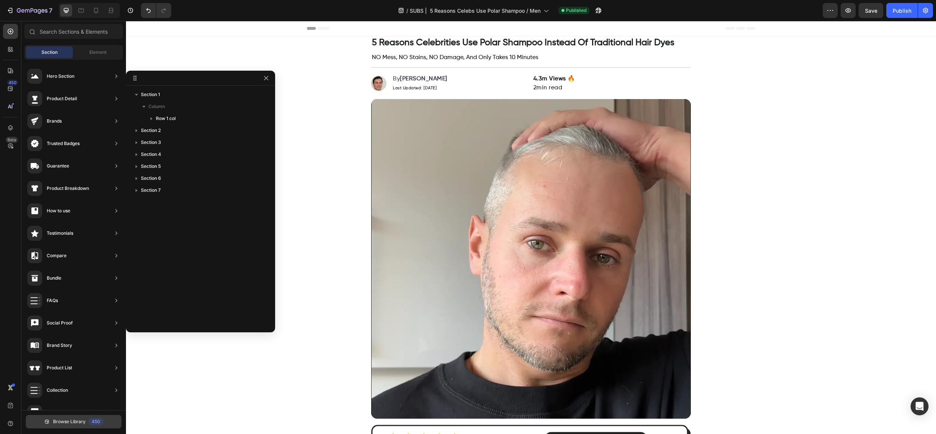
click at [76, 422] on span "Browse Library" at bounding box center [69, 421] width 33 height 7
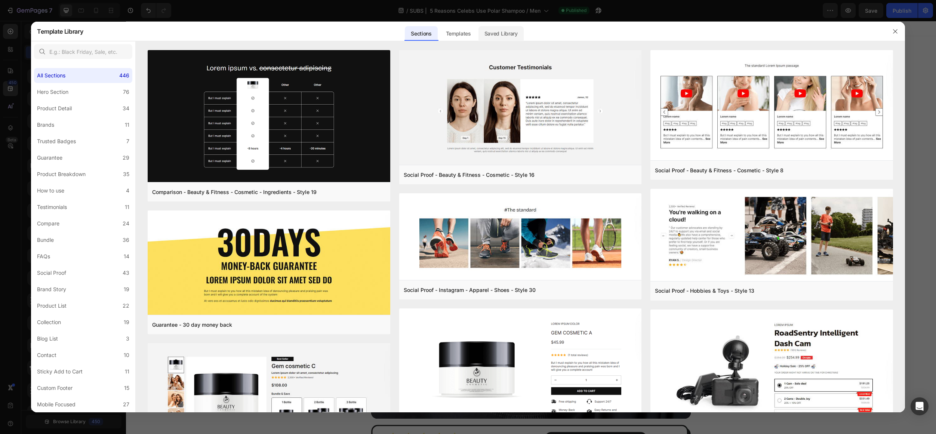
click at [494, 33] on div "Saved Library" at bounding box center [501, 33] width 45 height 15
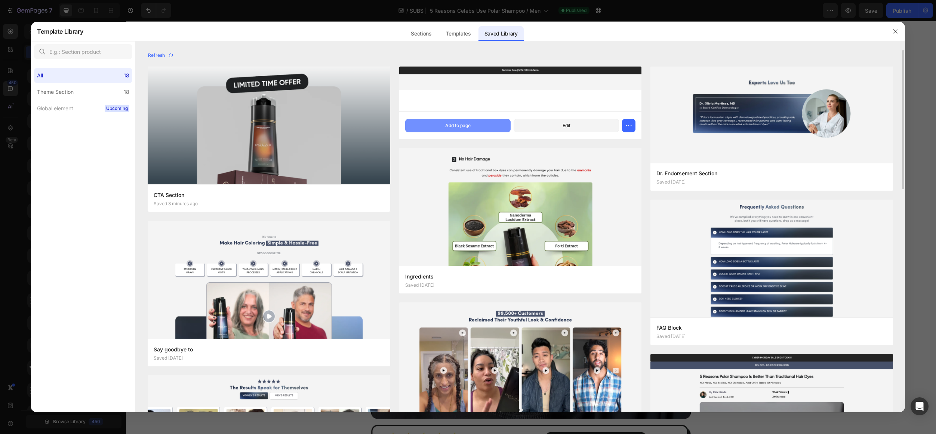
click at [501, 125] on button "Add to page" at bounding box center [457, 125] width 105 height 13
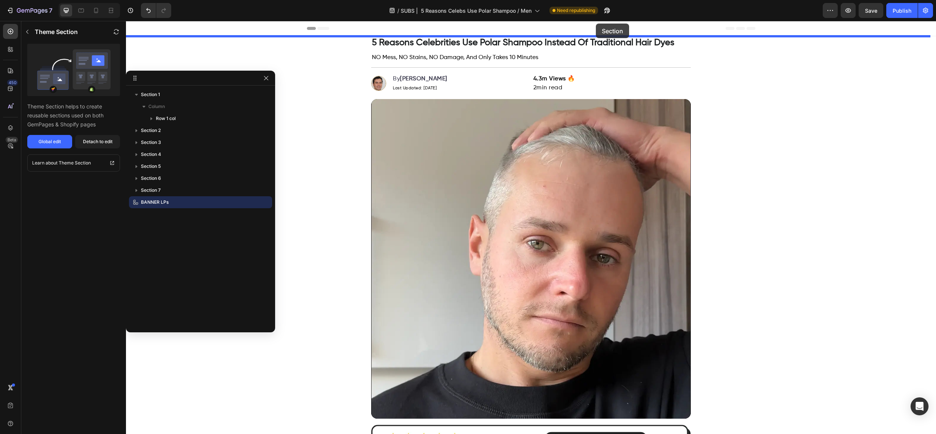
drag, startPoint x: 641, startPoint y: 284, endPoint x: 596, endPoint y: 24, distance: 264.2
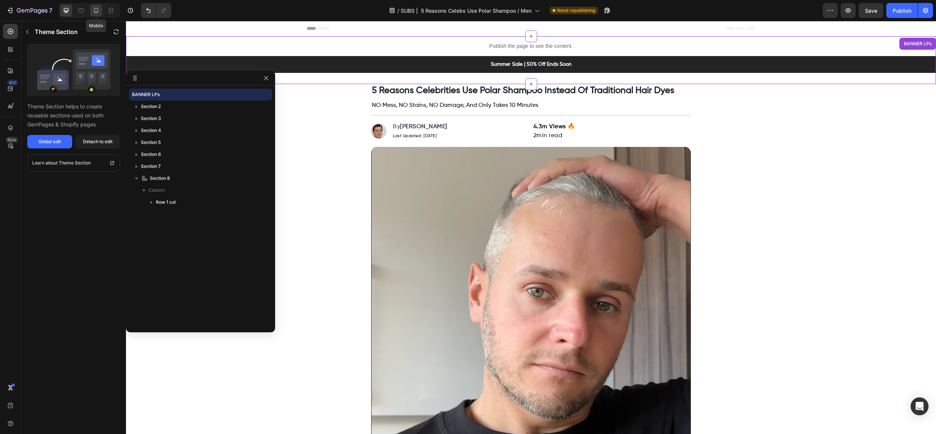
click at [93, 12] on icon at bounding box center [95, 10] width 7 height 7
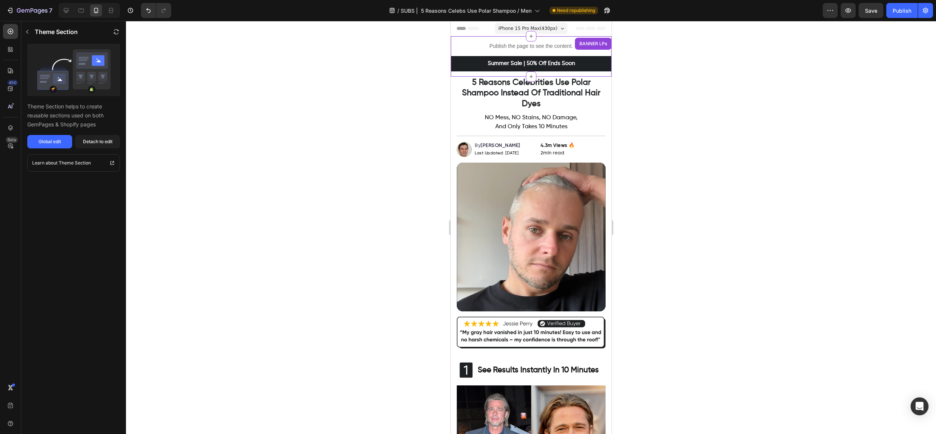
click at [711, 101] on div at bounding box center [531, 227] width 810 height 413
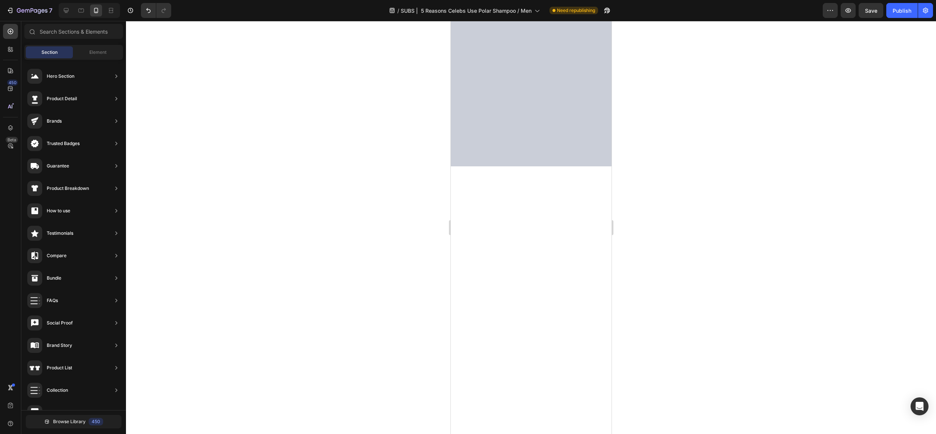
scroll to position [2427, 0]
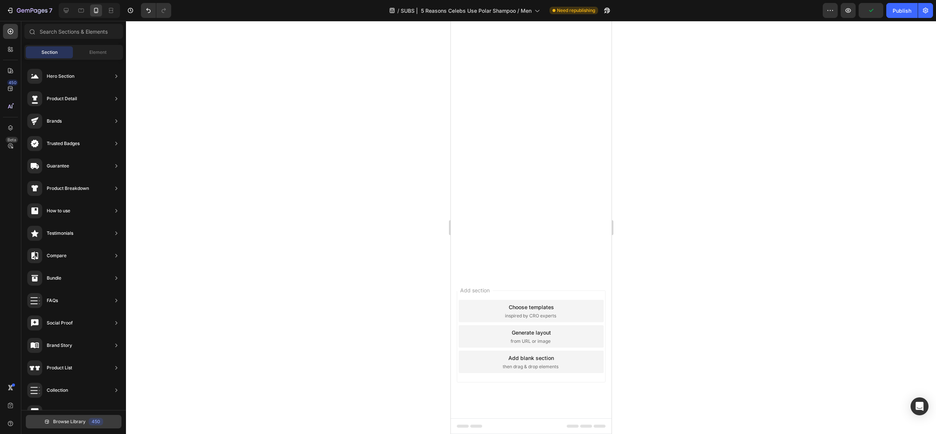
click at [65, 417] on button "Browse Library 450" at bounding box center [74, 421] width 96 height 13
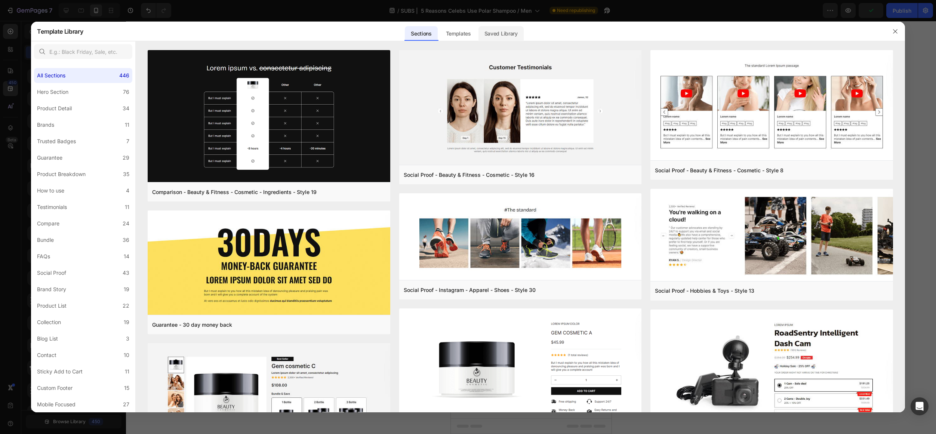
click at [494, 33] on div "Saved Library" at bounding box center [501, 33] width 45 height 15
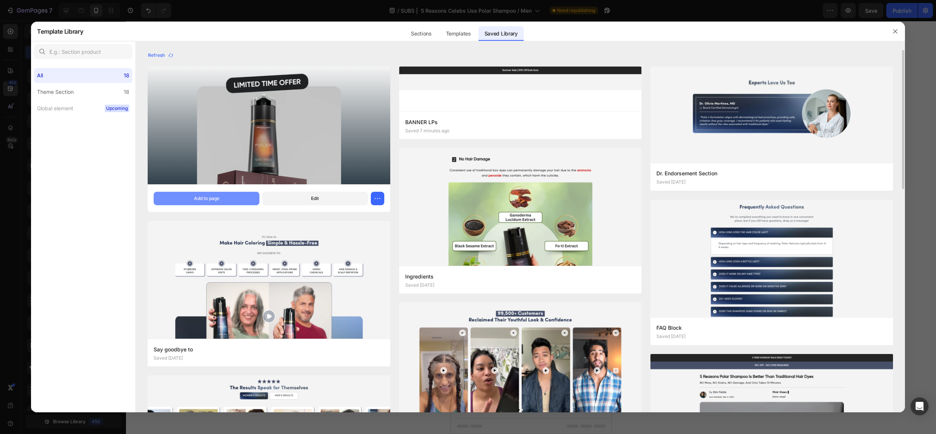
click at [218, 197] on div "Add to page" at bounding box center [206, 198] width 25 height 7
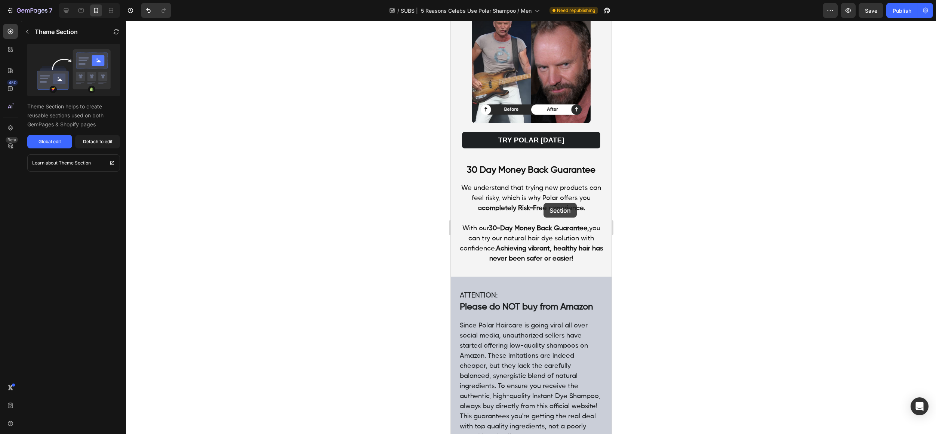
scroll to position [2392, 0]
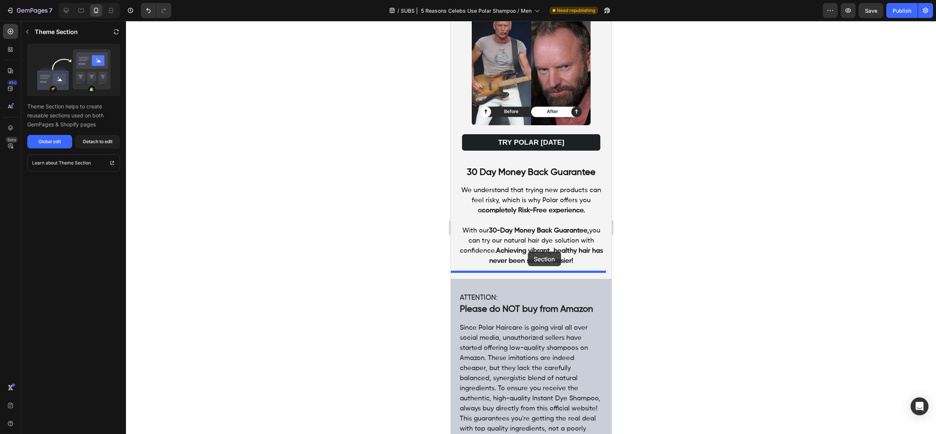
drag, startPoint x: 597, startPoint y: 126, endPoint x: 528, endPoint y: 252, distance: 143.3
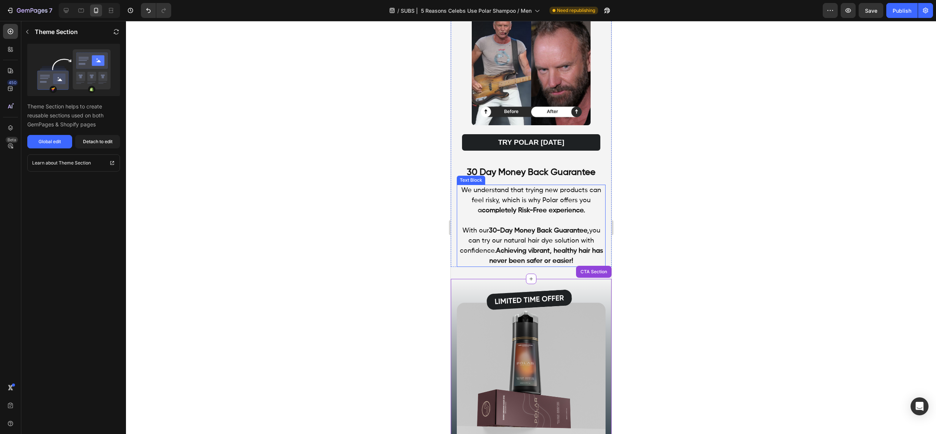
click at [697, 233] on div at bounding box center [531, 227] width 810 height 413
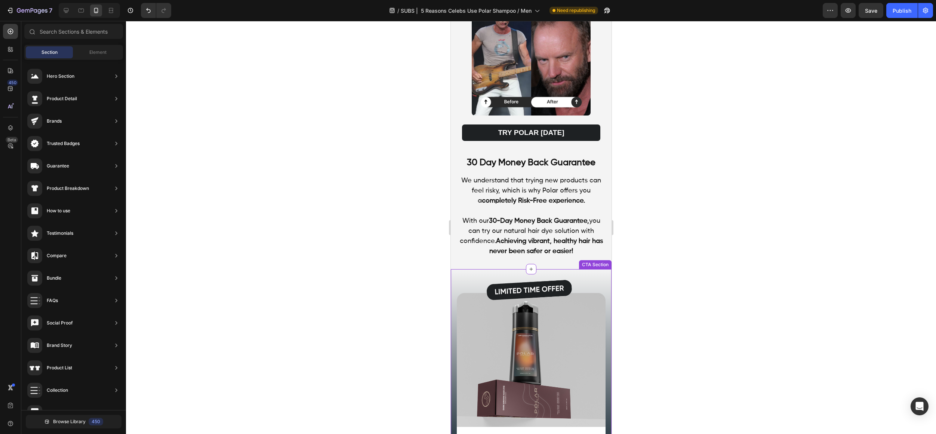
scroll to position [2614, 0]
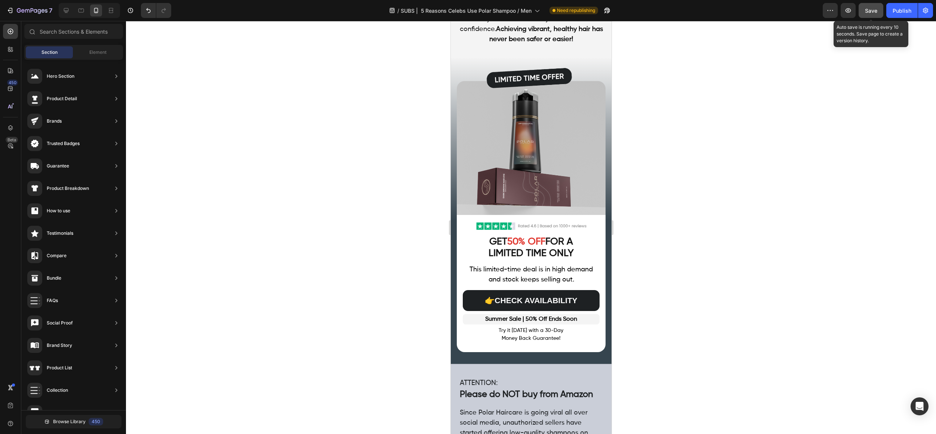
click at [871, 16] on button "Save" at bounding box center [871, 10] width 25 height 15
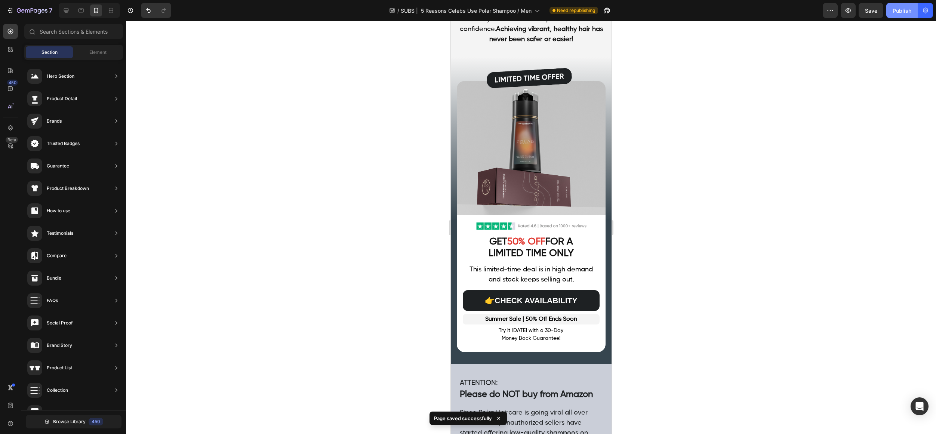
click at [897, 10] on div "Publish" at bounding box center [902, 11] width 19 height 8
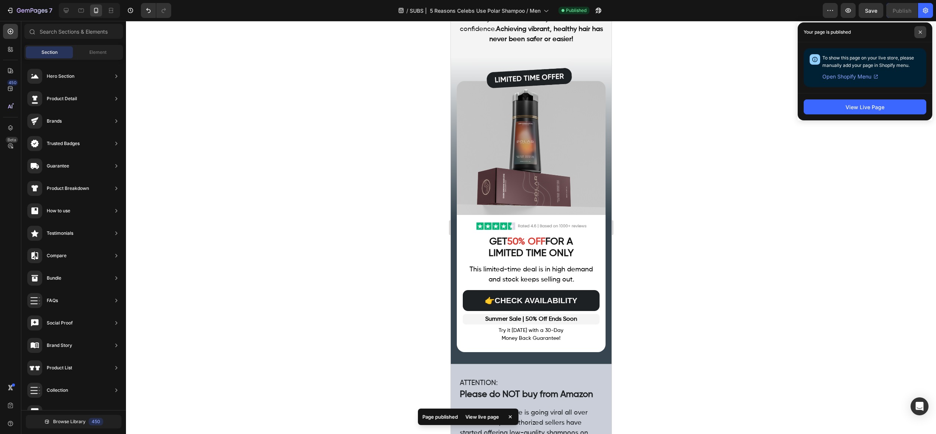
click at [924, 33] on span at bounding box center [921, 32] width 12 height 12
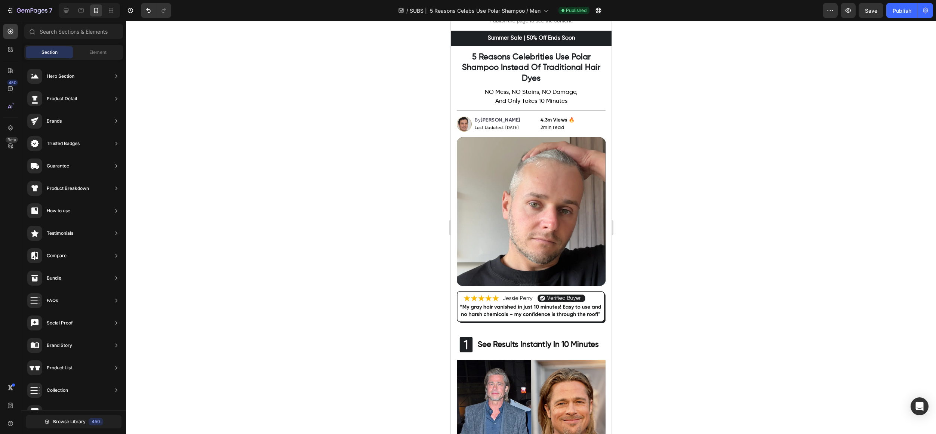
scroll to position [10, 0]
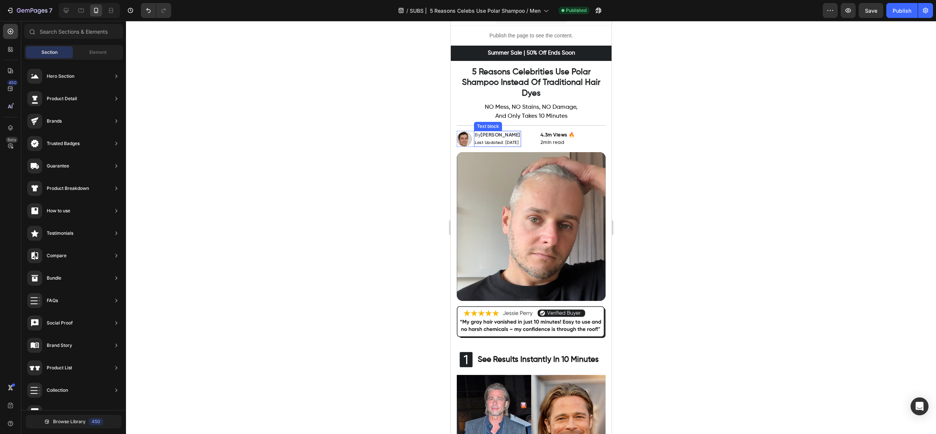
click at [516, 142] on span "Last Updated: [DATE]" at bounding box center [497, 143] width 44 height 4
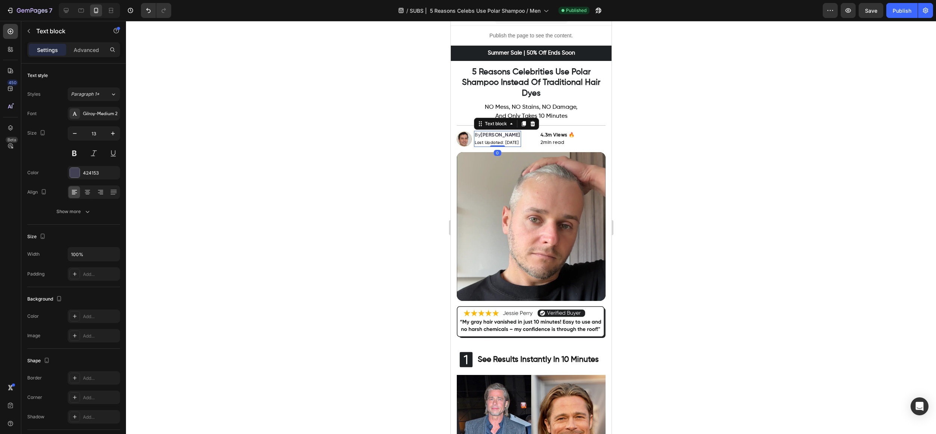
click at [516, 142] on span "Last Updated: [DATE]" at bounding box center [497, 143] width 44 height 4
click at [796, 113] on div at bounding box center [531, 227] width 810 height 413
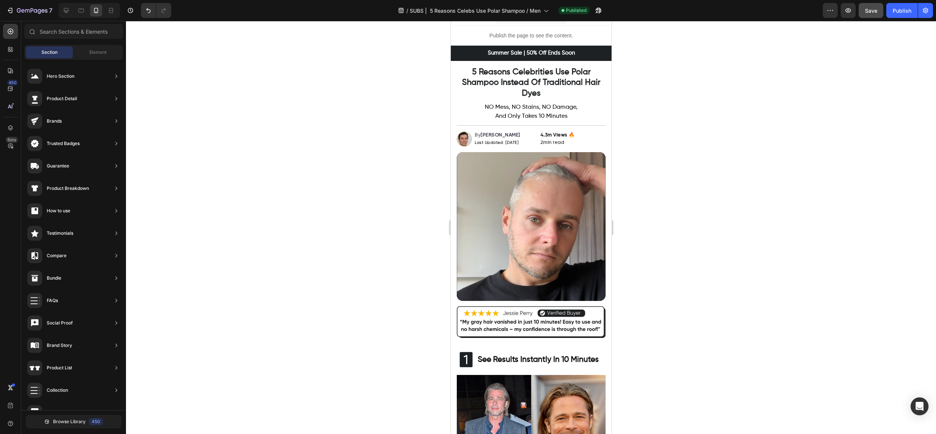
click at [873, 13] on span "Save" at bounding box center [871, 10] width 12 height 6
click at [900, 16] on button "Publish" at bounding box center [902, 10] width 31 height 15
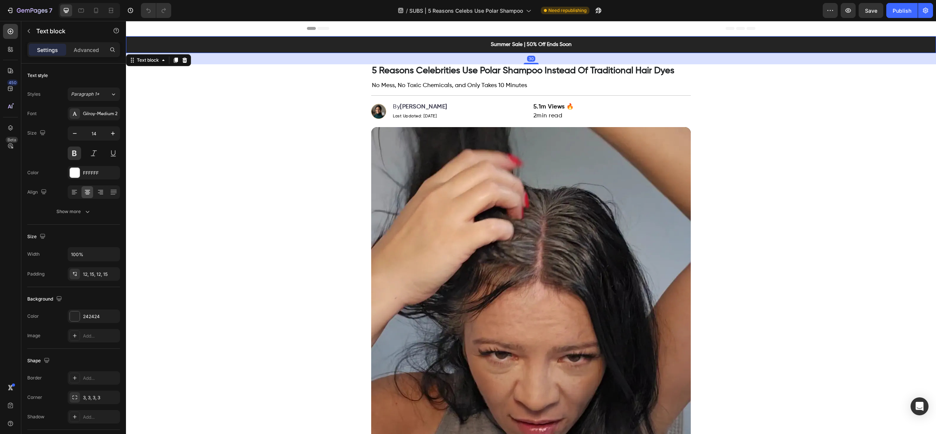
click at [319, 42] on p "Summer Sale | 50% Off Ends Soon" at bounding box center [531, 45] width 799 height 8
click at [308, 59] on div "30" at bounding box center [531, 58] width 810 height 11
click at [9, 129] on icon at bounding box center [10, 127] width 7 height 7
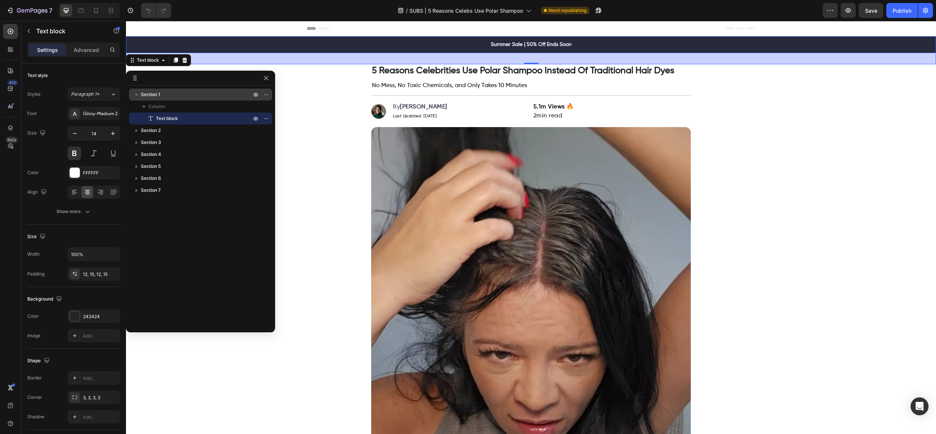
click at [148, 93] on span "Section 1" at bounding box center [150, 94] width 19 height 7
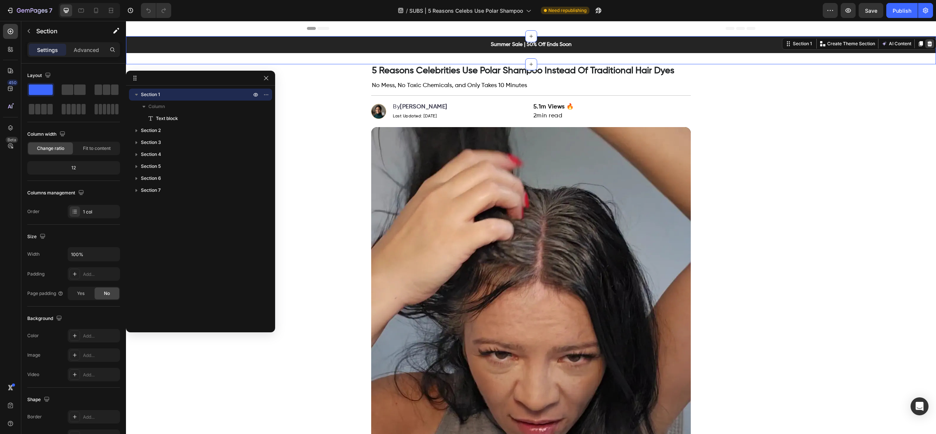
click at [927, 41] on icon at bounding box center [930, 44] width 6 height 6
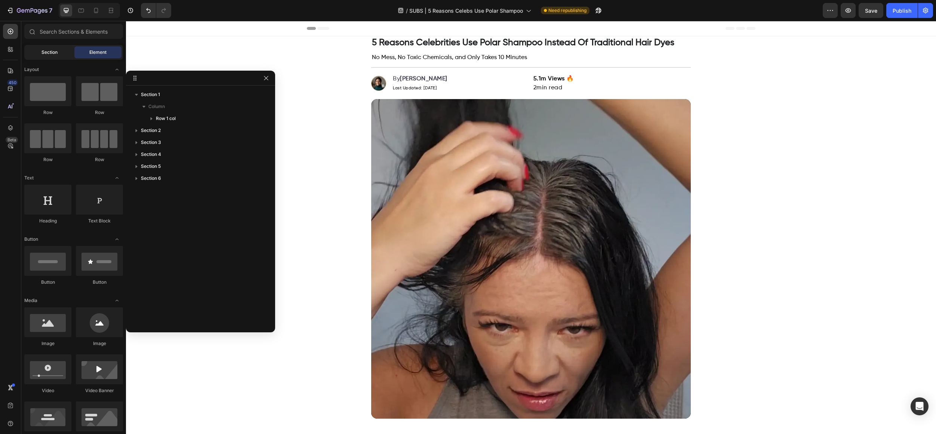
click at [33, 46] on div "Section" at bounding box center [49, 52] width 47 height 12
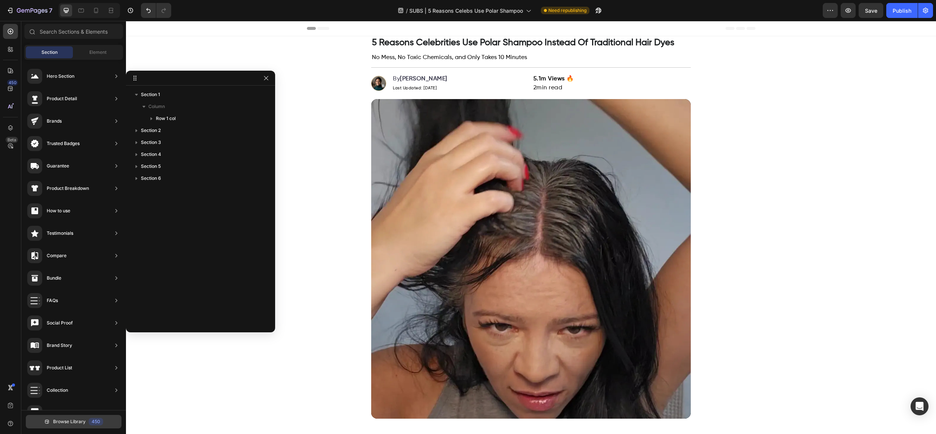
click at [77, 424] on span "Browse Library" at bounding box center [69, 421] width 33 height 7
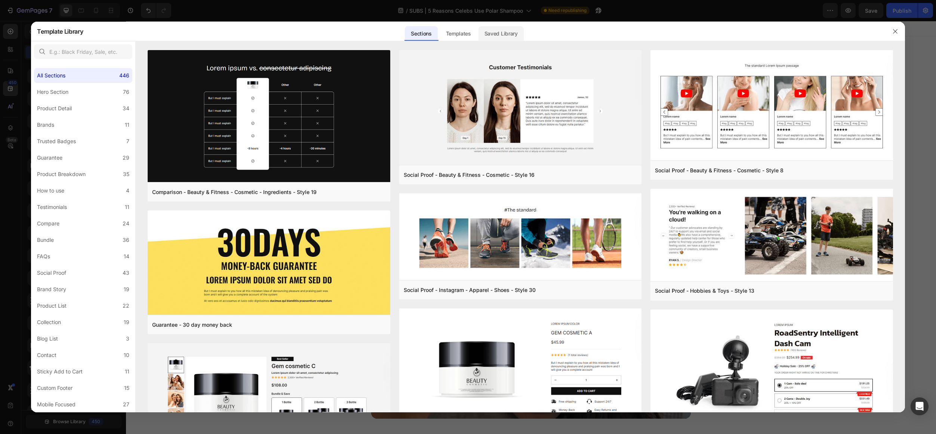
click at [498, 30] on div "Saved Library" at bounding box center [501, 33] width 45 height 15
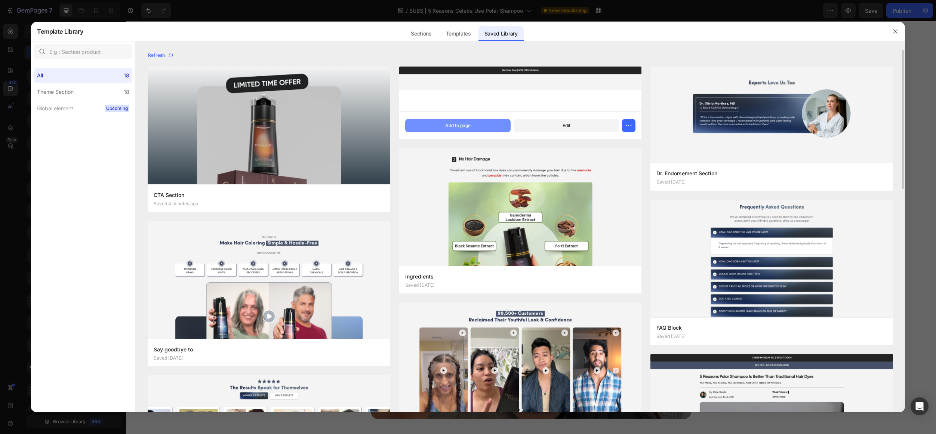
click at [482, 121] on button "Add to page" at bounding box center [457, 125] width 105 height 13
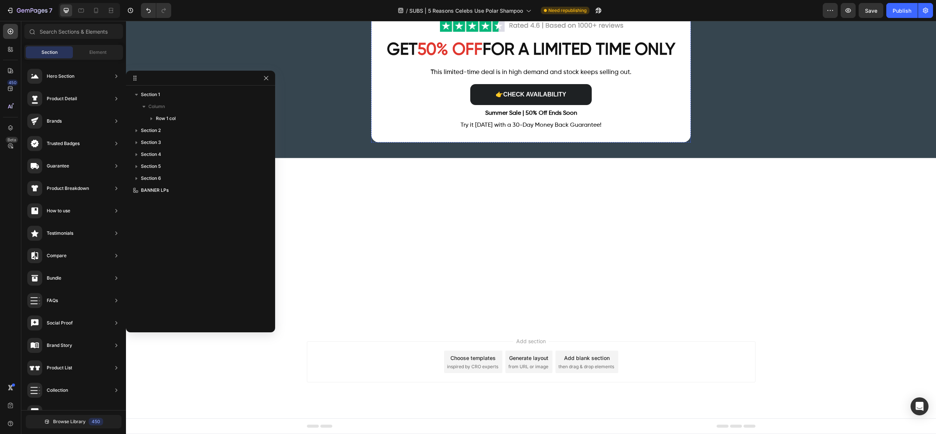
scroll to position [5311, 0]
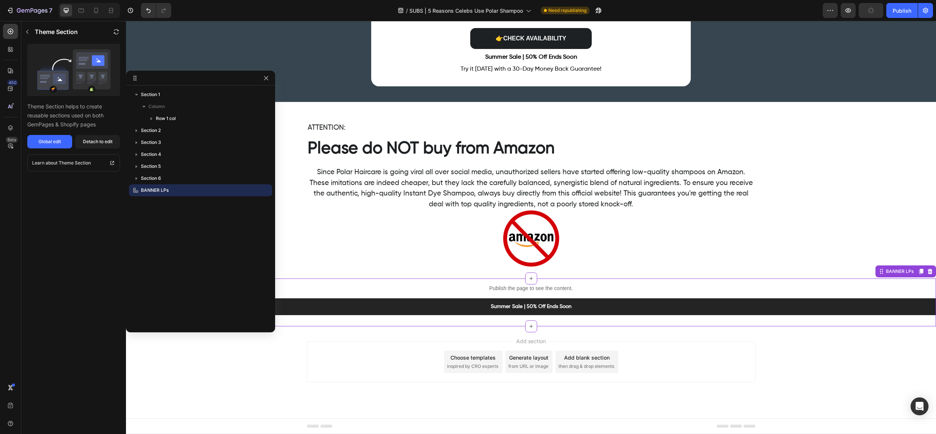
click at [398, 290] on p "Publish the page to see the content." at bounding box center [531, 289] width 810 height 8
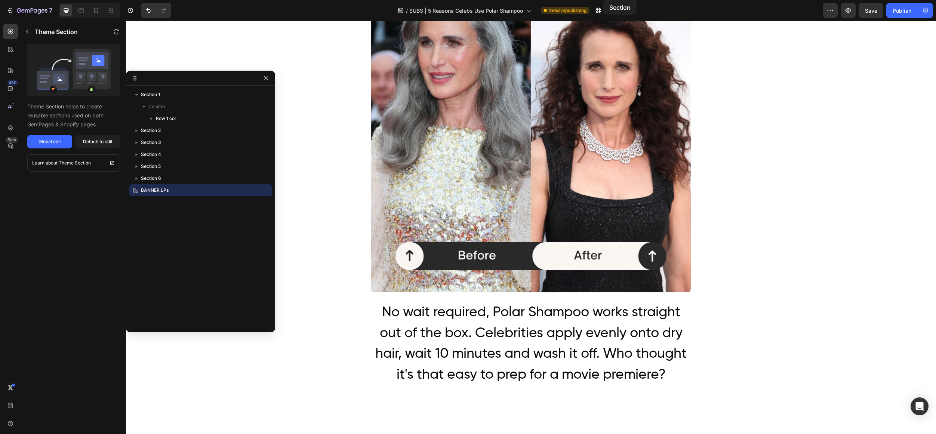
scroll to position [0, 0]
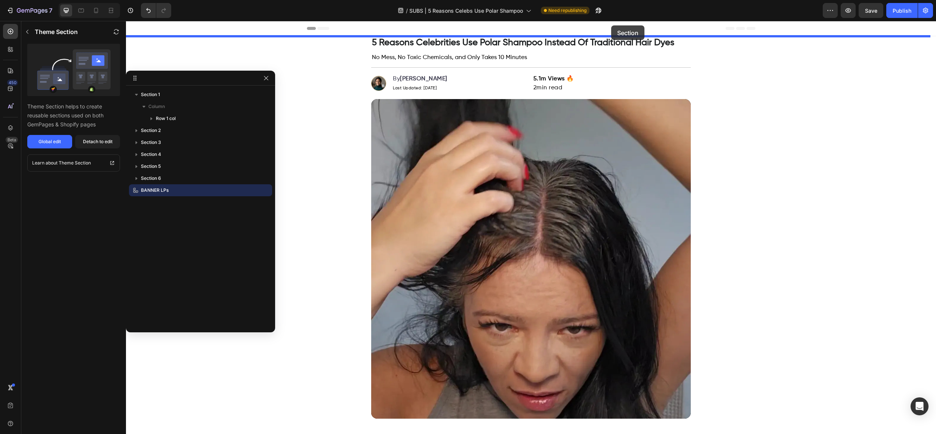
drag, startPoint x: 897, startPoint y: 272, endPoint x: 611, endPoint y: 25, distance: 376.8
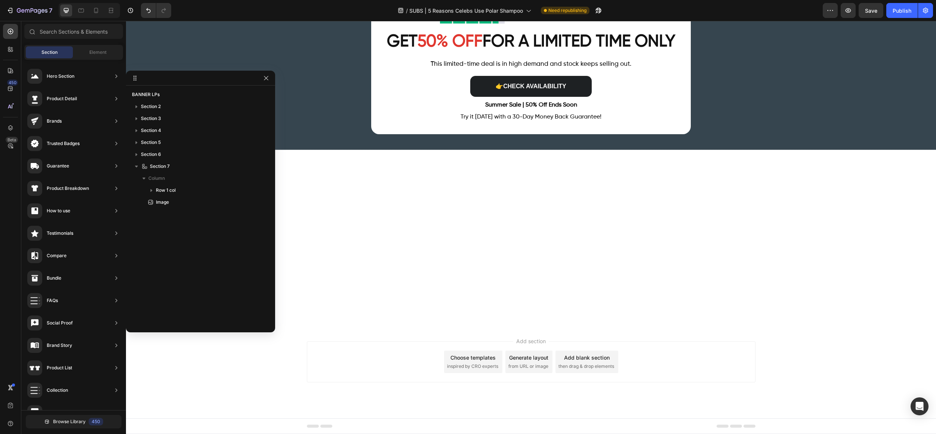
scroll to position [4580, 0]
click at [95, 7] on icon at bounding box center [95, 10] width 7 height 7
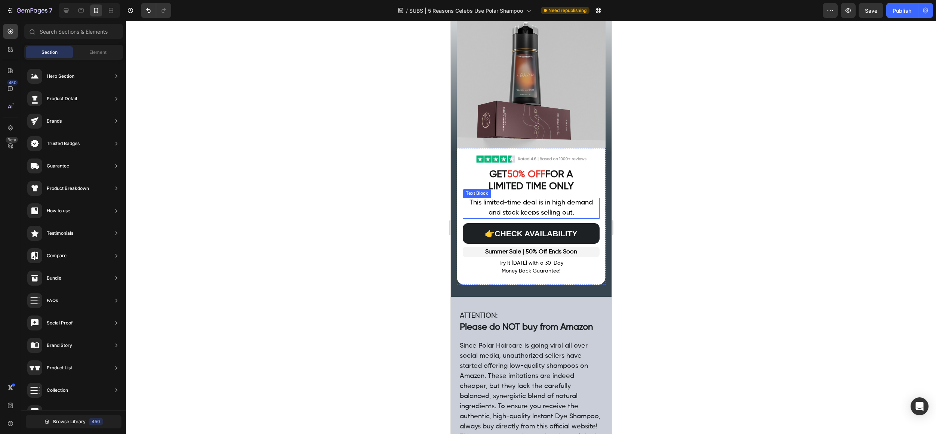
scroll to position [4395, 0]
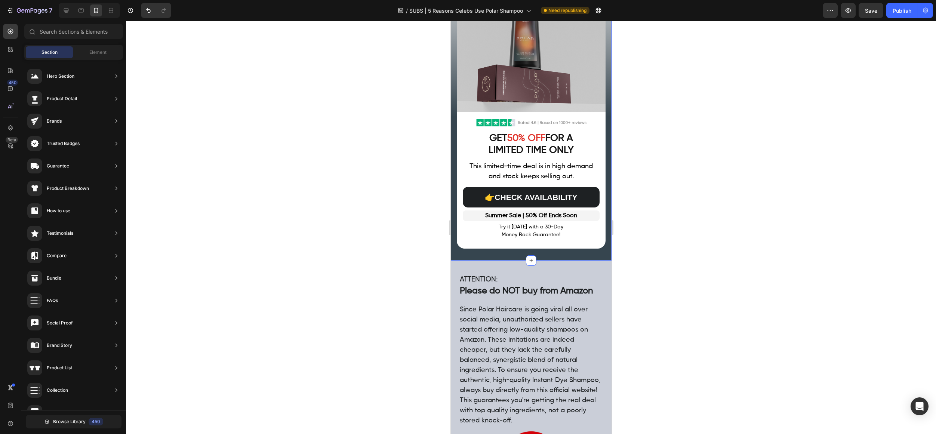
click at [600, 248] on div "Image Image GET 50% OFF FOR A LIMITED TIME ONLY Heading This limited-time deal …" at bounding box center [531, 107] width 161 height 307
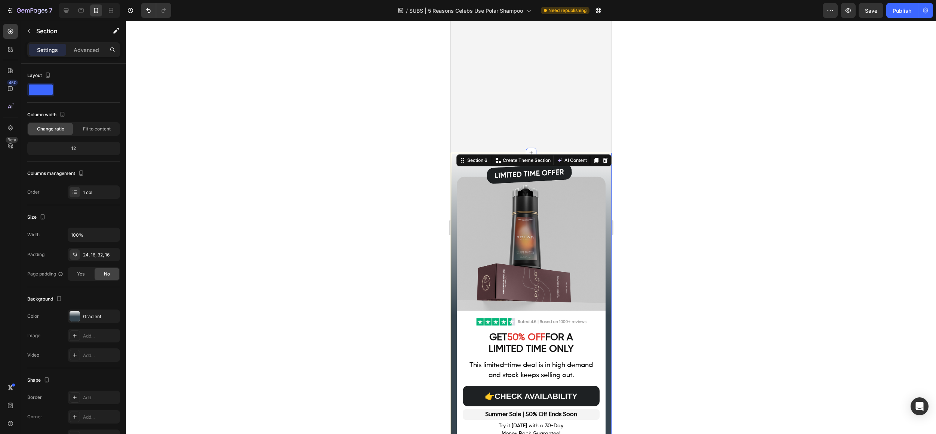
scroll to position [3993, 0]
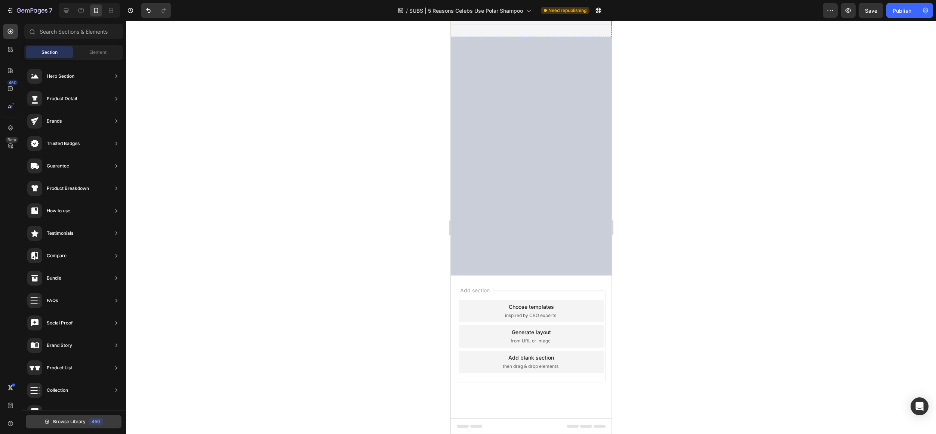
click at [46, 415] on button "Browse Library 450" at bounding box center [74, 421] width 96 height 13
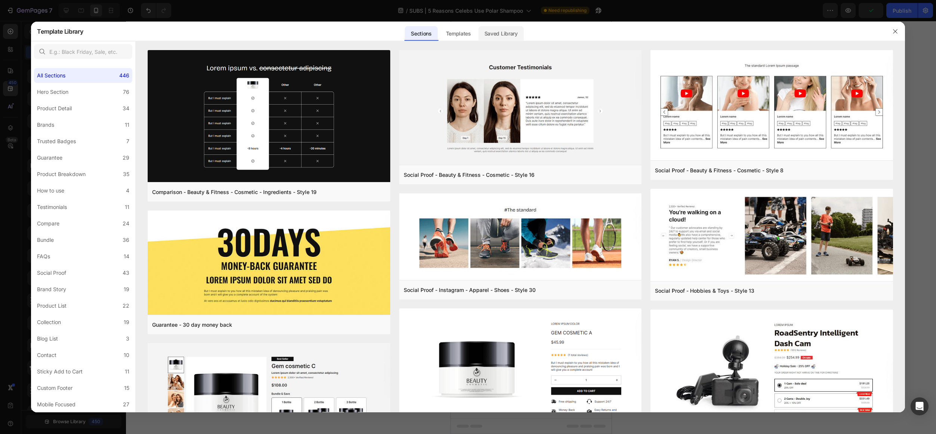
click at [486, 31] on div "Saved Library" at bounding box center [501, 33] width 45 height 15
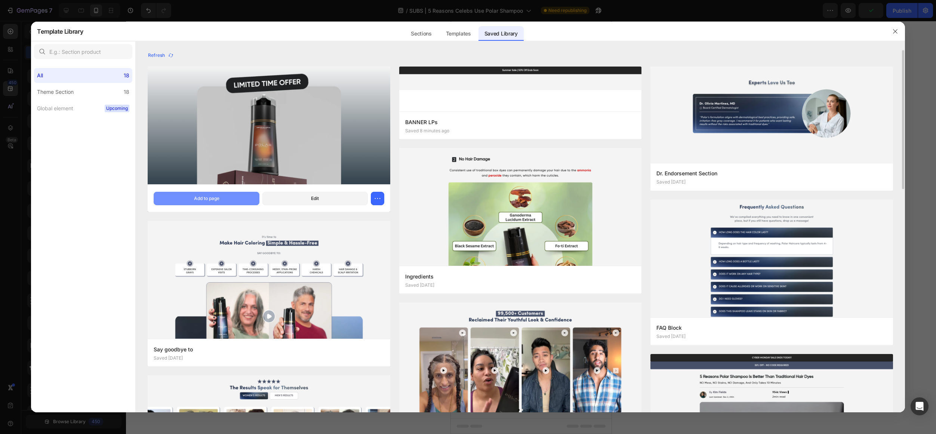
click at [206, 199] on div "Add to page" at bounding box center [206, 198] width 25 height 7
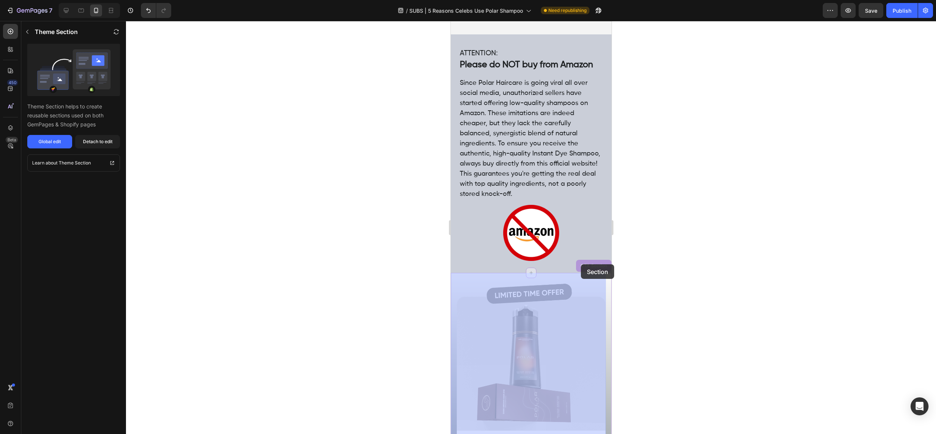
scroll to position [3892, 0]
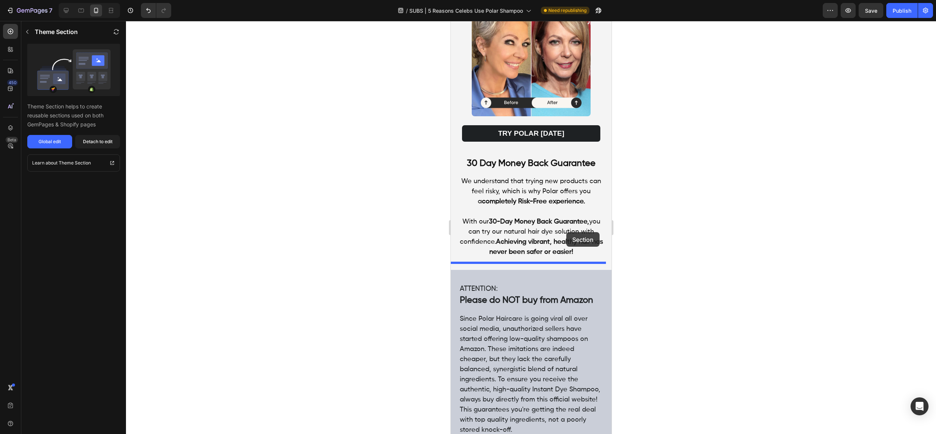
drag, startPoint x: 588, startPoint y: 236, endPoint x: 566, endPoint y: 233, distance: 22.3
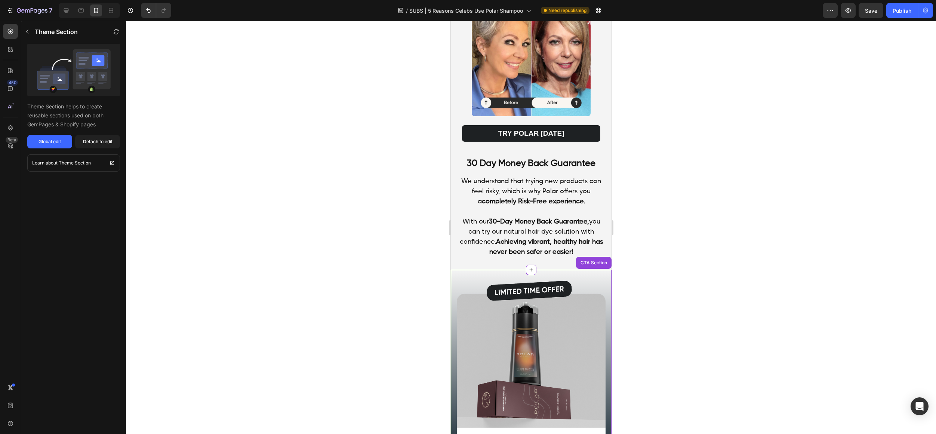
click at [707, 204] on div at bounding box center [531, 227] width 810 height 413
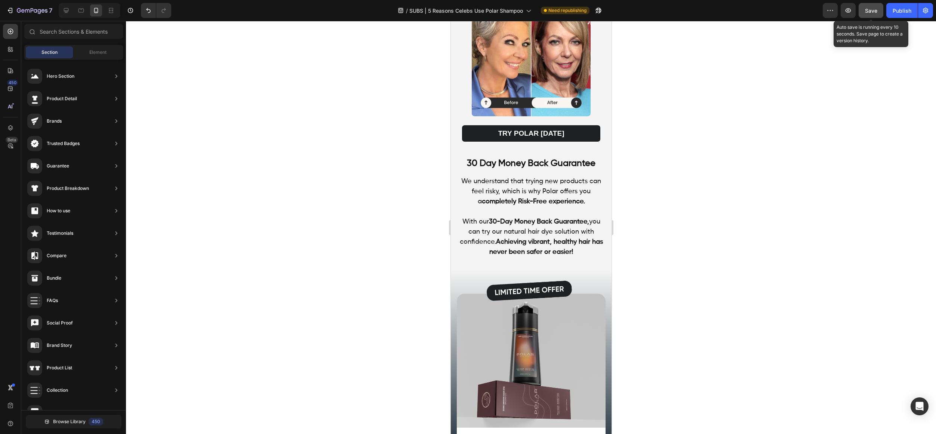
click at [872, 11] on span "Save" at bounding box center [871, 10] width 12 height 6
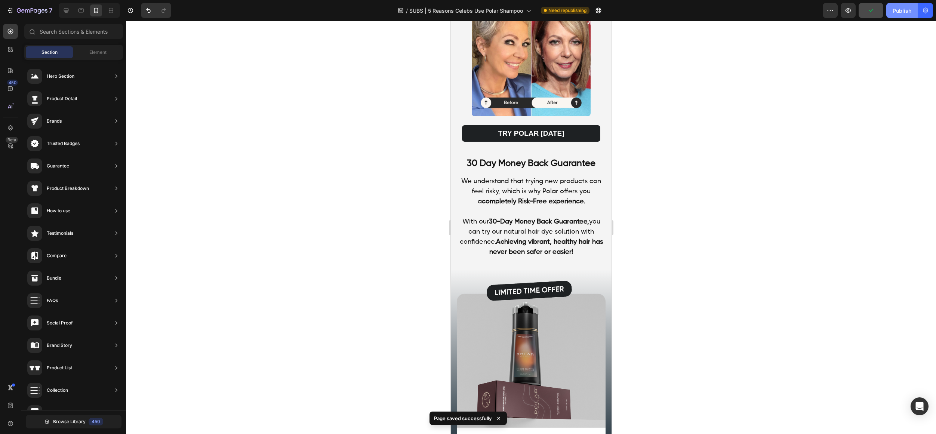
click at [904, 13] on div "Publish" at bounding box center [902, 11] width 19 height 8
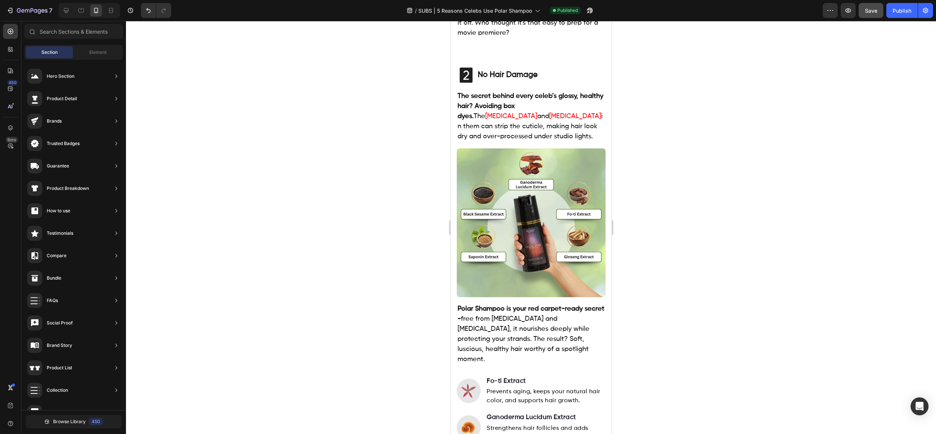
scroll to position [0, 0]
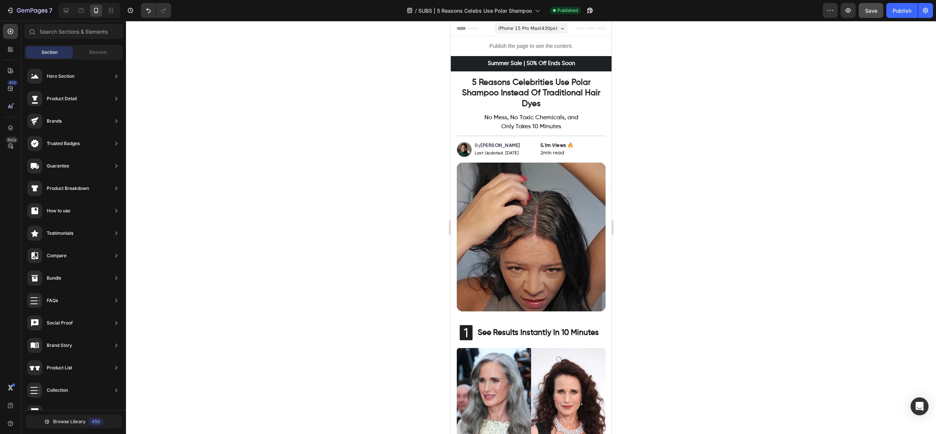
drag, startPoint x: 606, startPoint y: 110, endPoint x: 1042, endPoint y: 40, distance: 441.3
click at [517, 153] on span "Last Updated: [DATE]" at bounding box center [497, 153] width 44 height 4
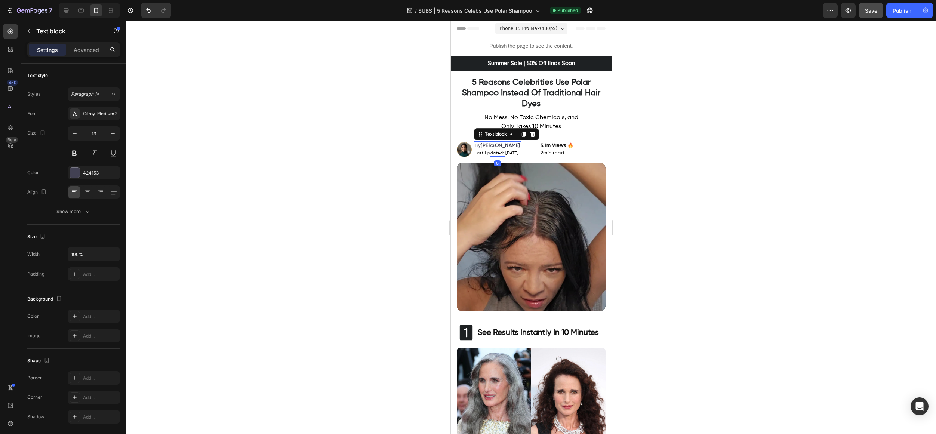
click at [516, 154] on span "Last Updated: [DATE]" at bounding box center [497, 153] width 44 height 4
click at [790, 99] on div at bounding box center [531, 227] width 810 height 413
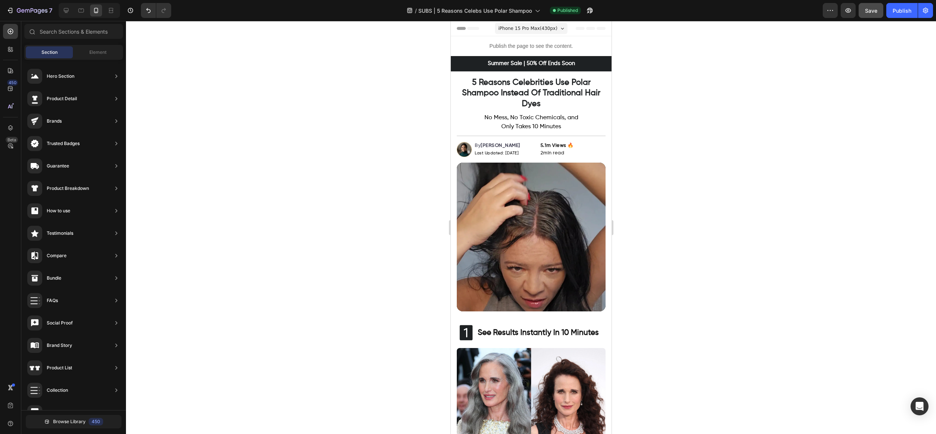
click at [877, 20] on div "7 Version history / SUBS | 5 Reasons Celebs Use Polar Shampoo Published Preview…" at bounding box center [468, 10] width 936 height 21
click at [877, 18] on div "7 Version history / SUBS | 5 Reasons Celebs Use Polar Shampoo Published Preview…" at bounding box center [468, 10] width 936 height 21
click at [877, 15] on button "Save" at bounding box center [871, 10] width 25 height 15
click at [893, 13] on div "Publish" at bounding box center [902, 11] width 19 height 8
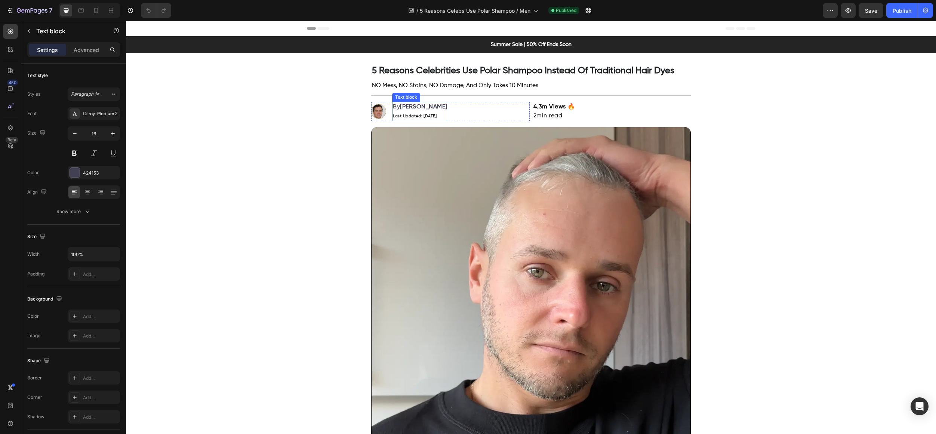
click at [423, 118] on p "Last Updated: [DATE]" at bounding box center [420, 115] width 55 height 9
click at [424, 116] on span "Last Updated: [DATE]" at bounding box center [415, 116] width 44 height 4
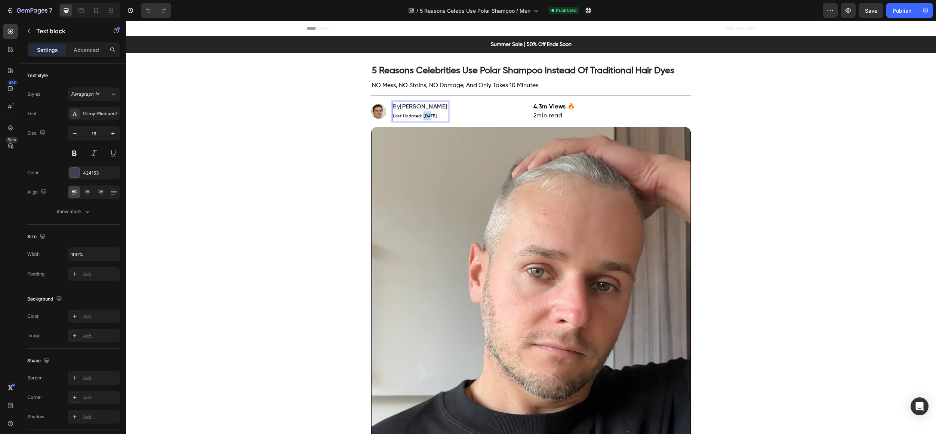
click at [424, 116] on span "Last Updated: [DATE]" at bounding box center [415, 116] width 44 height 4
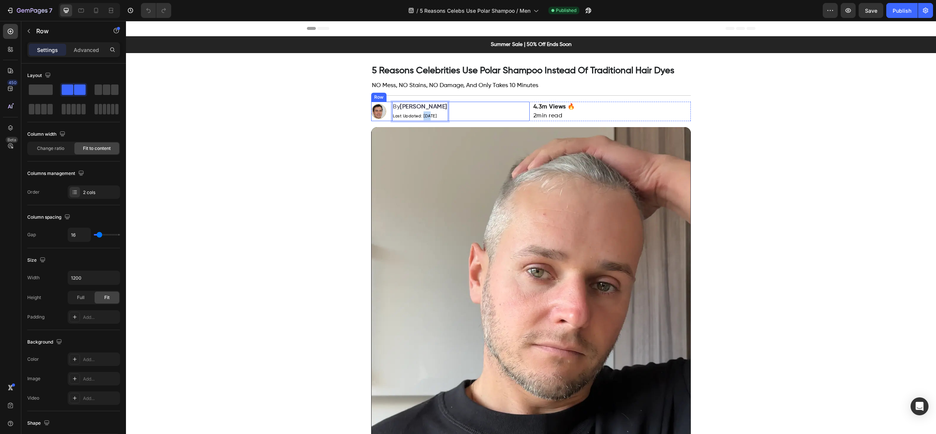
click at [466, 119] on div "Image By [PERSON_NAME] Last Updated: [DATE] Text block 0 Row" at bounding box center [450, 111] width 159 height 19
click at [427, 43] on p "Summer Sale | 50% Off Ends Soon" at bounding box center [531, 45] width 799 height 8
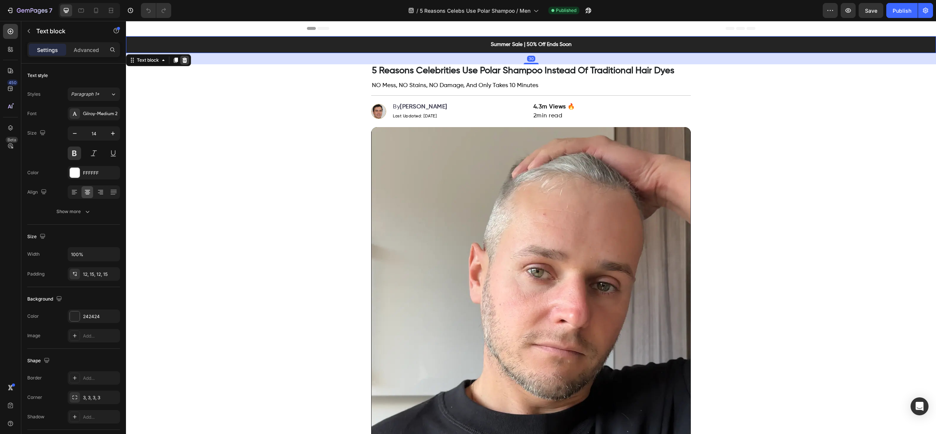
click at [186, 61] on icon at bounding box center [185, 60] width 5 height 5
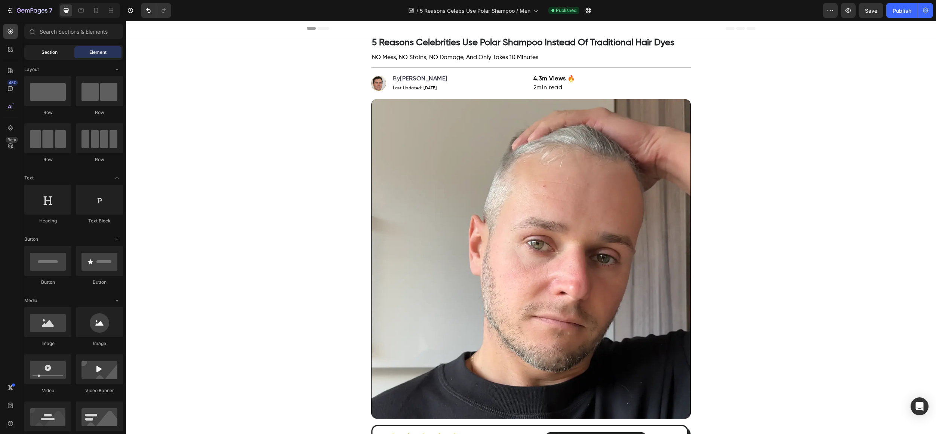
click at [47, 58] on div "Section" at bounding box center [49, 52] width 47 height 12
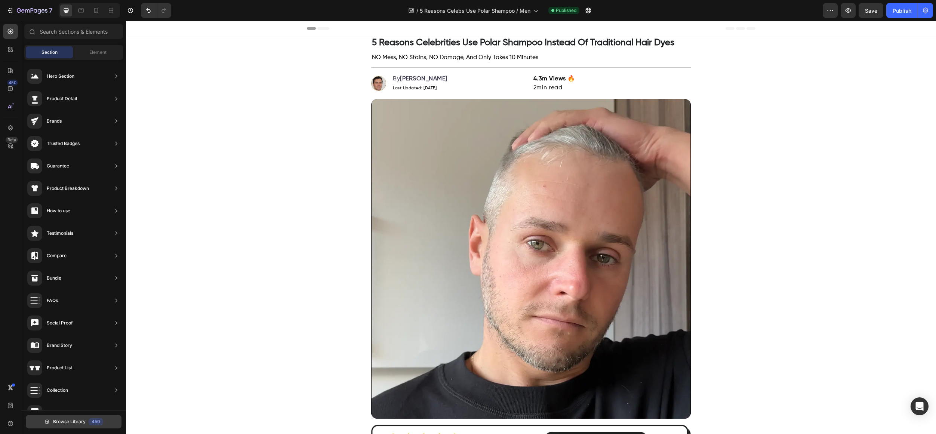
click at [48, 426] on button "Browse Library 450" at bounding box center [74, 421] width 96 height 13
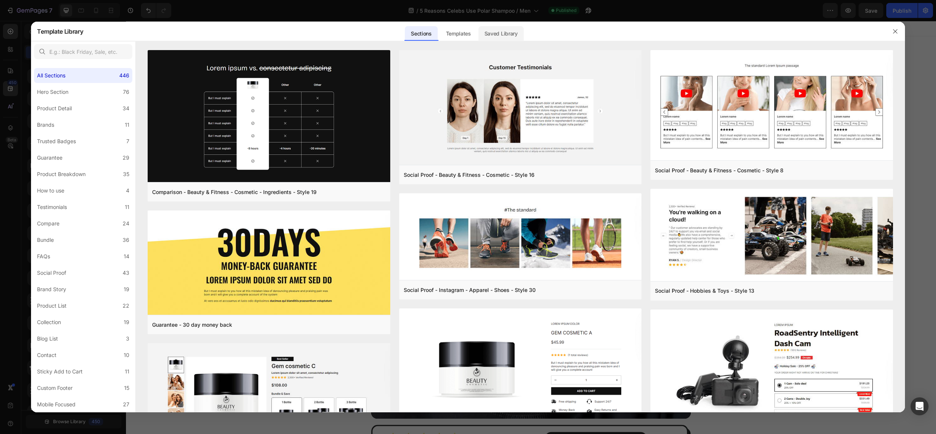
click at [515, 37] on div "Saved Library" at bounding box center [501, 33] width 45 height 15
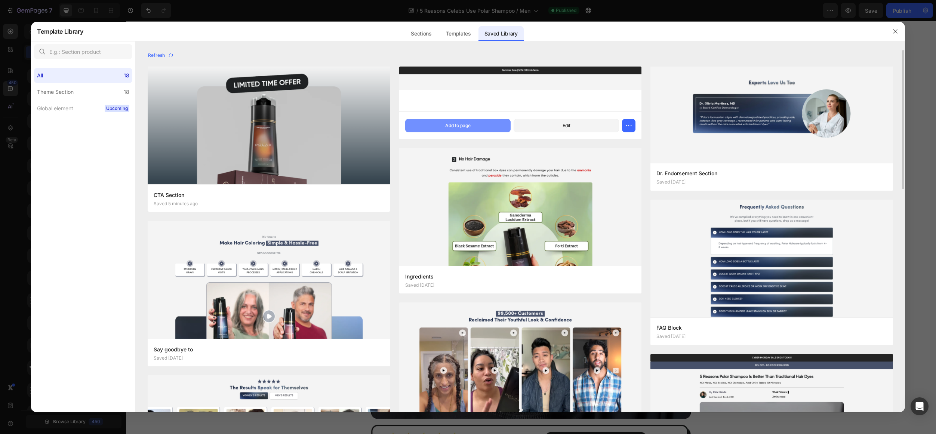
click at [474, 125] on button "Add to page" at bounding box center [457, 125] width 105 height 13
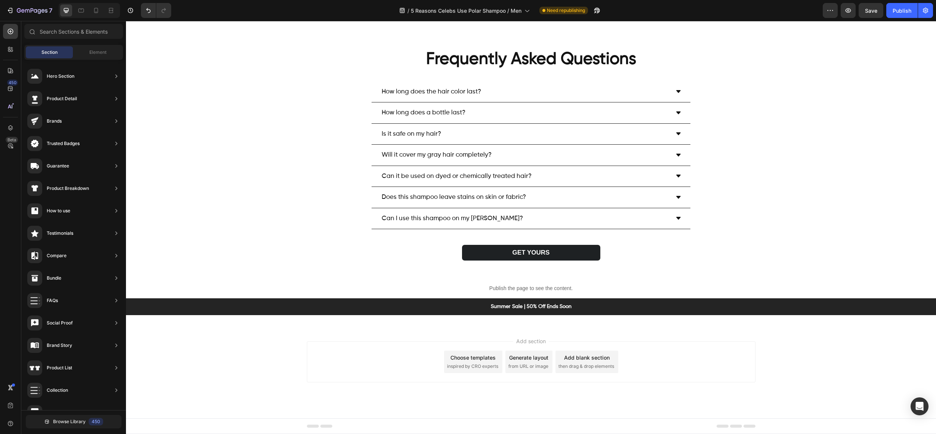
scroll to position [5521, 0]
click at [378, 292] on div "Publish the page to see the content." at bounding box center [531, 289] width 810 height 20
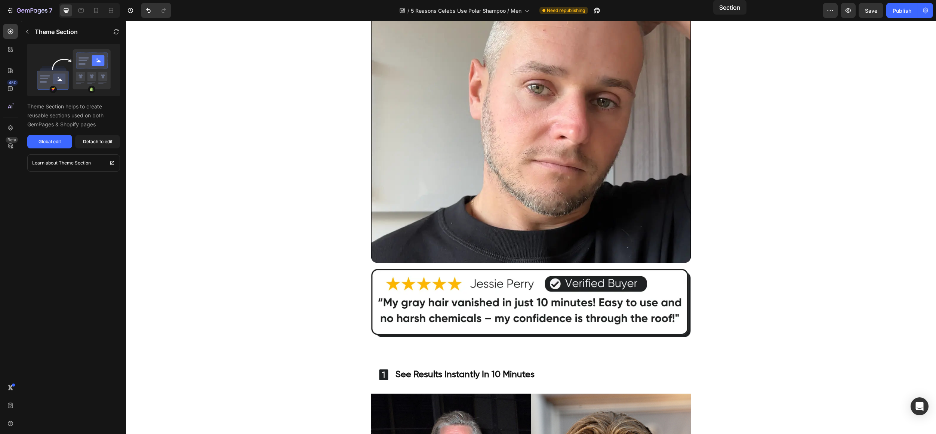
scroll to position [0, 0]
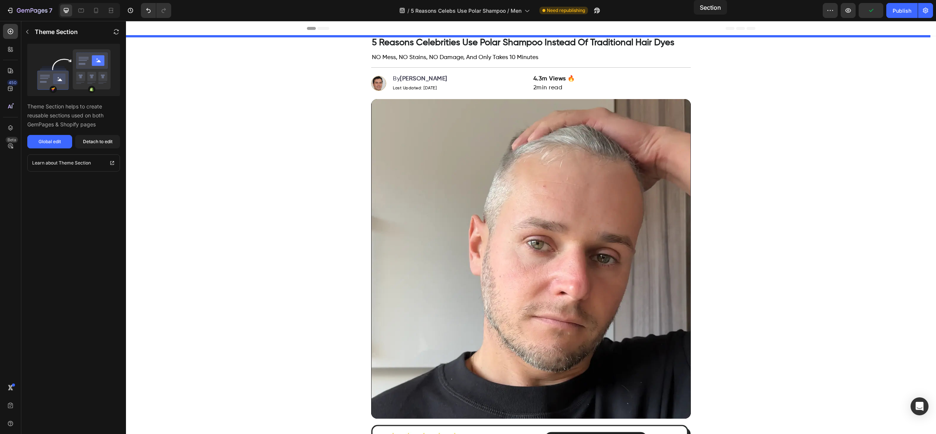
drag, startPoint x: 895, startPoint y: 274, endPoint x: 694, endPoint y: -13, distance: 349.6
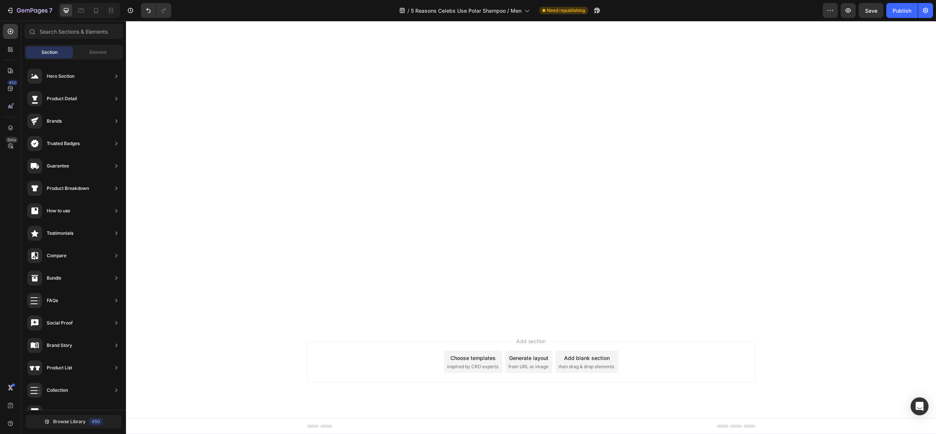
scroll to position [4465, 0]
click at [90, 15] on div at bounding box center [89, 10] width 61 height 15
click at [91, 15] on div at bounding box center [96, 10] width 12 height 12
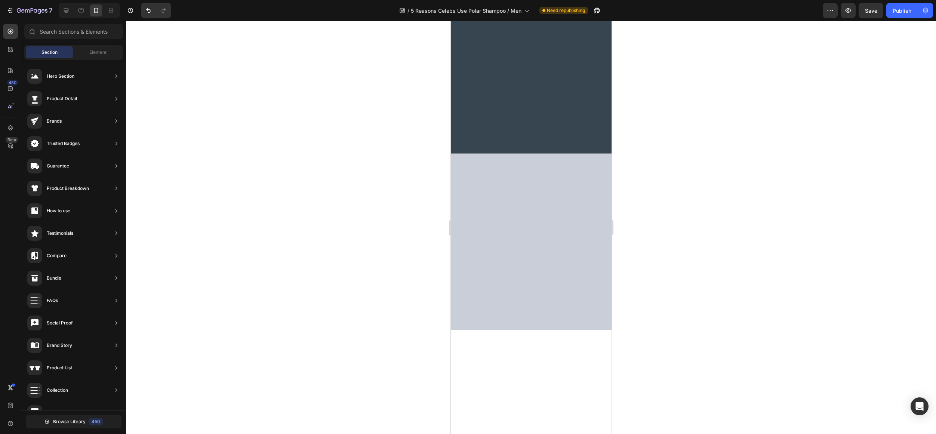
scroll to position [3968, 0]
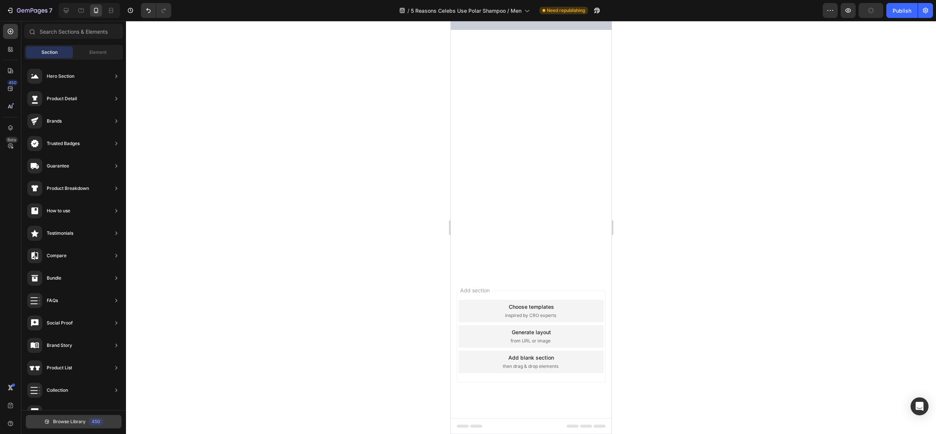
click at [66, 421] on span "Browse Library" at bounding box center [69, 421] width 33 height 7
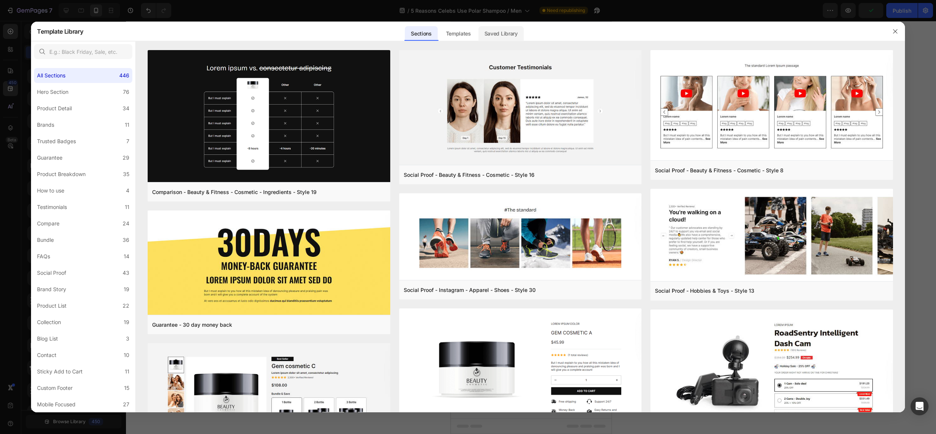
click at [503, 28] on div "Saved Library" at bounding box center [501, 33] width 45 height 15
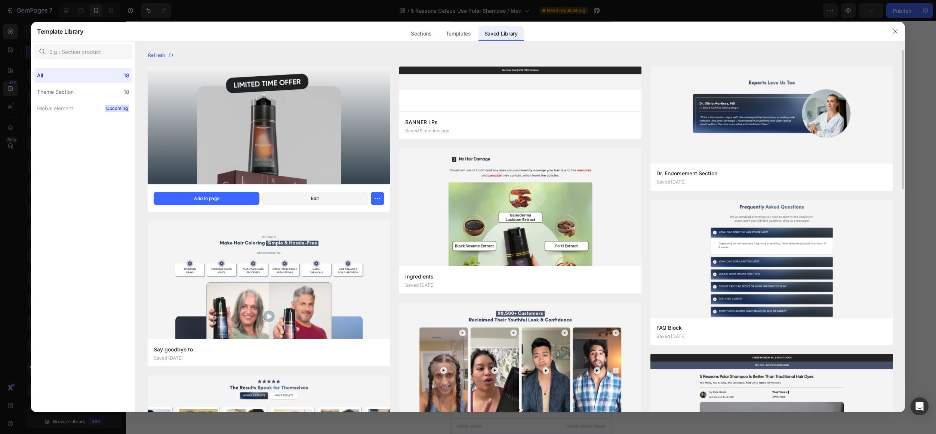
click at [230, 190] on div "CTA Section Saved 5 minutes ago Add to page Edit" at bounding box center [269, 198] width 242 height 28
click at [228, 193] on button "Add to page" at bounding box center [206, 198] width 105 height 13
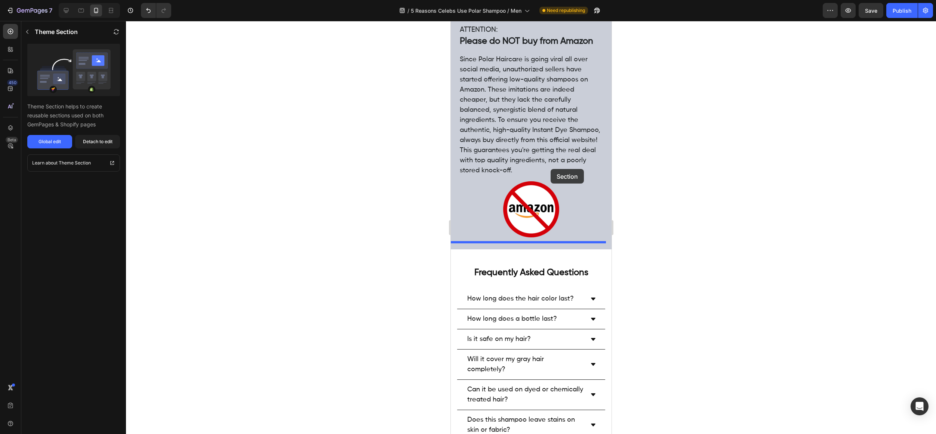
scroll to position [3968, 0]
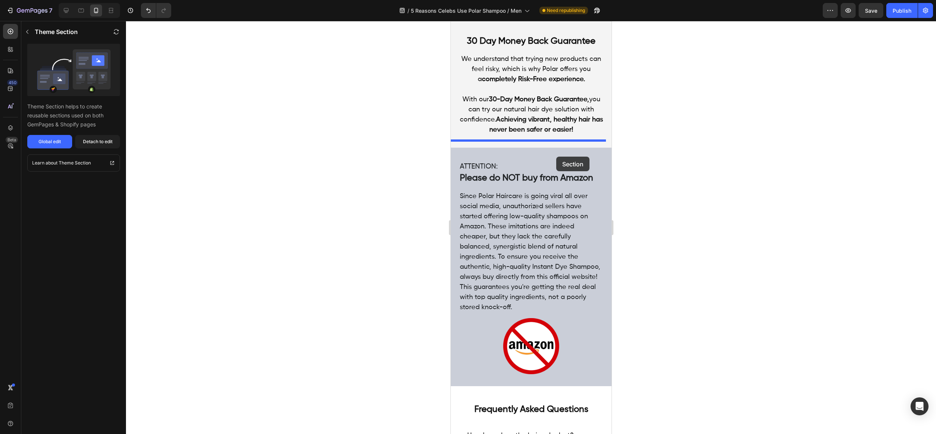
drag, startPoint x: 592, startPoint y: 235, endPoint x: 556, endPoint y: 157, distance: 86.4
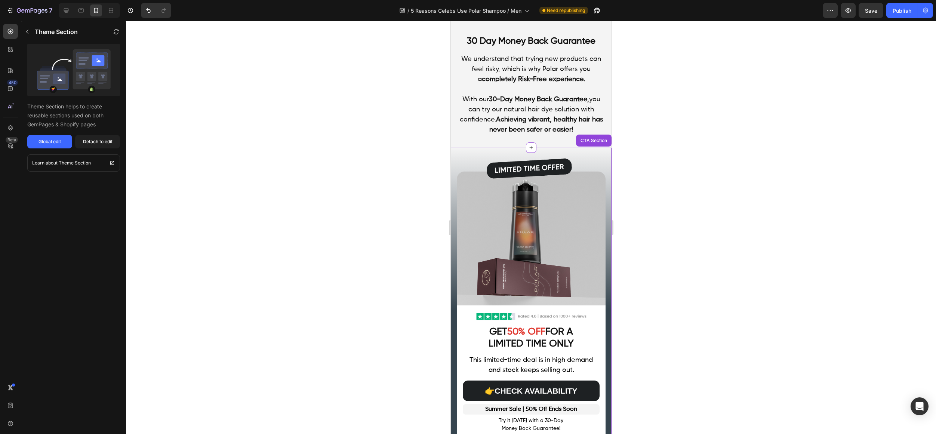
click at [724, 194] on div at bounding box center [531, 227] width 810 height 413
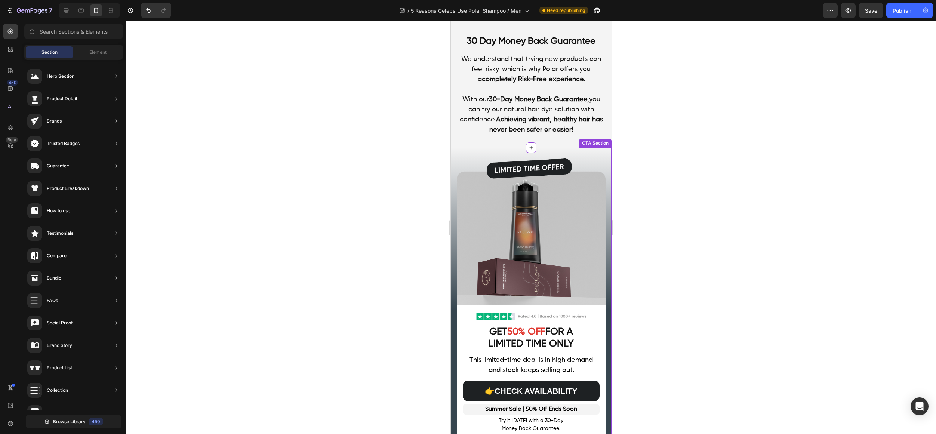
click at [867, 18] on div "7 Version history / 5 Reasons Celebs Use Polar Shampoo / Men Need republishing …" at bounding box center [468, 10] width 936 height 21
click at [872, 14] on div "Save" at bounding box center [871, 11] width 12 height 8
click at [906, 13] on div "Publish" at bounding box center [902, 11] width 19 height 8
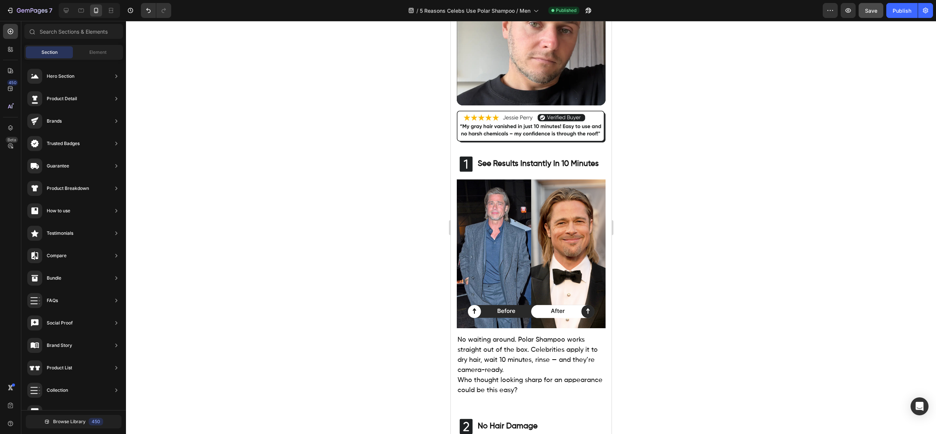
scroll to position [83, 0]
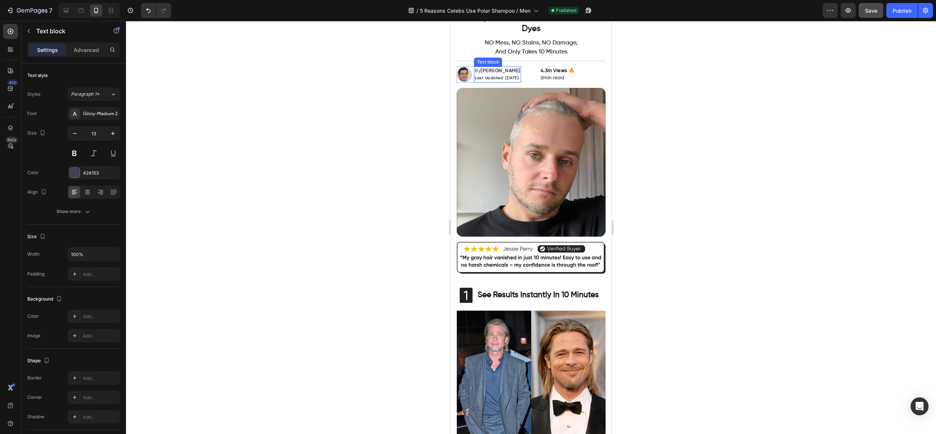
click at [513, 78] on span "Last Updated: Aug 1, 2025" at bounding box center [497, 78] width 44 height 4
click at [515, 78] on span "Last Updated: Aug 1, 2025" at bounding box center [497, 78] width 44 height 4
click at [869, 13] on span "Save" at bounding box center [871, 10] width 12 height 6
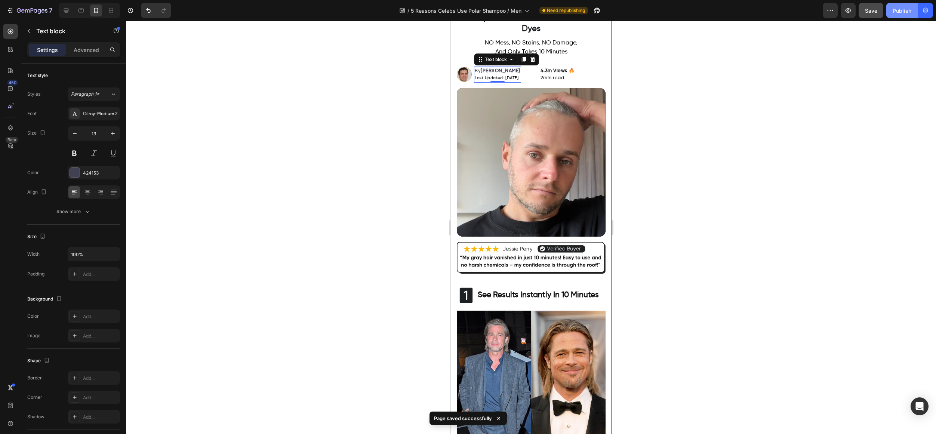
click at [895, 15] on button "Publish" at bounding box center [902, 10] width 31 height 15
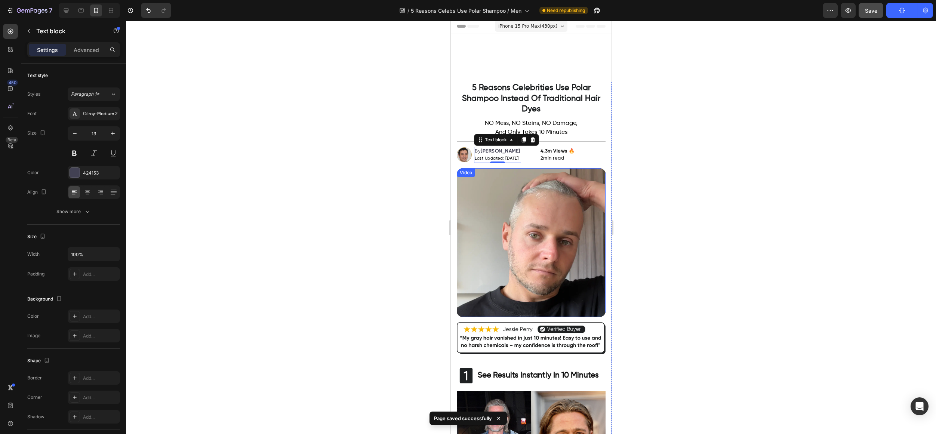
scroll to position [0, 0]
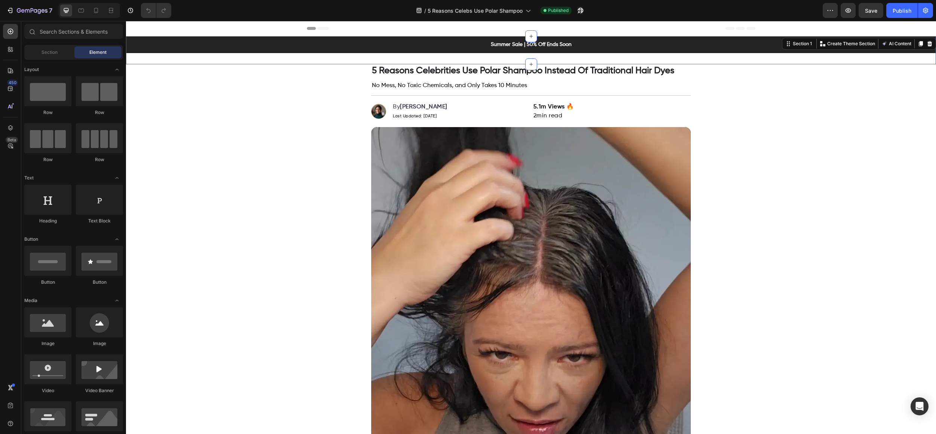
click at [280, 56] on div "Summer Sale | 50% Off Ends Soon Text block" at bounding box center [531, 50] width 810 height 28
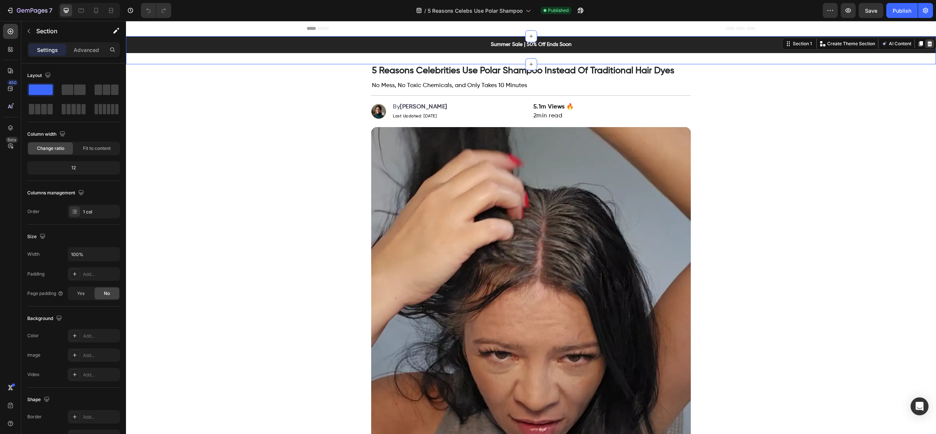
click at [927, 41] on icon at bounding box center [930, 44] width 6 height 6
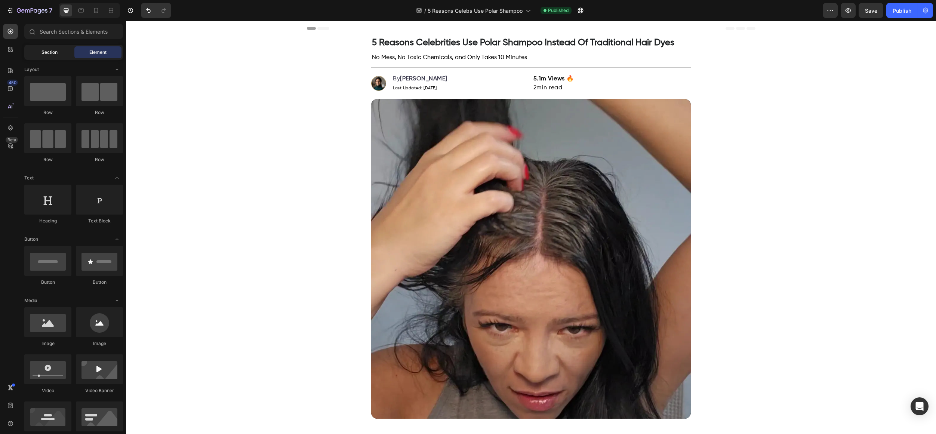
click at [58, 49] on div "Section" at bounding box center [49, 52] width 47 height 12
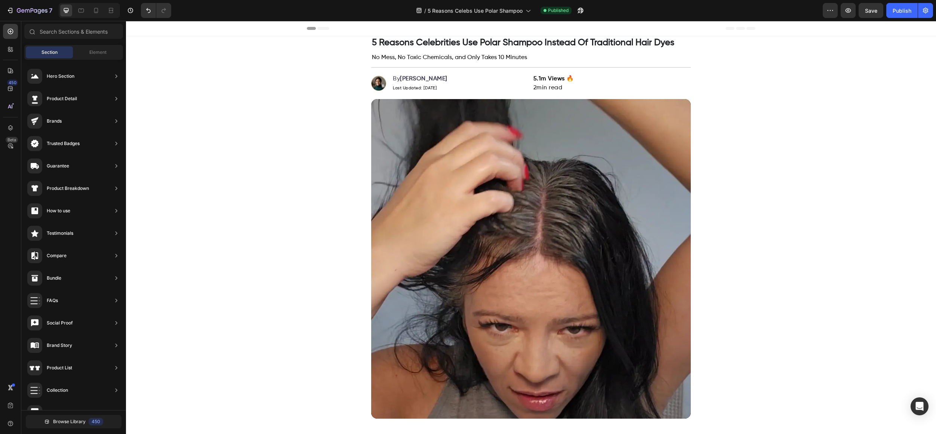
click at [77, 429] on div "Browse Library 450" at bounding box center [73, 421] width 105 height 23
click at [80, 425] on span "Browse Library" at bounding box center [69, 421] width 33 height 7
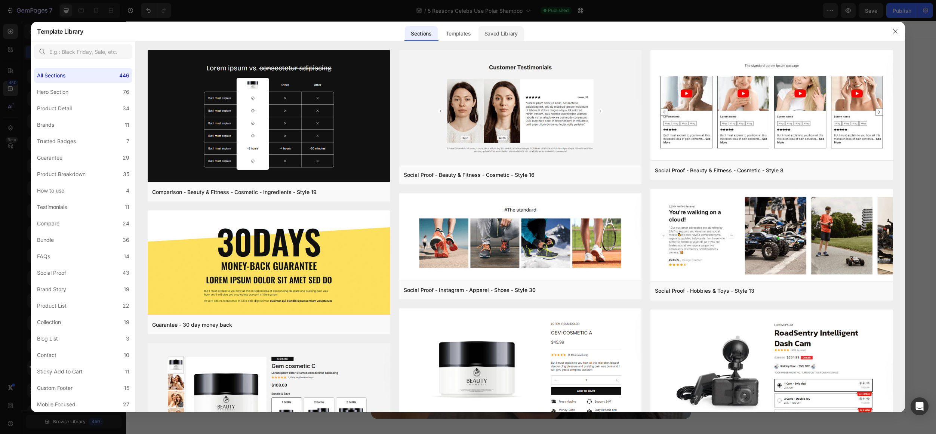
click at [508, 36] on div "Saved Library" at bounding box center [501, 33] width 45 height 15
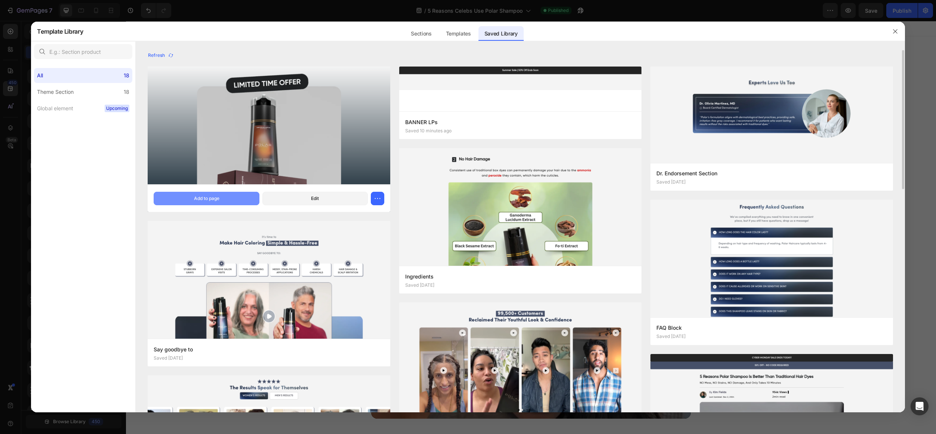
click at [217, 192] on button "Add to page" at bounding box center [206, 198] width 105 height 13
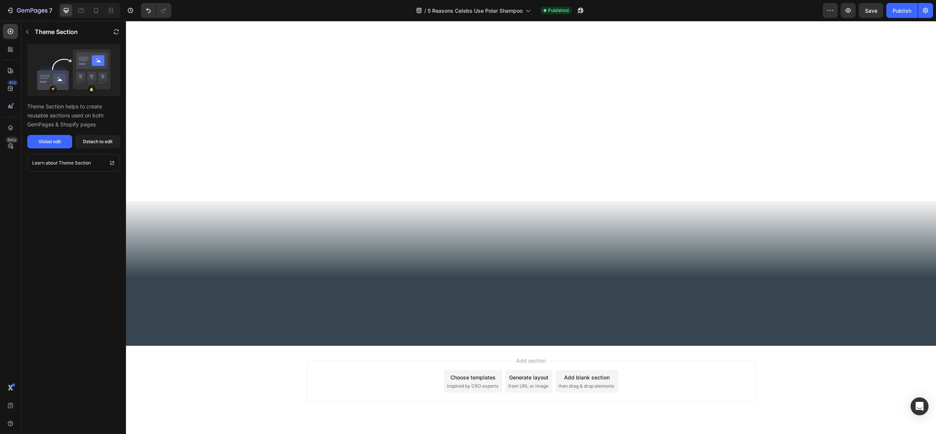
scroll to position [3234, 0]
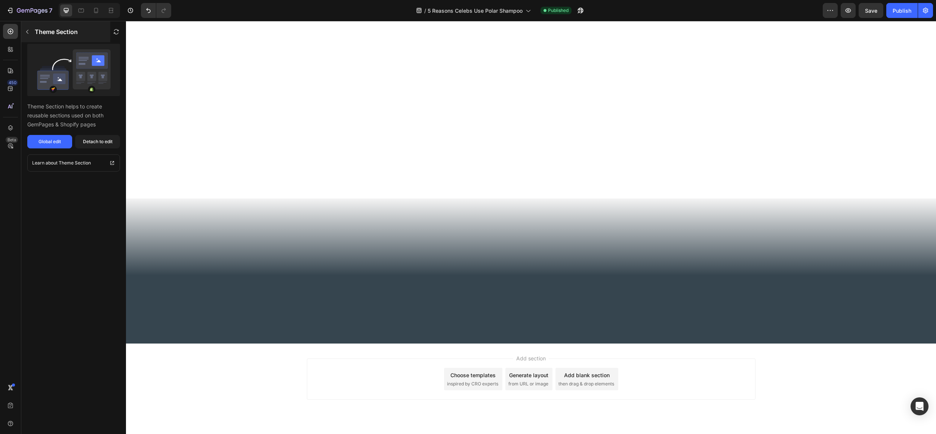
click at [28, 32] on icon "button" at bounding box center [27, 32] width 6 height 6
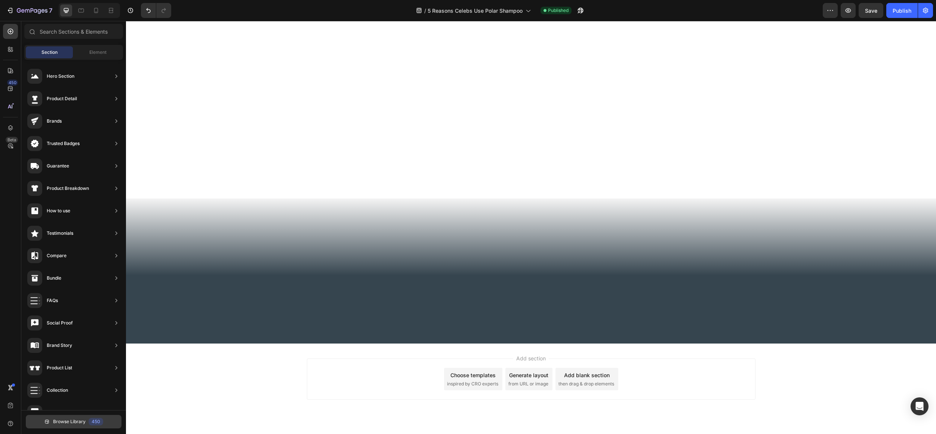
click at [45, 427] on button "Browse Library 450" at bounding box center [74, 421] width 96 height 13
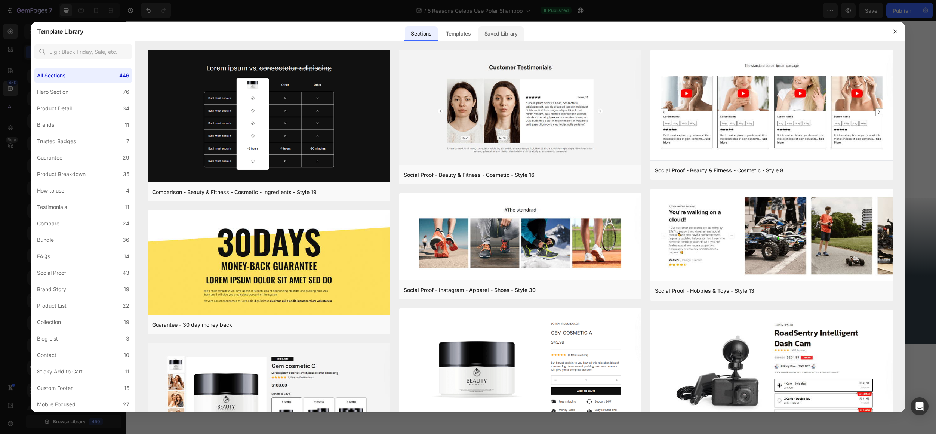
click at [500, 34] on div "Saved Library" at bounding box center [501, 33] width 45 height 15
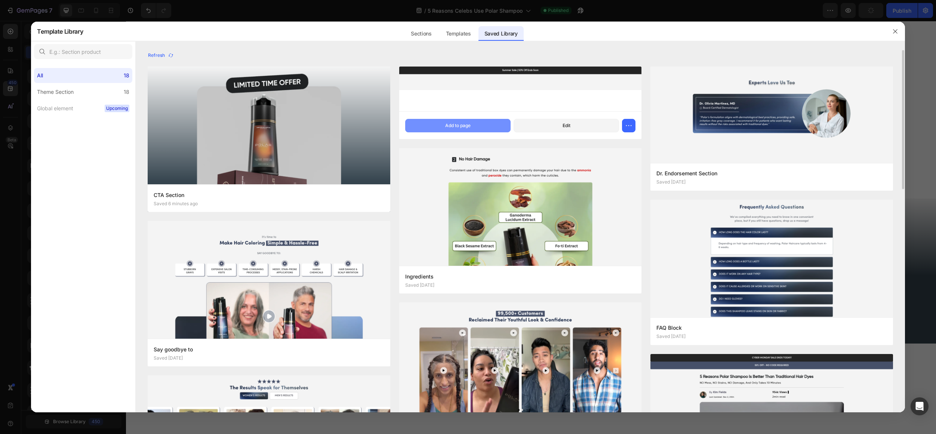
click at [491, 126] on button "Add to page" at bounding box center [457, 125] width 105 height 13
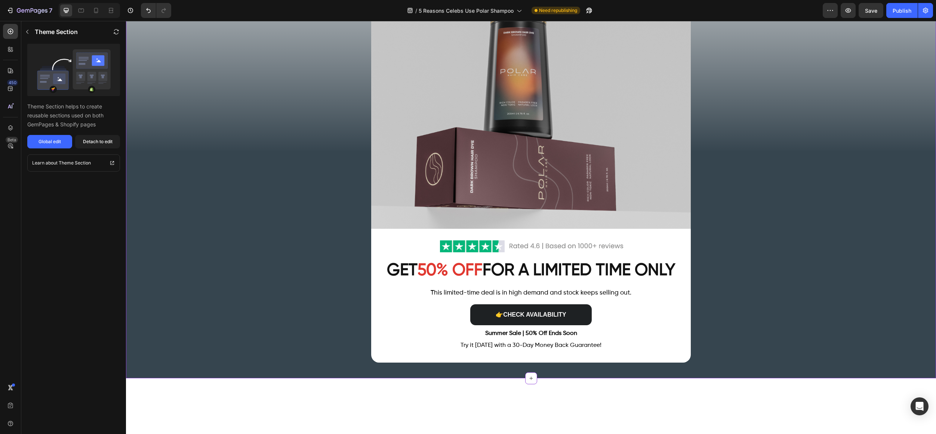
scroll to position [6043, 0]
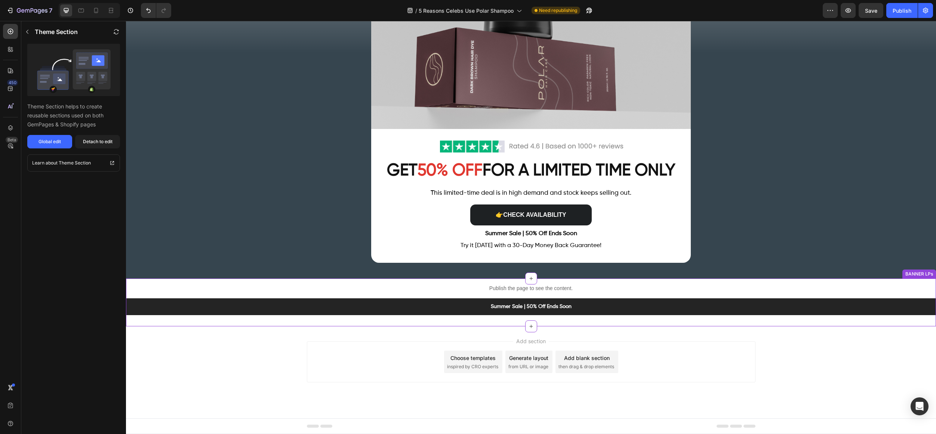
click at [326, 286] on p "Publish the page to see the content." at bounding box center [531, 289] width 810 height 8
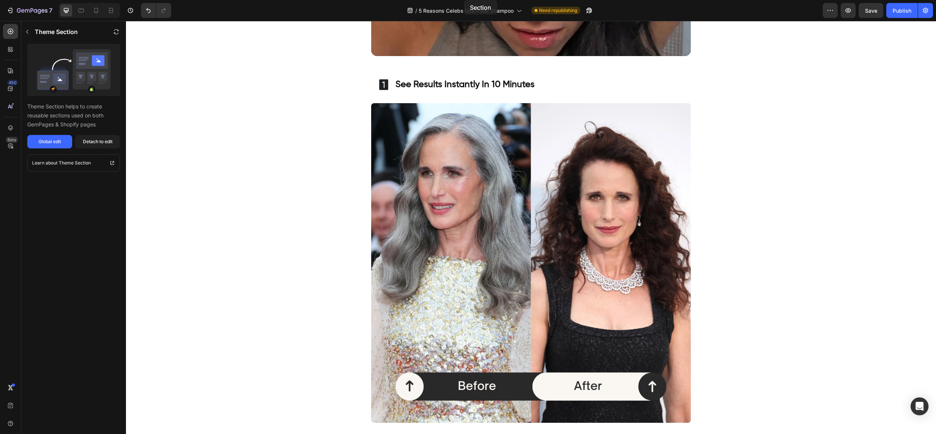
scroll to position [0, 0]
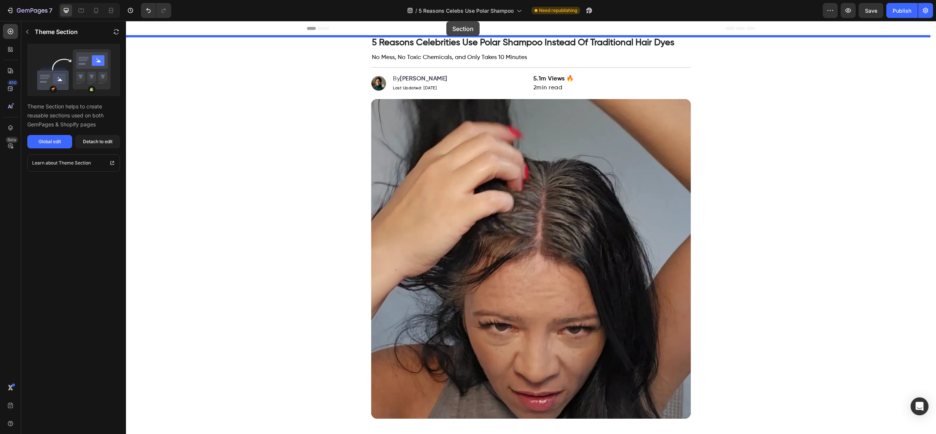
drag, startPoint x: 326, startPoint y: 286, endPoint x: 447, endPoint y: 22, distance: 290.7
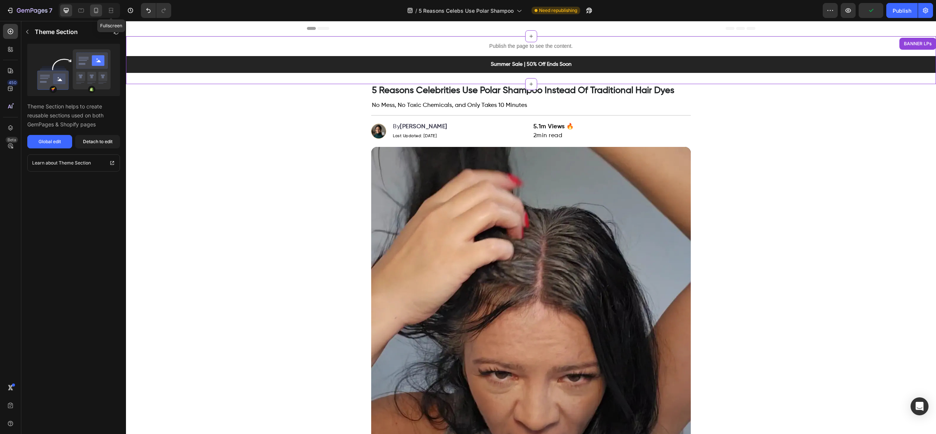
click at [98, 9] on icon at bounding box center [96, 10] width 4 height 5
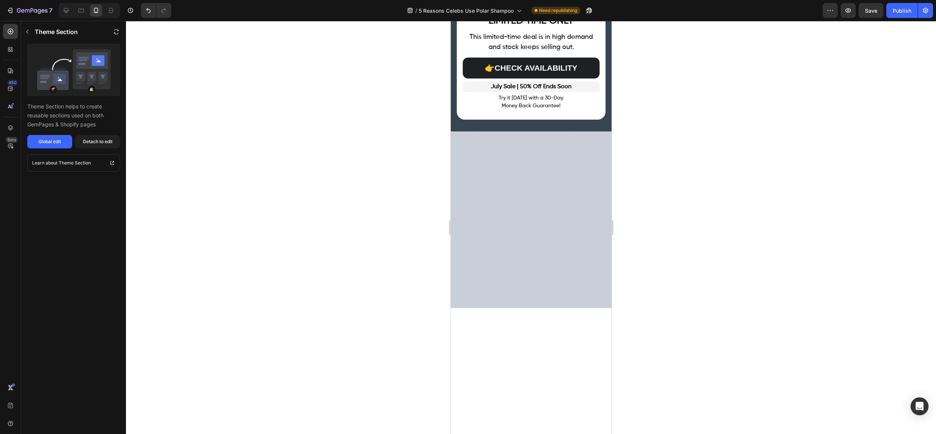
scroll to position [2739, 0]
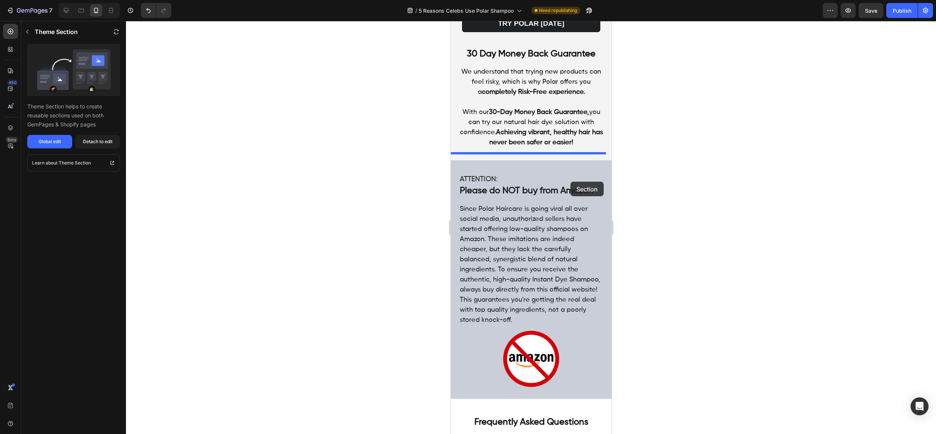
scroll to position [2747, 0]
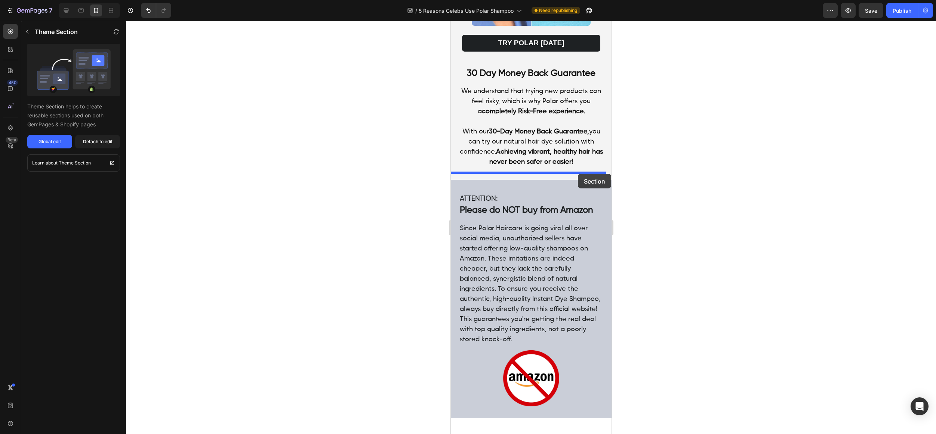
drag, startPoint x: 595, startPoint y: 193, endPoint x: 577, endPoint y: 174, distance: 25.7
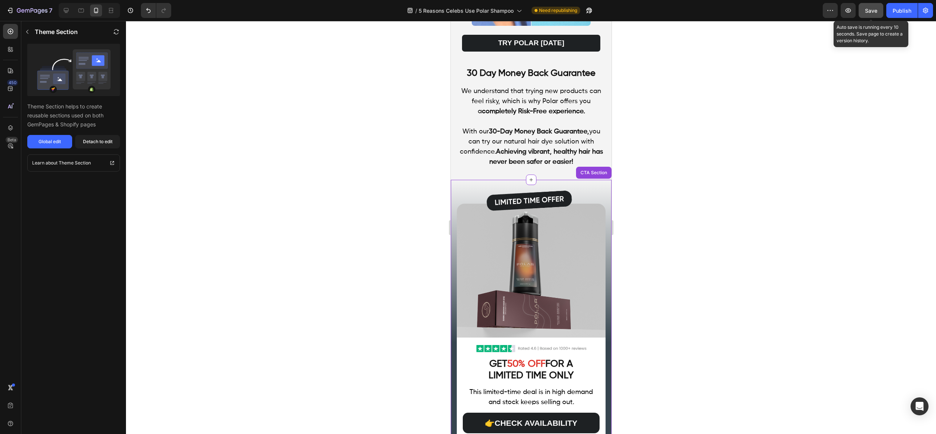
click at [877, 15] on button "Save" at bounding box center [871, 10] width 25 height 15
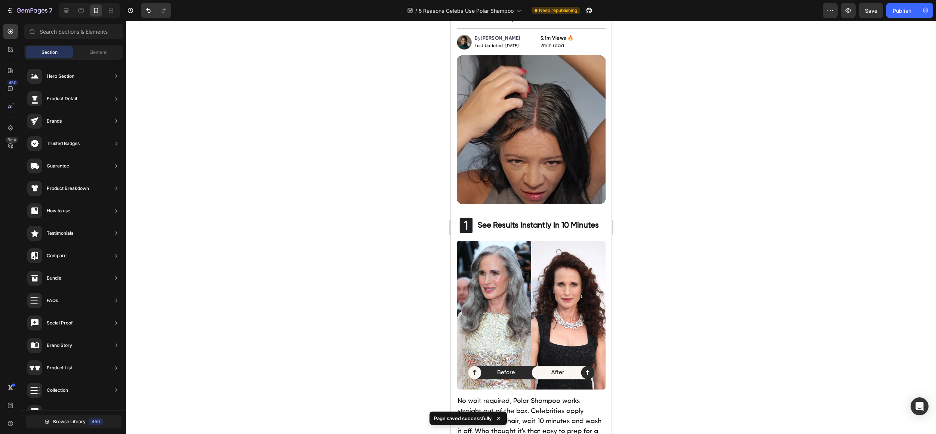
scroll to position [0, 0]
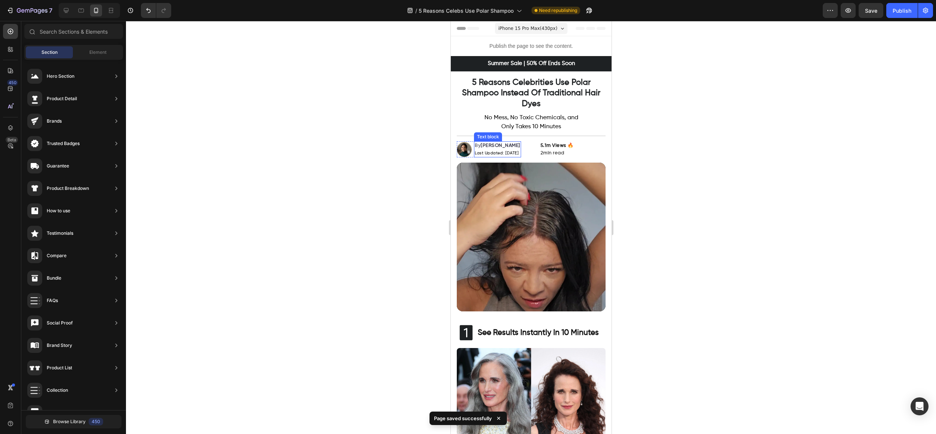
click at [518, 153] on span "Last Updated: July 26, 2025" at bounding box center [497, 153] width 44 height 4
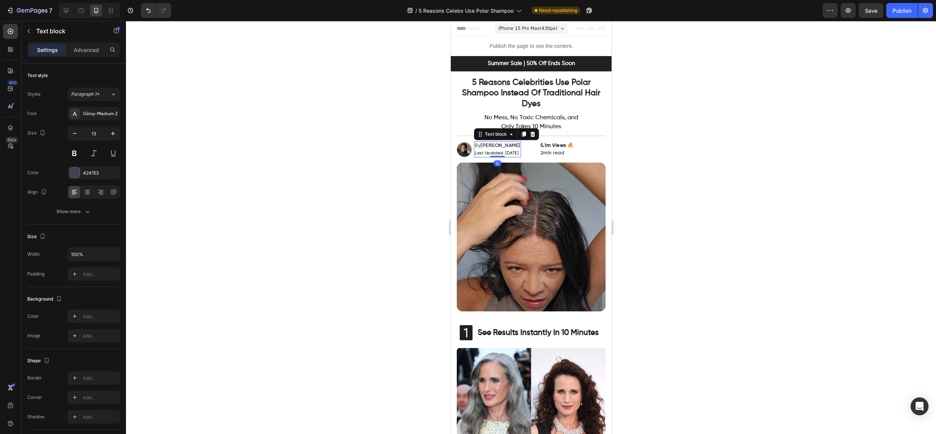
click at [511, 153] on span "Last Updated: July 26, 2025" at bounding box center [497, 153] width 44 height 4
click at [702, 134] on div at bounding box center [531, 227] width 810 height 413
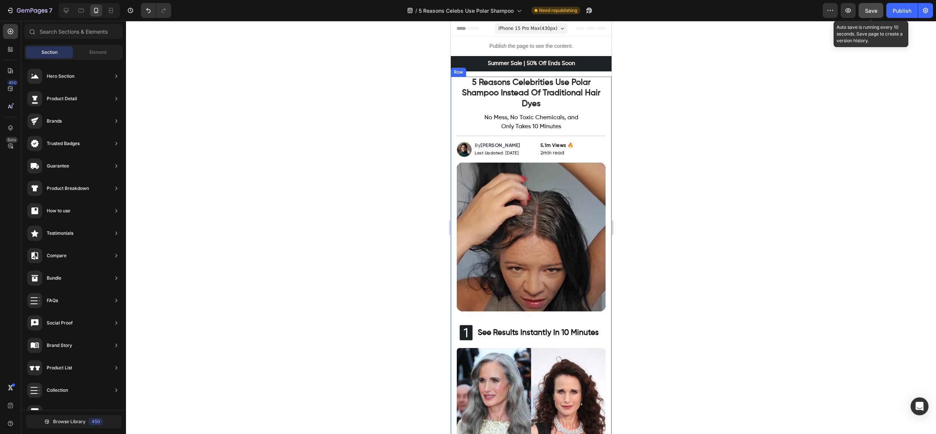
click at [864, 11] on button "Save" at bounding box center [871, 10] width 25 height 15
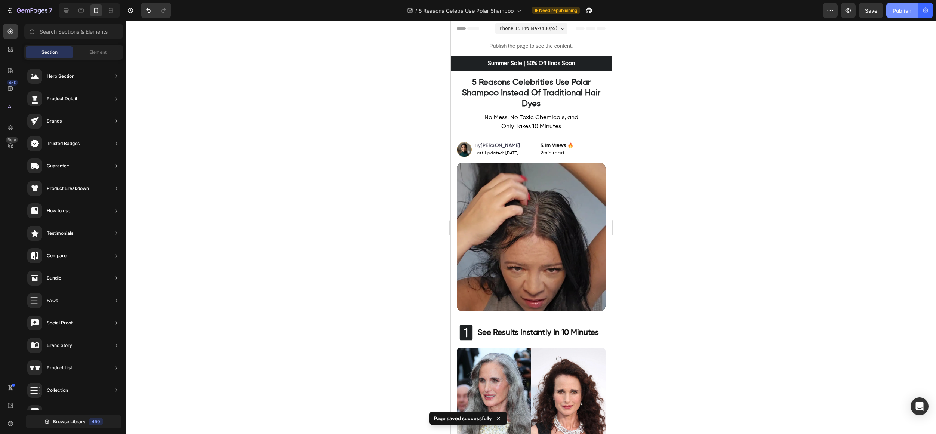
click at [910, 10] on div "Publish" at bounding box center [902, 11] width 19 height 8
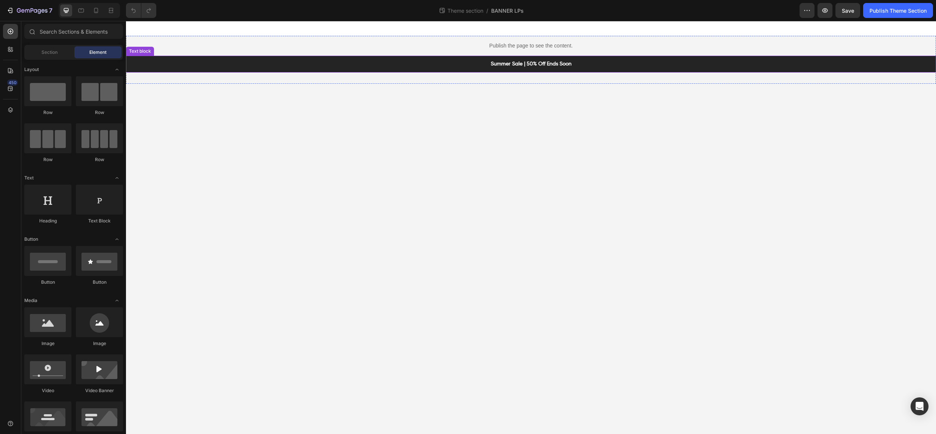
click at [507, 67] on p "Summer Sale | 50% Off Ends Soon" at bounding box center [531, 64] width 799 height 8
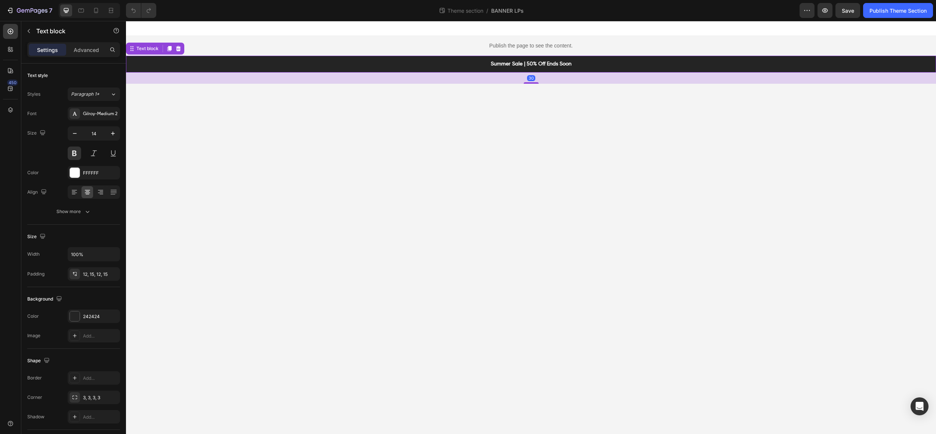
click at [507, 67] on p "Summer Sale | 50% Off Ends Soon" at bounding box center [531, 64] width 799 height 8
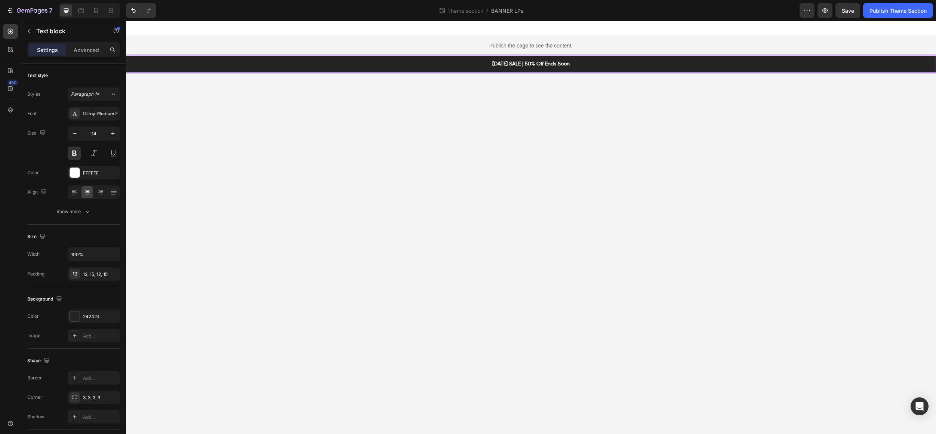
click at [554, 110] on body "Publish the page to see the content. Custom Code LABOR DAY SALE | 50% Off Ends …" at bounding box center [531, 227] width 810 height 413
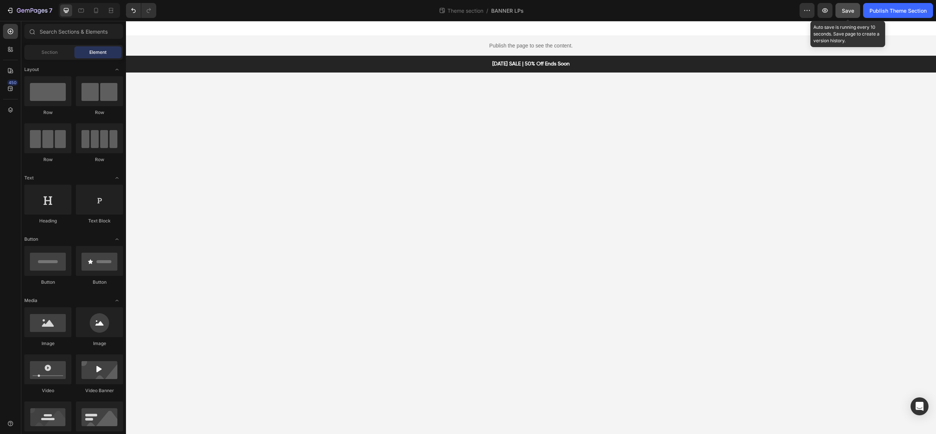
click at [852, 11] on span "Save" at bounding box center [848, 10] width 12 height 6
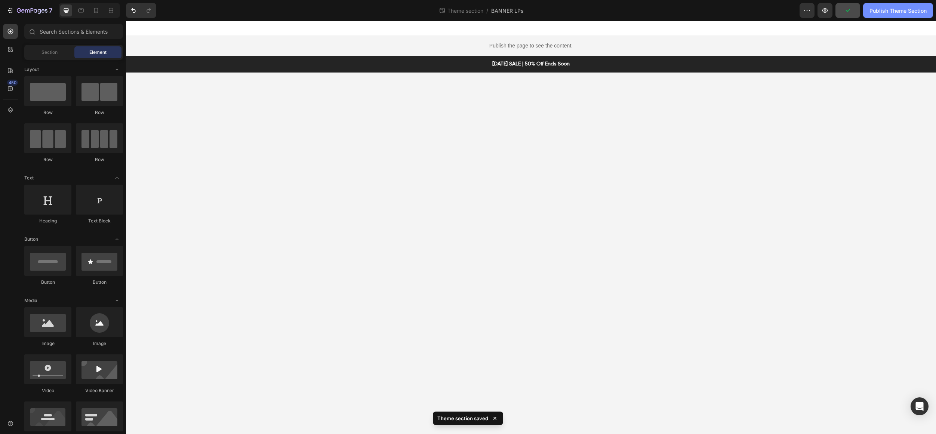
click at [886, 13] on div "Publish Theme Section" at bounding box center [898, 11] width 57 height 8
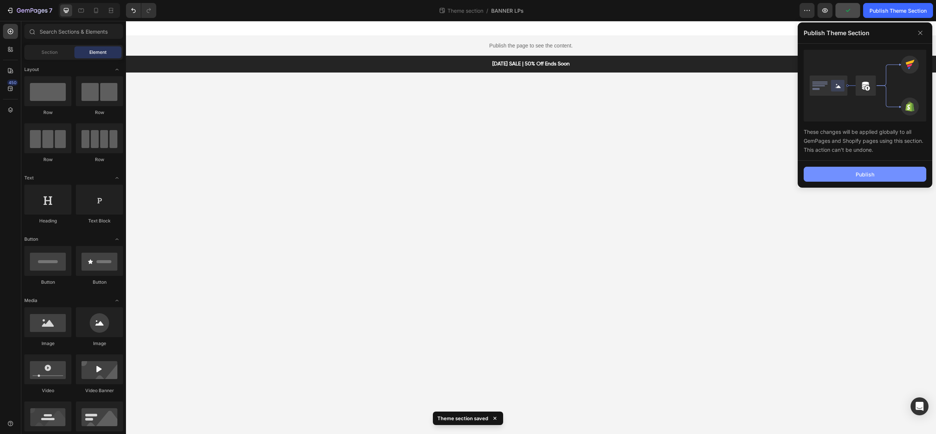
click at [832, 178] on button "Publish" at bounding box center [865, 174] width 123 height 15
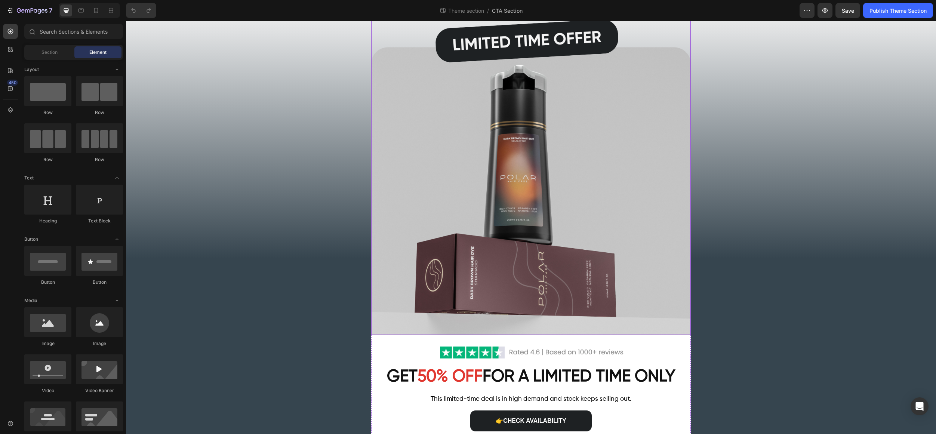
scroll to position [83, 0]
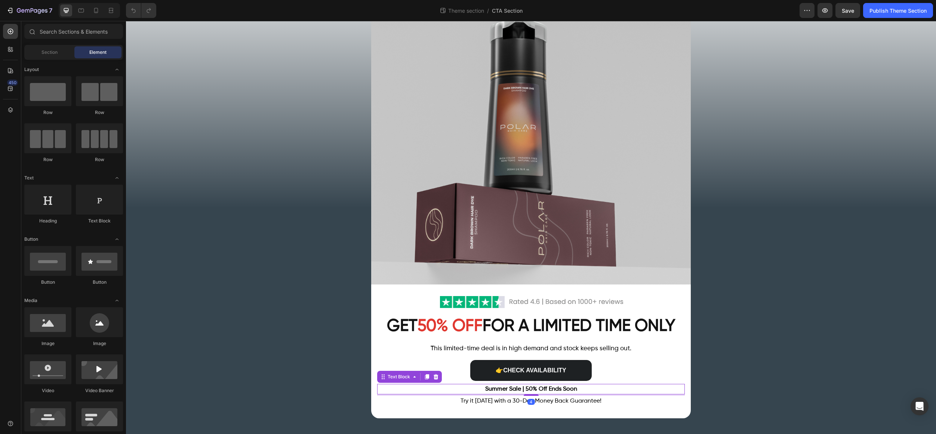
click at [502, 387] on p "Summer Sale | 50% Off Ends Soon" at bounding box center [531, 389] width 306 height 9
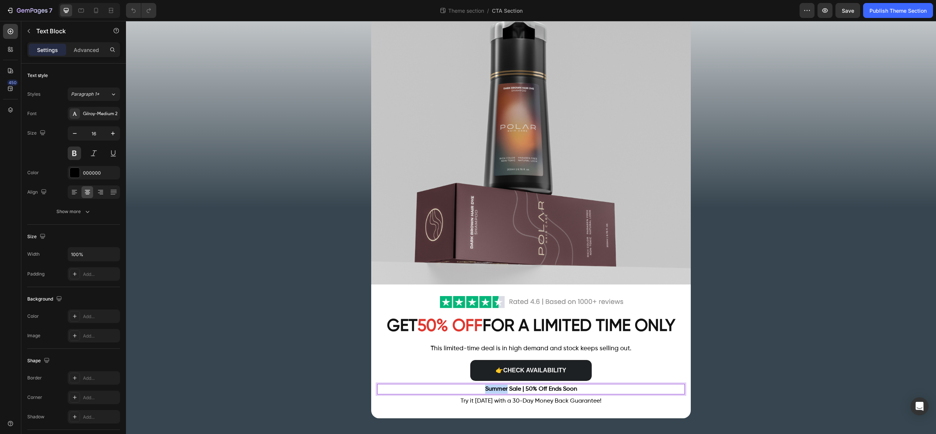
click at [502, 387] on p "Summer Sale | 50% Off Ends Soon" at bounding box center [531, 389] width 306 height 9
click at [516, 390] on p "Summer Sale | 50% Off Ends Soon" at bounding box center [531, 389] width 306 height 9
click at [493, 390] on p "Summer Sale | 50% Off Ends Soon" at bounding box center [531, 389] width 306 height 9
click at [740, 376] on div "Image Image GET 50% OFF FOR A LIMITED TIME ONLY Heading This limited-time deal …" at bounding box center [531, 192] width 810 height 454
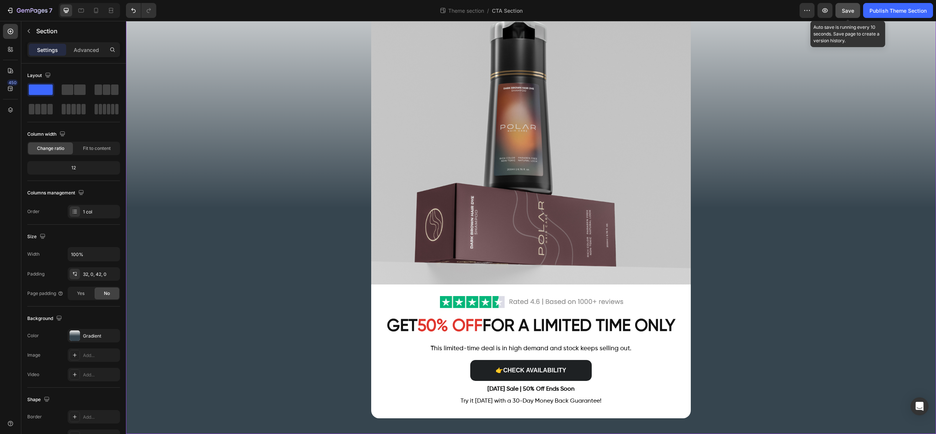
click at [849, 11] on span "Save" at bounding box center [848, 10] width 12 height 6
click at [92, 8] on div at bounding box center [96, 10] width 12 height 12
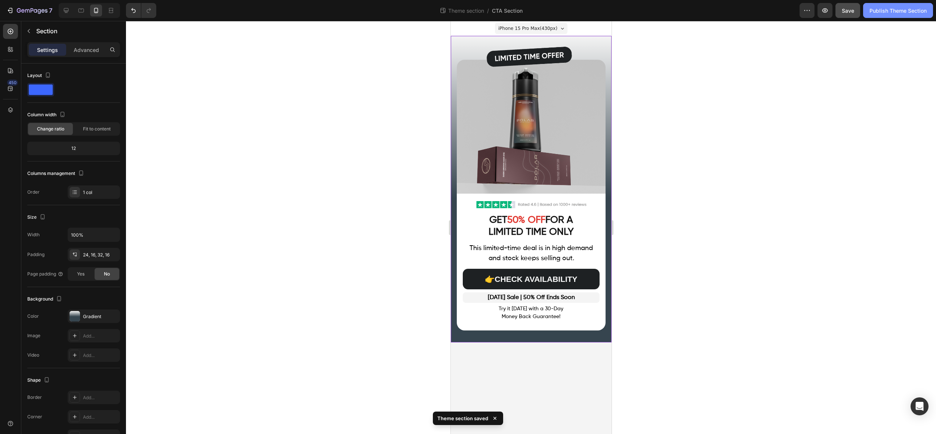
click at [889, 15] on button "Publish Theme Section" at bounding box center [899, 10] width 70 height 15
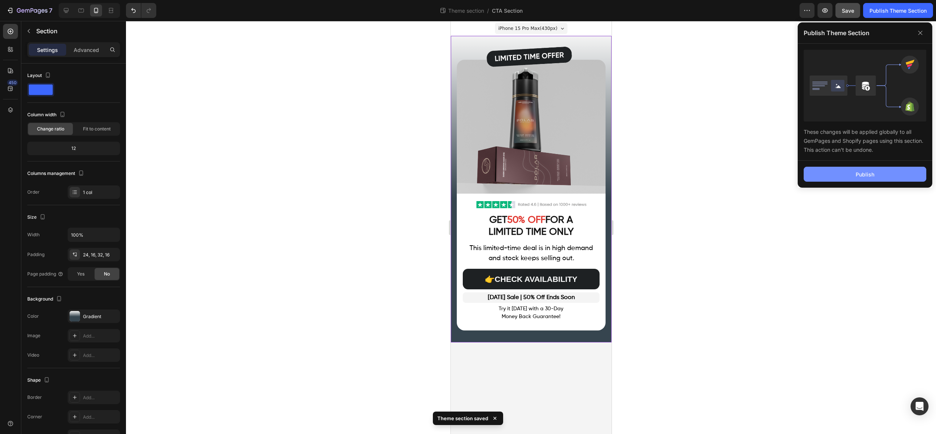
click at [863, 168] on button "Publish" at bounding box center [865, 174] width 123 height 15
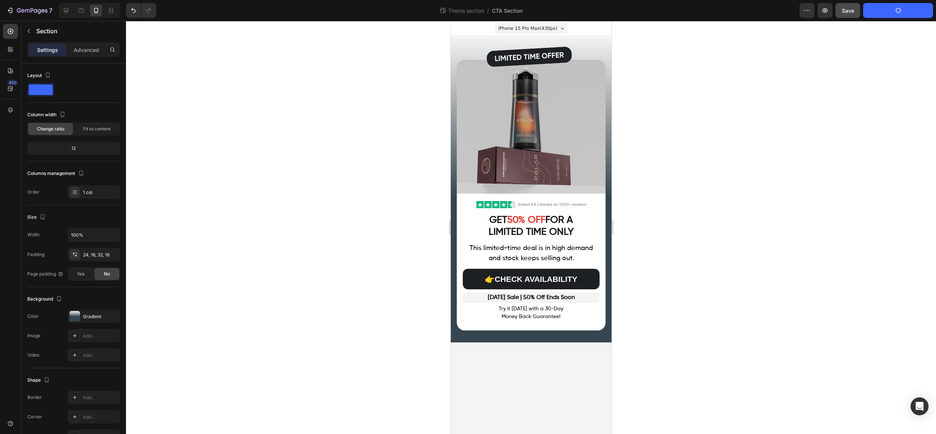
click at [516, 378] on body "iPhone 15 Pro Max ( 430 px) iPhone 13 Mini iPhone 13 Pro iPhone 11 Pro Max iPho…" at bounding box center [531, 227] width 161 height 413
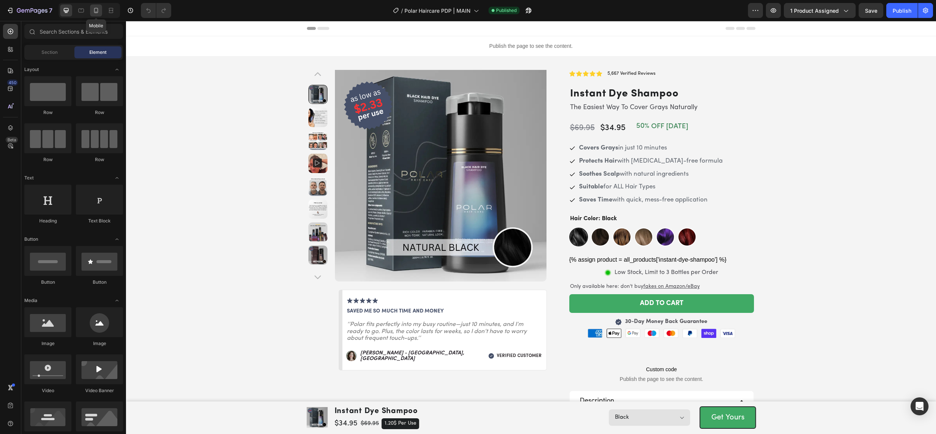
click at [93, 11] on icon at bounding box center [95, 10] width 7 height 7
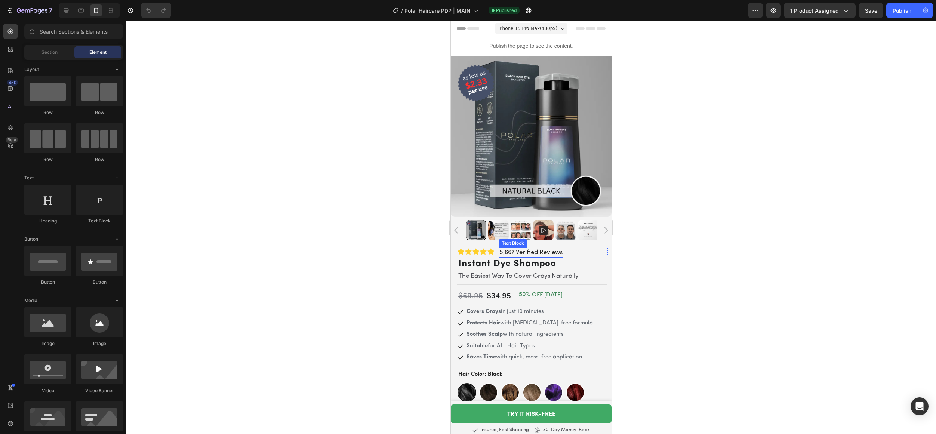
click at [510, 249] on p "5,667 Verified Reviews" at bounding box center [530, 253] width 63 height 8
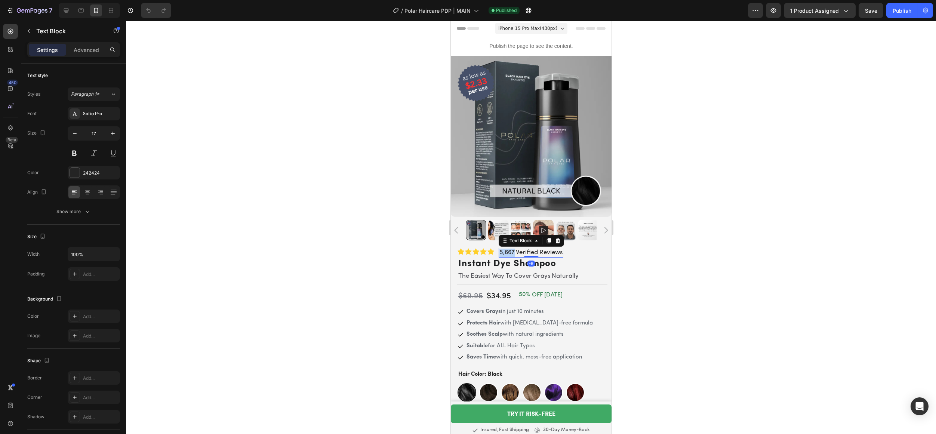
click at [510, 249] on p "5,667 Verified Reviews" at bounding box center [530, 253] width 63 height 8
click at [653, 236] on div at bounding box center [531, 227] width 810 height 413
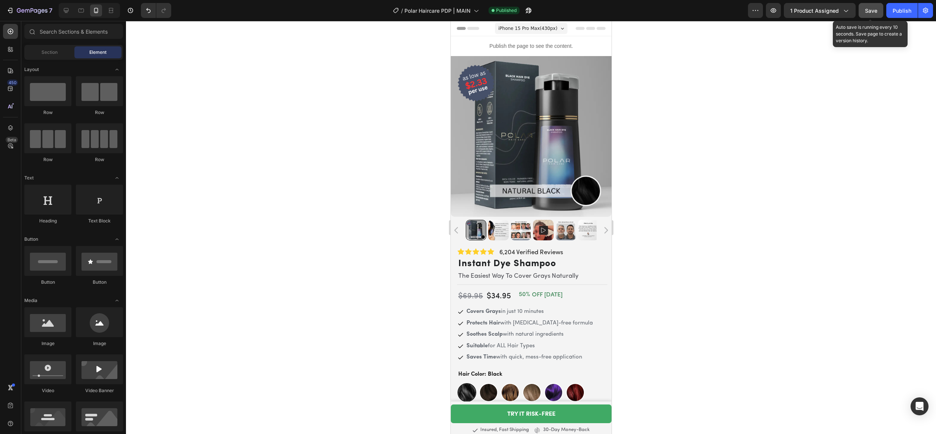
click at [864, 15] on button "Save" at bounding box center [871, 10] width 25 height 15
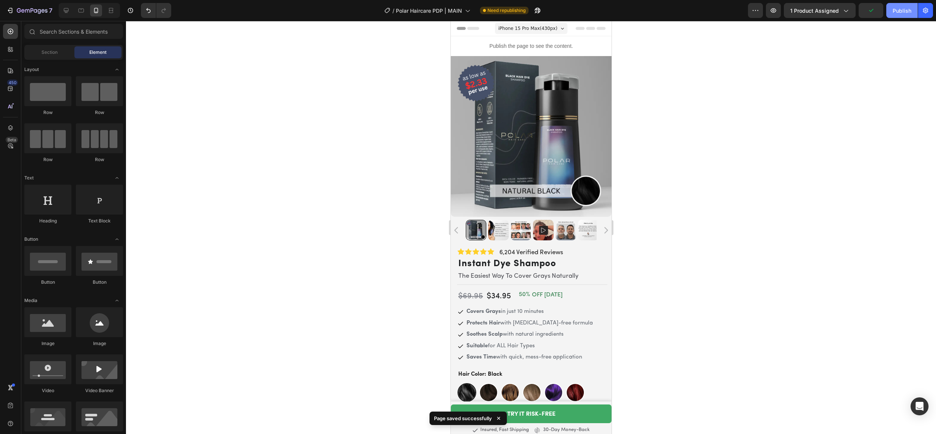
click at [899, 10] on div "Publish" at bounding box center [902, 11] width 19 height 8
